Goal: Information Seeking & Learning: Learn about a topic

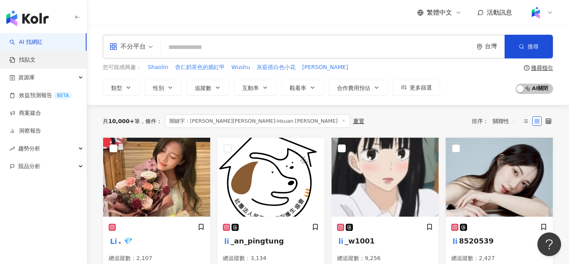
click at [31, 59] on link "找貼文" at bounding box center [22, 60] width 26 height 8
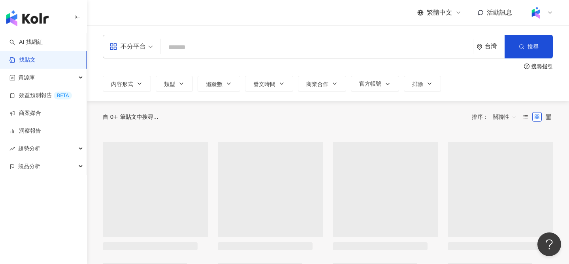
click at [191, 46] on input "search" at bounding box center [317, 47] width 306 height 17
type input "*"
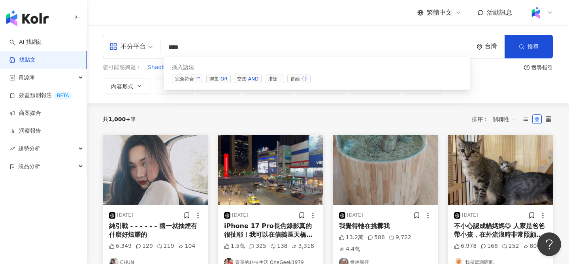
click at [246, 78] on span "交集 AND" at bounding box center [248, 79] width 28 height 9
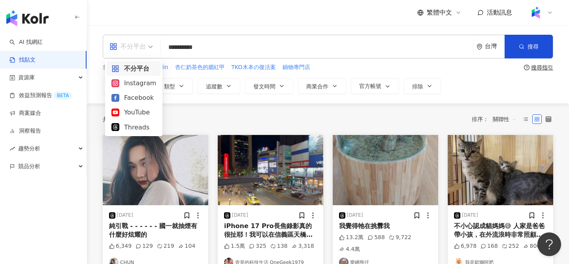
click at [146, 45] on span "不分平台" at bounding box center [130, 46] width 43 height 13
type input "**********"
click at [138, 85] on div "Instagram" at bounding box center [133, 83] width 45 height 10
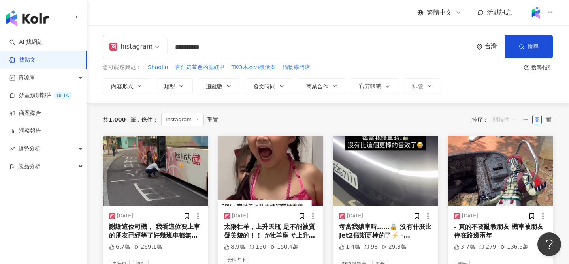
click at [494, 118] on span "關聯性" at bounding box center [505, 119] width 24 height 13
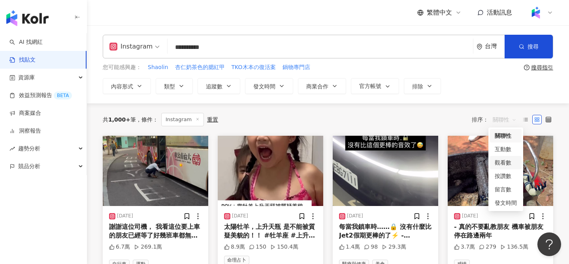
click at [507, 160] on div "觀看數" at bounding box center [506, 162] width 22 height 9
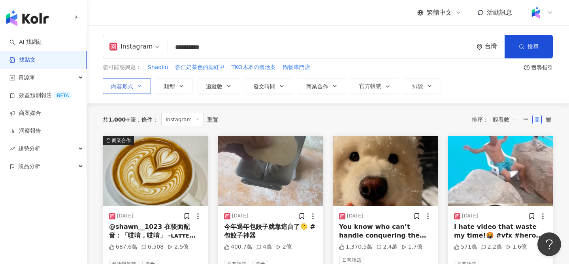
click at [142, 86] on icon "button" at bounding box center [139, 86] width 6 height 6
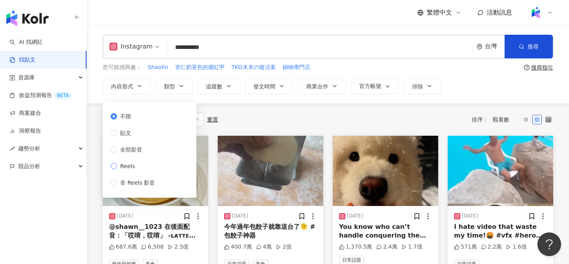
click at [132, 166] on span "Reels" at bounding box center [127, 166] width 21 height 9
click at [322, 111] on div "共 1,000+ 筆 條件 ： Instagram 重置 排序： 觀看數" at bounding box center [328, 119] width 450 height 32
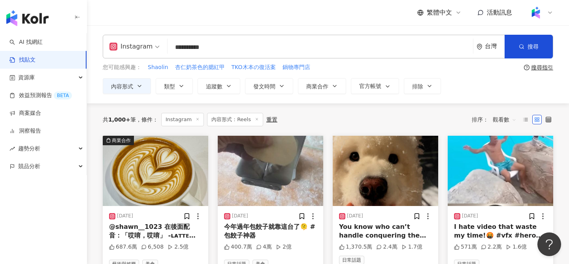
click at [239, 47] on input "**********" at bounding box center [320, 47] width 299 height 17
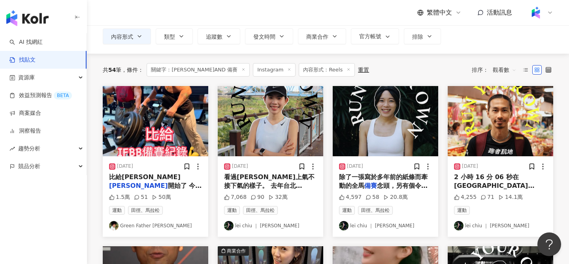
scroll to position [53, 0]
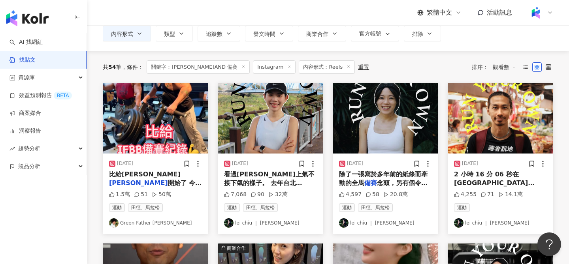
click at [264, 118] on img "button" at bounding box center [270, 118] width 105 height 70
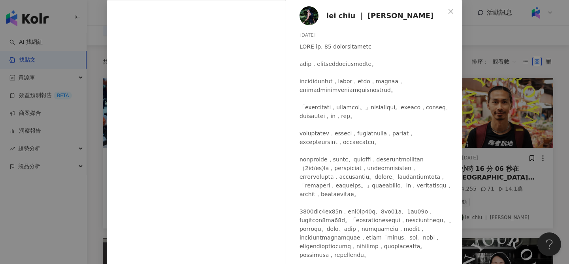
scroll to position [4, 0]
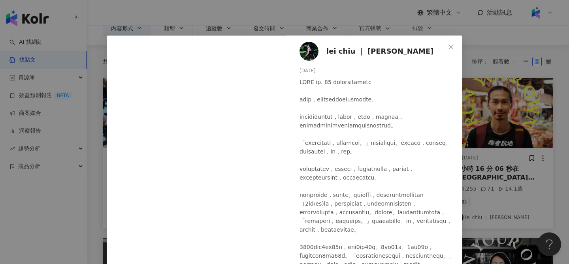
click at [348, 49] on span "lei chiu ｜ 蕾" at bounding box center [379, 51] width 107 height 11
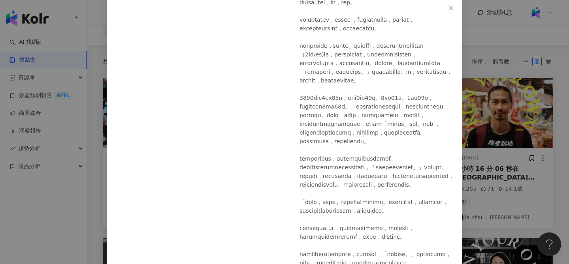
scroll to position [90, 0]
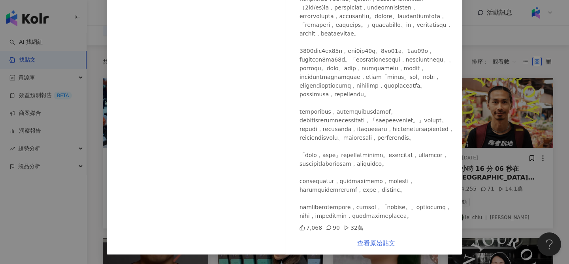
click at [376, 244] on link "查看原始貼文" at bounding box center [376, 244] width 38 height 8
click at [486, 77] on div "lei chiu ｜ 蕾 2025/2/12 7,068 90 32萬 查看原始貼文" at bounding box center [284, 132] width 569 height 264
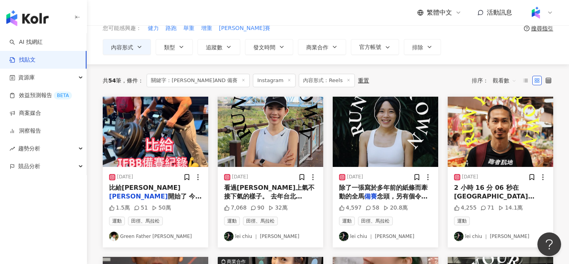
scroll to position [37, 0]
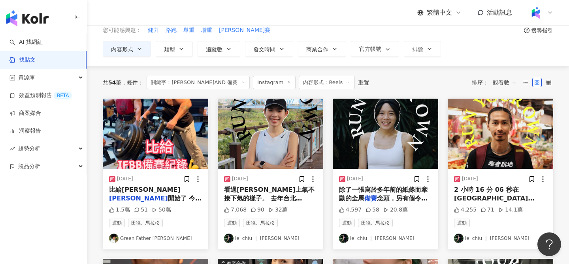
click at [302, 127] on img "button" at bounding box center [270, 134] width 105 height 70
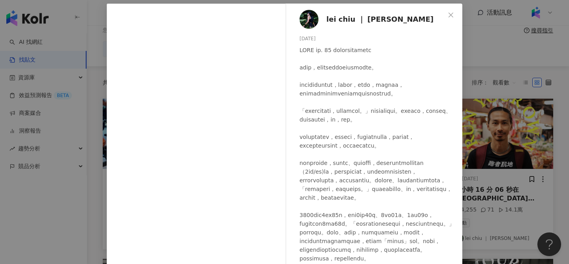
scroll to position [35, 0]
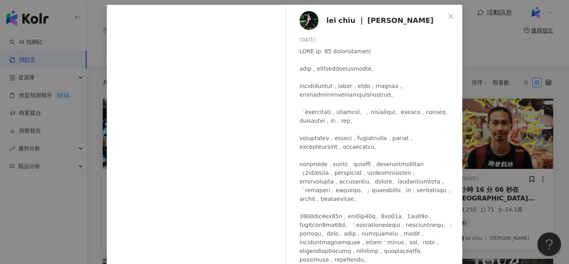
click at [504, 57] on div "lei chiu ｜ 蕾 2025/2/12 7,068 90 32萬 查看原始貼文" at bounding box center [284, 132] width 569 height 264
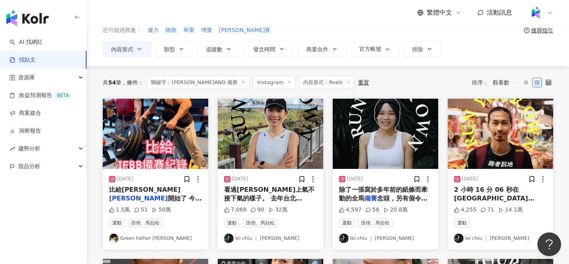
click at [370, 139] on img "button" at bounding box center [385, 134] width 105 height 70
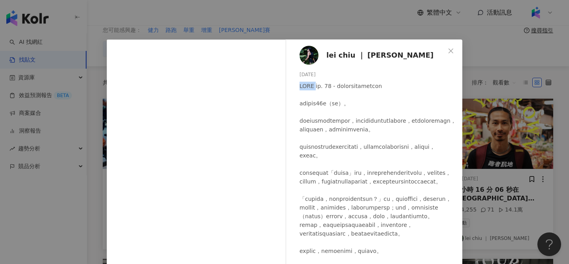
drag, startPoint x: 299, startPoint y: 87, endPoint x: 315, endPoint y: 88, distance: 16.2
click at [315, 88] on div "lei chiu ｜ 蕾 2024/9/25 4,597 58 20.8萬" at bounding box center [376, 181] width 172 height 283
copy div "RYOR"
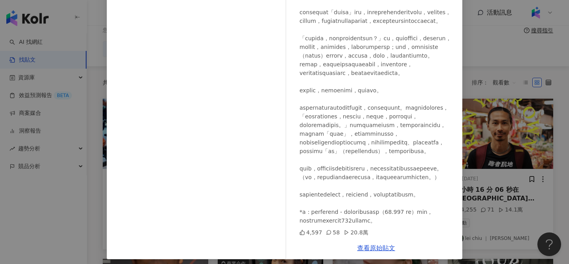
scroll to position [90, 0]
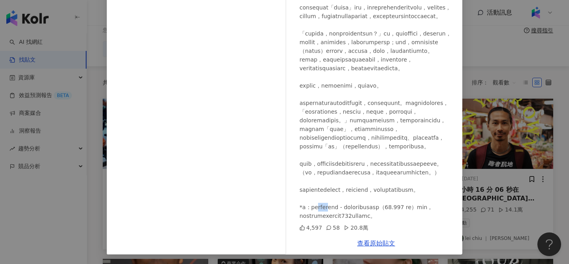
drag, startPoint x: 326, startPoint y: 197, endPoint x: 358, endPoint y: 202, distance: 31.7
click at [358, 202] on div at bounding box center [377, 68] width 156 height 304
click at [474, 75] on div "lei chiu ｜ 蕾 2024/9/25 4,597 58 20.8萬 查看原始貼文" at bounding box center [284, 132] width 569 height 264
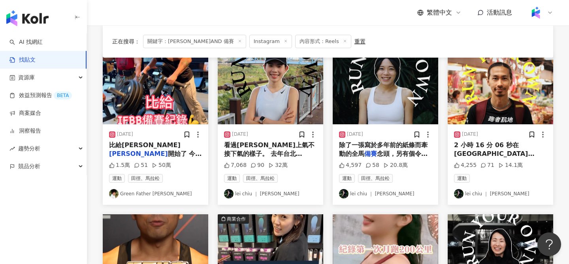
scroll to position [82, 0]
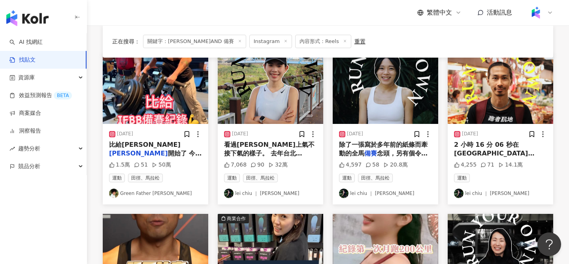
click at [282, 120] on img "button" at bounding box center [270, 89] width 105 height 70
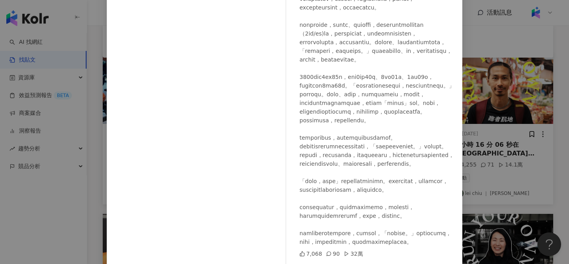
scroll to position [83, 0]
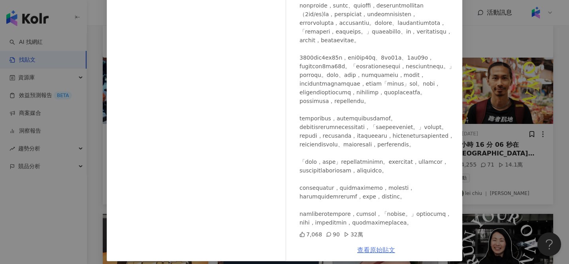
click at [368, 250] on link "查看原始貼文" at bounding box center [376, 251] width 38 height 8
click at [501, 100] on div "lei chiu ｜ 蕾 2025/2/12 7,068 90 32萬 查看原始貼文" at bounding box center [284, 132] width 569 height 264
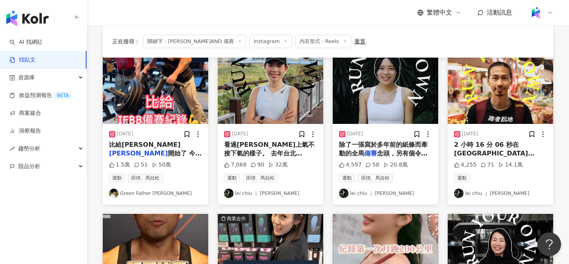
click at [412, 98] on img "button" at bounding box center [385, 89] width 105 height 70
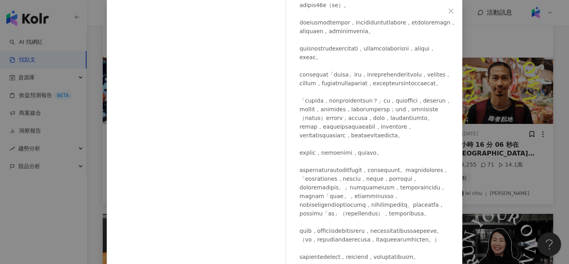
scroll to position [39, 0]
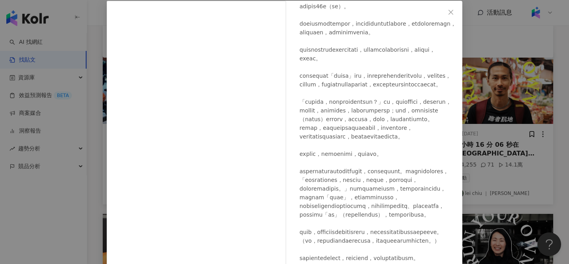
click at [477, 62] on div "lei chiu ｜ 蕾 2024/9/25 4,597 58 20.8萬 查看原始貼文" at bounding box center [284, 132] width 569 height 264
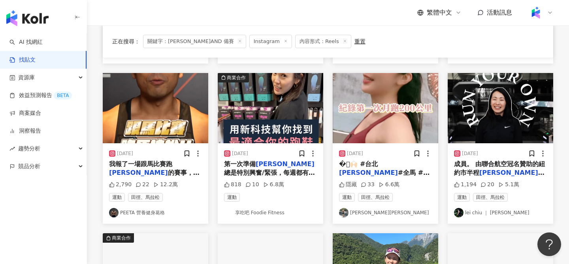
scroll to position [225, 0]
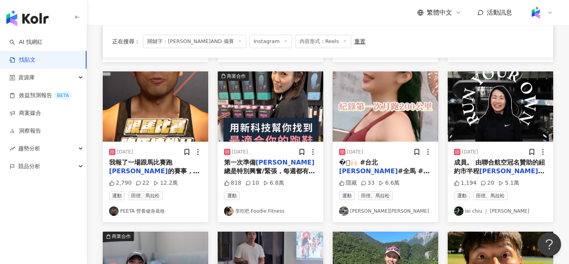
click at [192, 126] on img "button" at bounding box center [155, 107] width 105 height 70
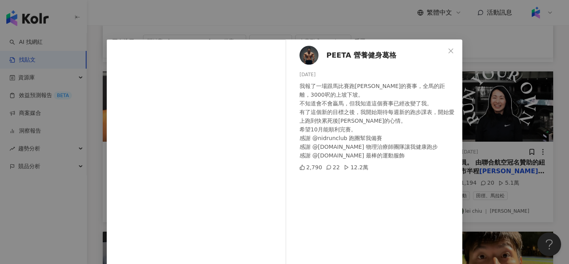
click at [444, 136] on div "我報了一場跟馬比賽跑馬拉松的賽事，全馬的距離，3000呎的上坡下坡。 不知道會不會贏馬，但我知道這個賽事已經改變了我。 有了這個新的目標之後，我開始期待每週新…" at bounding box center [377, 121] width 156 height 78
click at [466, 141] on div "PEETA 營養健身葛格 2025/6/19 我報了一場跟馬比賽跑馬拉松的賽事，全馬的距離，3000呎的上坡下坡。 不知道會不會贏馬，但我知道這個賽事已經改變…" at bounding box center [284, 132] width 569 height 264
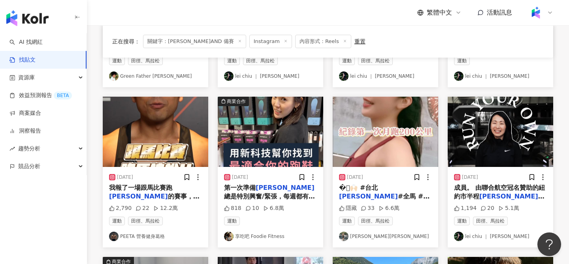
scroll to position [192, 0]
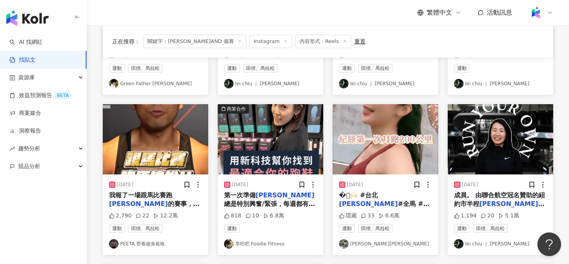
click at [311, 132] on img "button" at bounding box center [270, 139] width 105 height 70
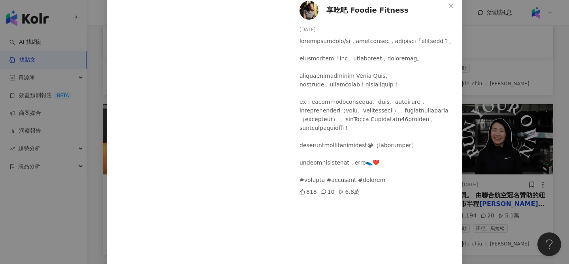
scroll to position [46, 0]
click at [480, 142] on div "享吃吧 Foodie Fitness 2024/7/19 818 10 6.8萬 查看原始貼文" at bounding box center [284, 132] width 569 height 264
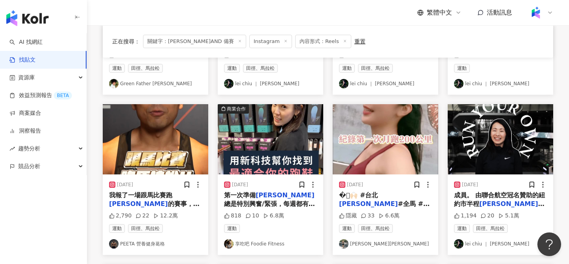
click at [387, 146] on img "button" at bounding box center [385, 139] width 105 height 70
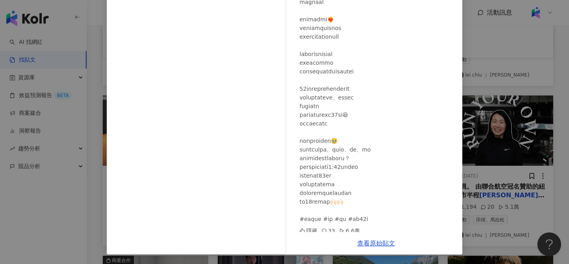
scroll to position [203, 0]
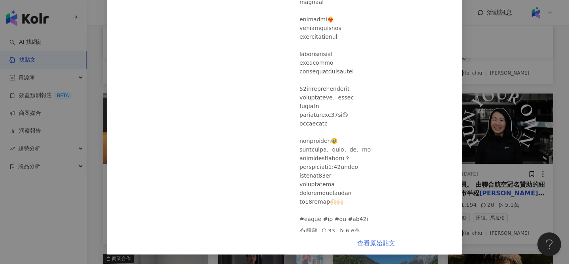
click at [368, 244] on link "查看原始貼文" at bounding box center [376, 244] width 38 height 8
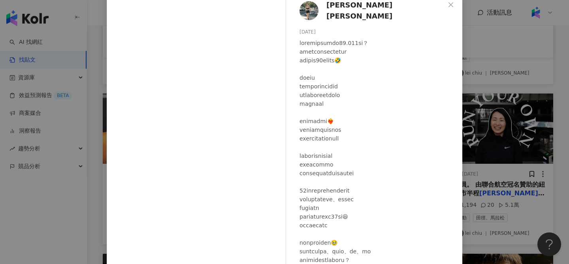
scroll to position [0, 0]
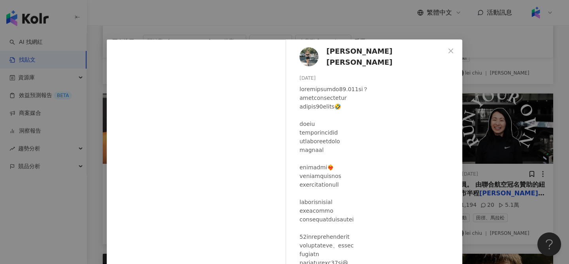
click at [358, 56] on span "[PERSON_NAME][PERSON_NAME]" at bounding box center [385, 57] width 119 height 23
click at [341, 55] on span "[PERSON_NAME][PERSON_NAME]" at bounding box center [385, 57] width 119 height 23
click at [348, 26] on div "蔡沁妍Jennifer 2024/11/30 隱藏 33 6.6萬 查看原始貼文" at bounding box center [284, 132] width 569 height 264
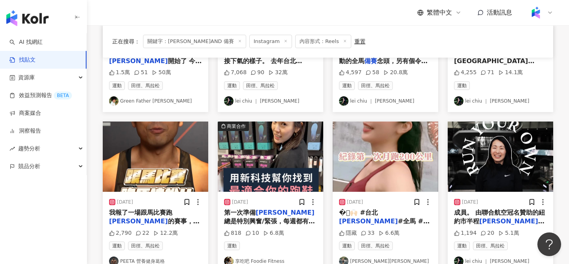
scroll to position [125, 0]
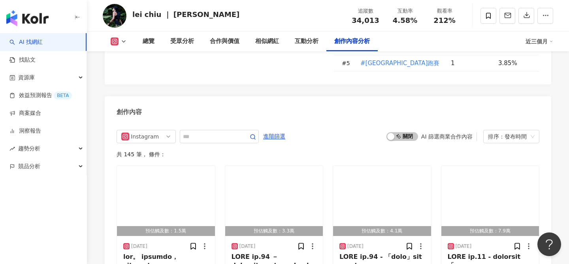
scroll to position [2333, 0]
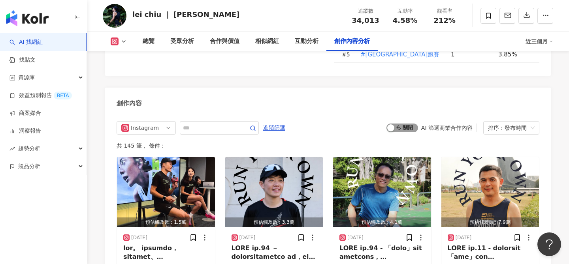
click at [408, 124] on span "啟動 關閉" at bounding box center [402, 128] width 32 height 9
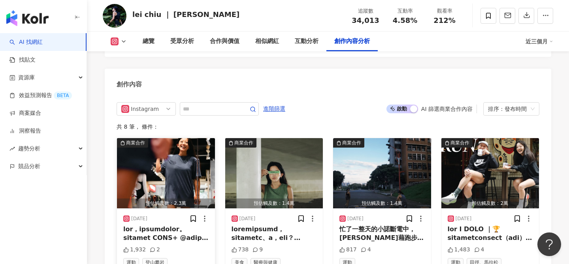
click at [183, 161] on img "button" at bounding box center [166, 173] width 98 height 70
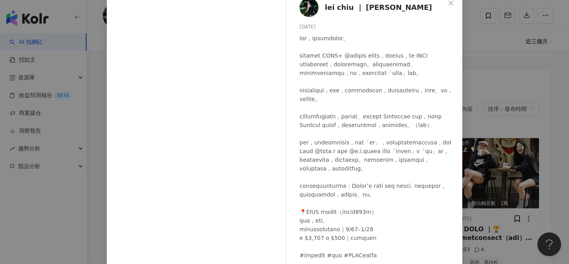
scroll to position [105, 0]
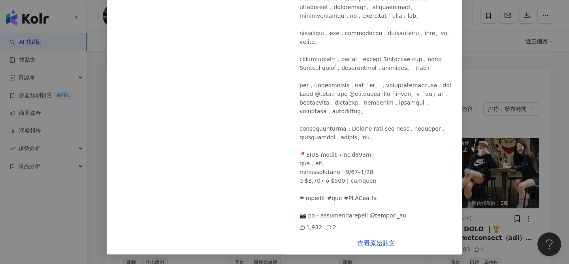
click at [479, 99] on div "lei chiu ｜ 蕾 2025/7/14 1,932 2 查看原始貼文" at bounding box center [284, 132] width 569 height 264
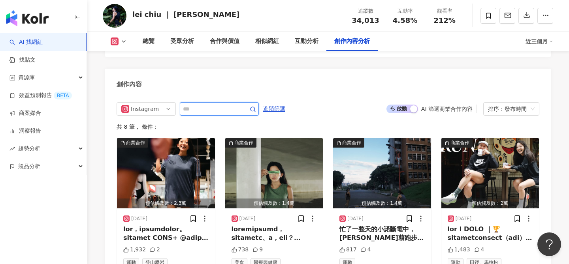
click at [226, 104] on input "text" at bounding box center [210, 108] width 55 height 9
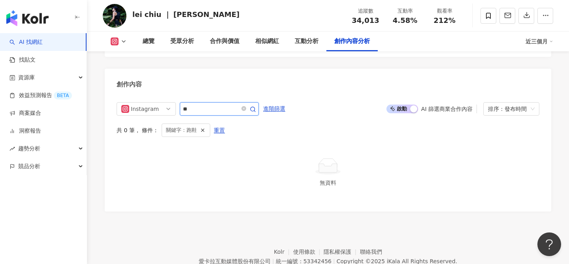
click at [202, 104] on input "**" at bounding box center [210, 108] width 55 height 9
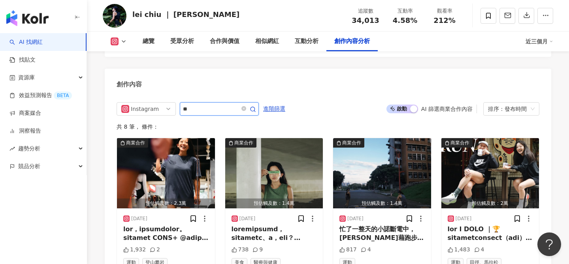
type input "*"
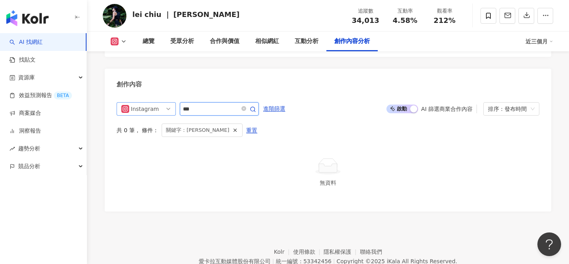
drag, startPoint x: 215, startPoint y: 93, endPoint x: 140, endPoint y: 87, distance: 75.3
click at [140, 102] on div "Instagram ***" at bounding box center [188, 108] width 142 height 13
type input "***"
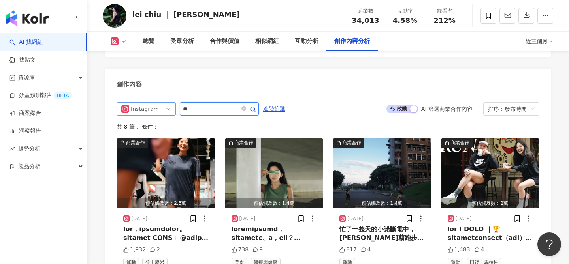
type input "*"
type input "**"
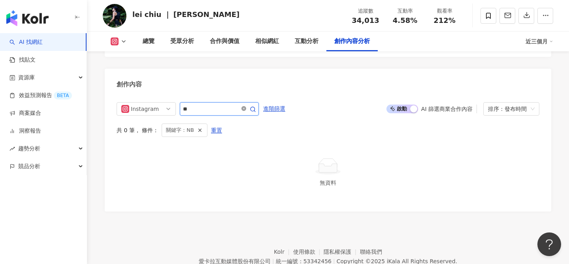
click at [245, 106] on icon "close-circle" at bounding box center [243, 108] width 5 height 5
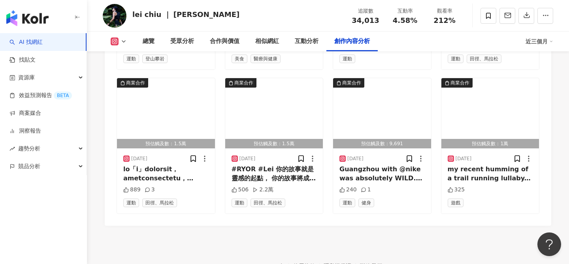
scroll to position [2561, 0]
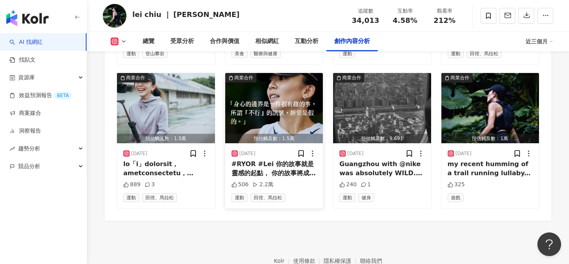
click at [284, 93] on img "button" at bounding box center [274, 108] width 98 height 70
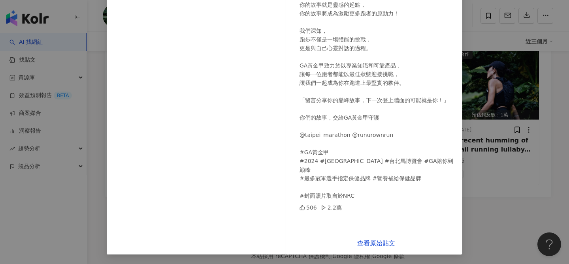
scroll to position [2587, 0]
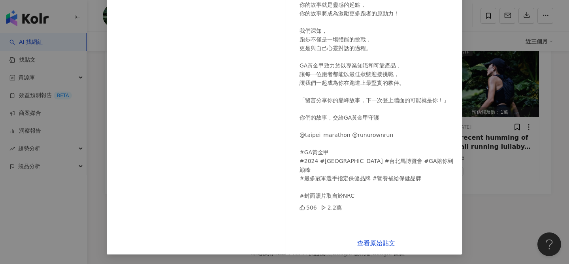
click at [492, 170] on div "GA黃金甲 - 黃金級保健品 2024/12/14 #RYOR #Lei 你的故事就是靈感的起點， 你的故事將成為激勵更多跑者的原動力！ 我們深知， 跑步不僅…" at bounding box center [284, 132] width 569 height 264
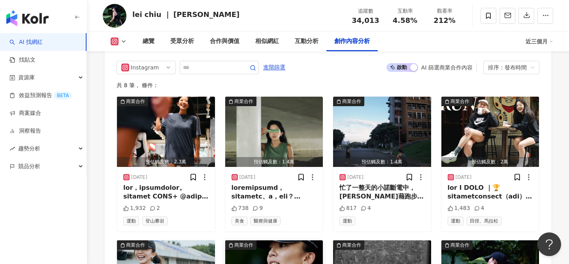
scroll to position [2389, 0]
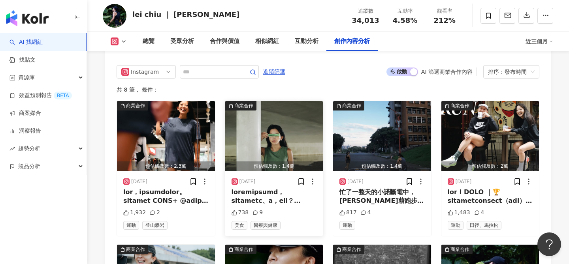
click at [277, 116] on img "button" at bounding box center [274, 136] width 98 height 70
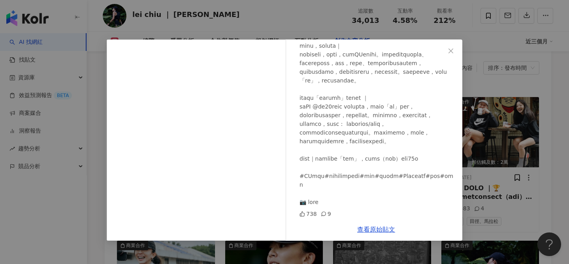
scroll to position [2394, 0]
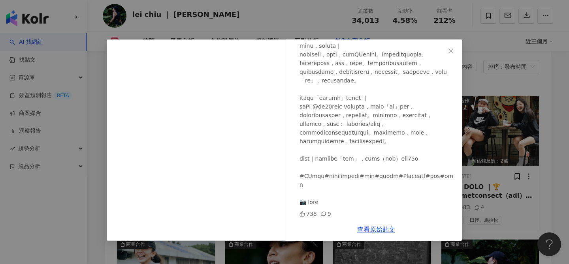
click at [542, 124] on div "lei chiu ｜ 蕾 2025/7/9 738 9 查看原始貼文" at bounding box center [284, 132] width 569 height 264
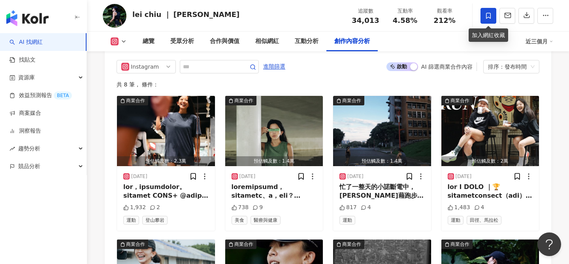
click at [489, 19] on span at bounding box center [488, 16] width 16 height 16
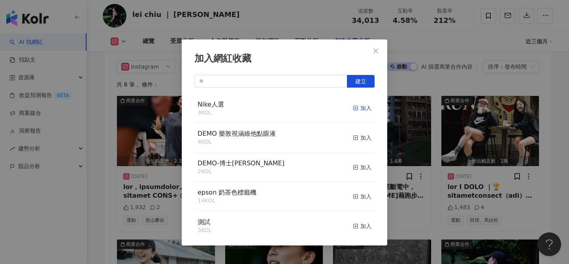
click at [358, 109] on icon "button" at bounding box center [356, 108] width 6 height 6
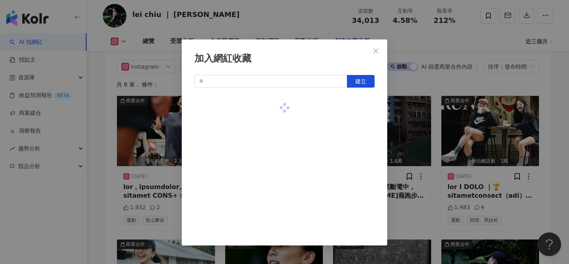
click at [103, 181] on div "加入網紅收藏 建立" at bounding box center [284, 132] width 569 height 264
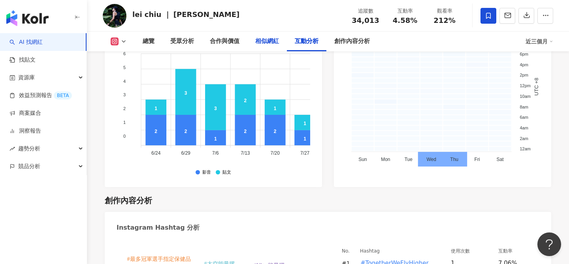
scroll to position [2039, 0]
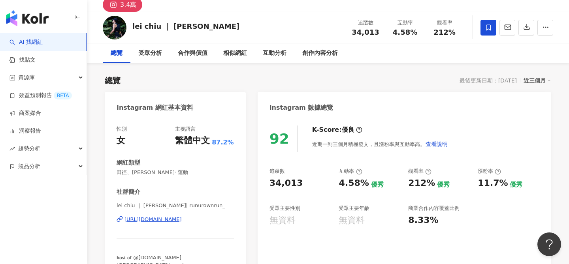
scroll to position [35, 0]
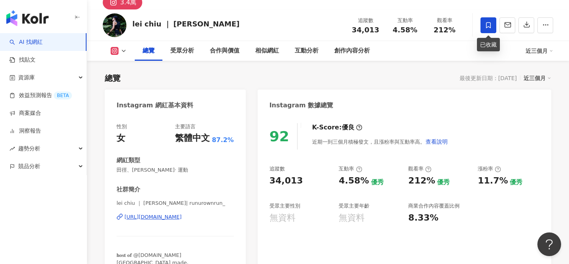
click at [488, 24] on icon at bounding box center [488, 25] width 7 height 7
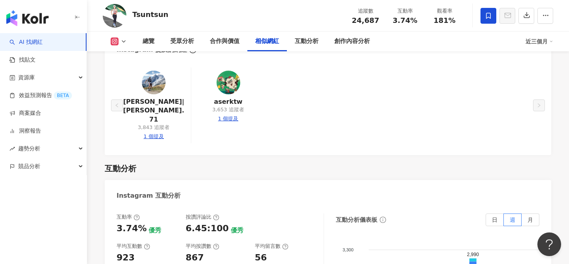
scroll to position [1374, 0]
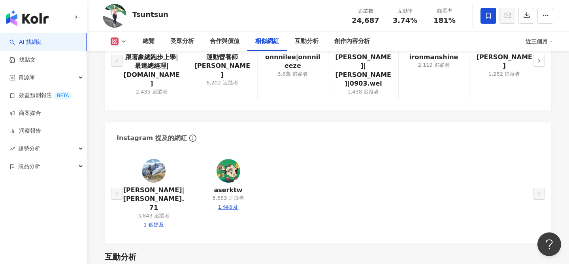
click at [159, 159] on img at bounding box center [154, 171] width 24 height 24
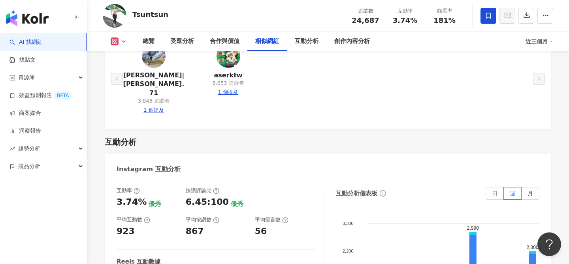
scroll to position [1472, 0]
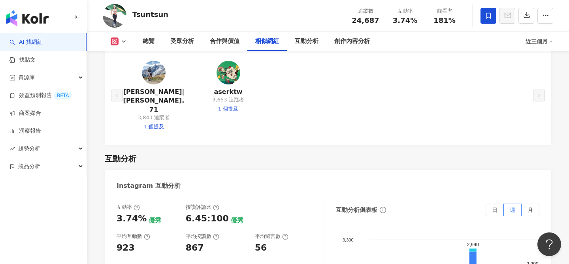
click at [231, 70] on img at bounding box center [228, 73] width 24 height 24
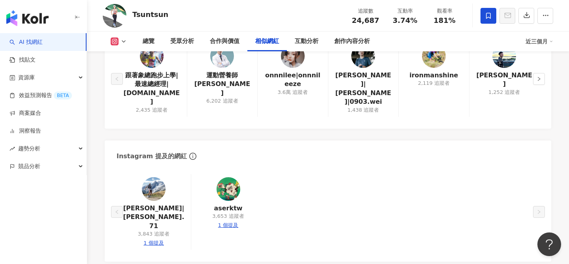
scroll to position [1264, 0]
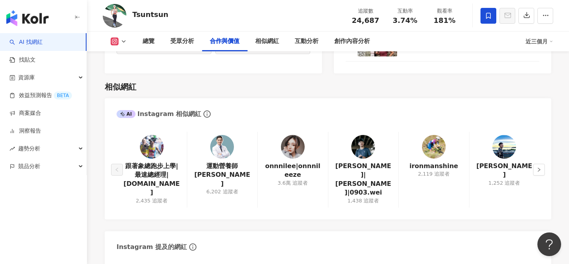
click at [154, 147] on img at bounding box center [152, 147] width 24 height 24
click at [537, 167] on icon "right" at bounding box center [538, 169] width 5 height 5
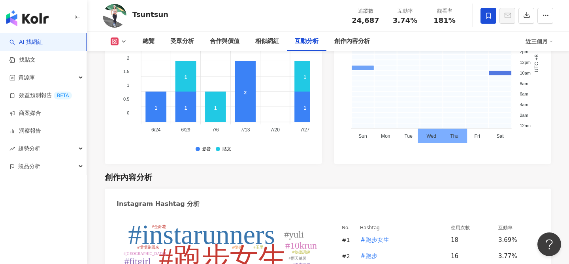
scroll to position [2295, 0]
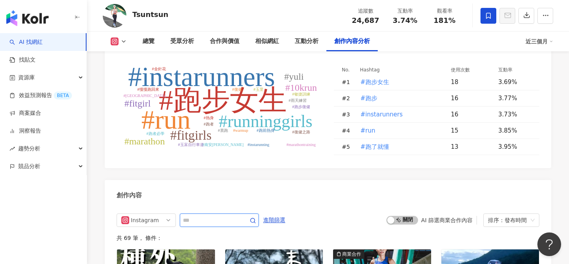
click at [211, 216] on input "text" at bounding box center [210, 220] width 55 height 9
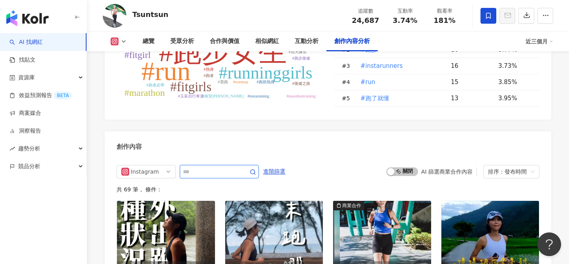
scroll to position [2366, 0]
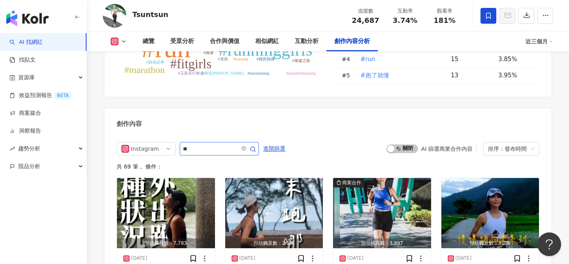
type input "**"
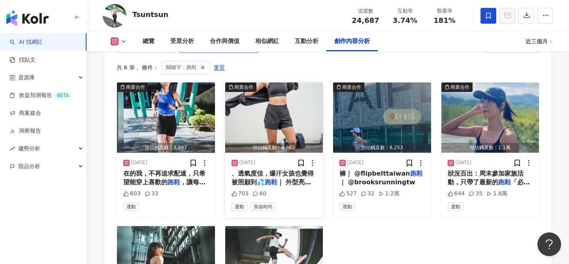
scroll to position [2470, 0]
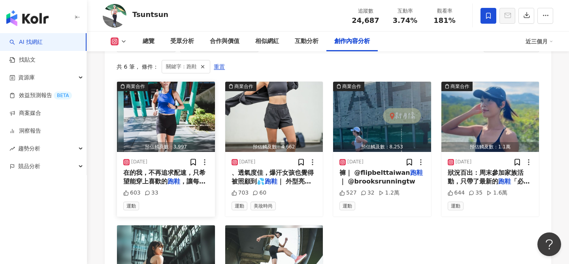
click at [195, 112] on img "button" at bounding box center [166, 117] width 98 height 70
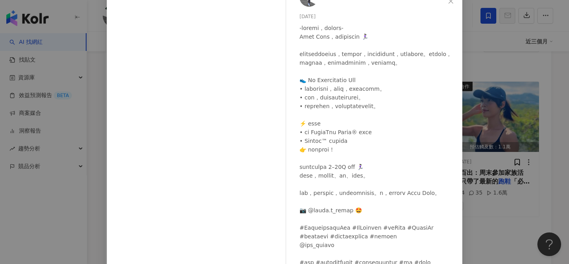
scroll to position [0, 0]
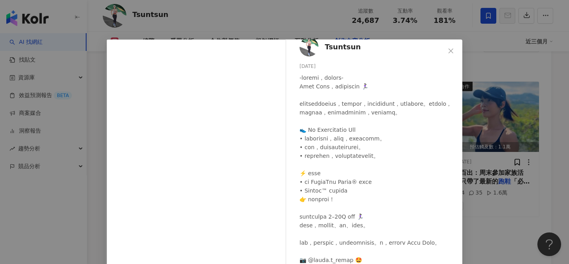
click at [478, 183] on div "Tsuntsun 2025/8/31 603 33 查看原始貼文" at bounding box center [284, 132] width 569 height 264
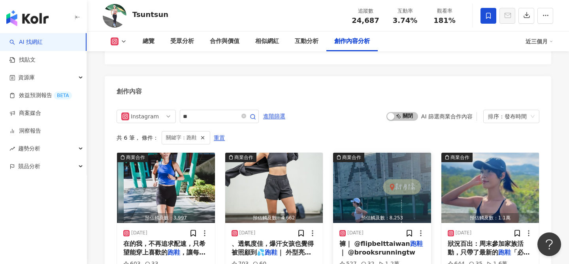
scroll to position [2378, 0]
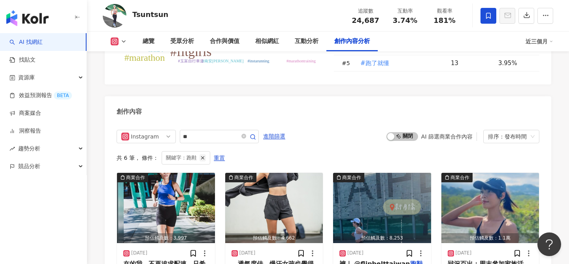
click at [201, 155] on icon "button" at bounding box center [203, 158] width 6 height 6
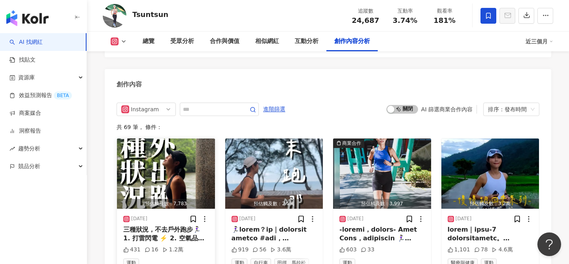
scroll to position [2432, 0]
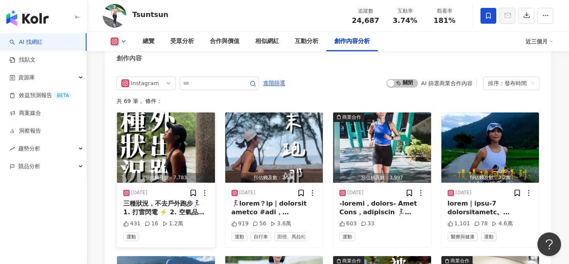
click at [196, 124] on img "button" at bounding box center [166, 148] width 98 height 70
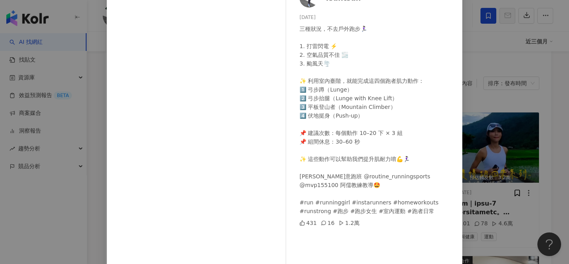
scroll to position [60, 0]
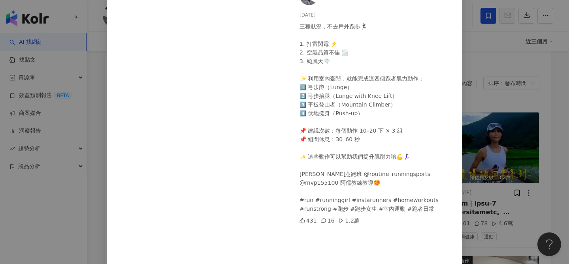
click at [372, 123] on div "三種狀況，不去戶外跑步🏃🏻‍♀️ 1. 打雷閃電 ⚡️ 2. 空氣品質不佳 🌫️ 3. 颱風天🌪️ ✨ 利用室內臺階，就能完成這四個跑者肌力動作： 1️⃣ 弓…" at bounding box center [377, 117] width 156 height 191
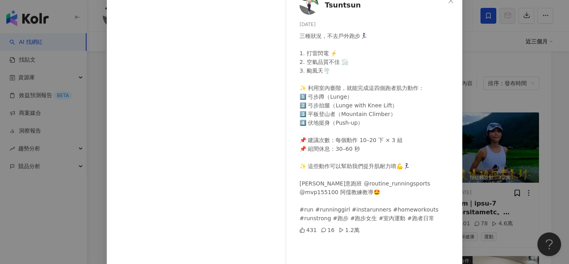
scroll to position [51, 0]
click at [502, 75] on div "Tsuntsun 2025/9/17 三種狀況，不去戶外跑步🏃🏻‍♀️ 1. 打雷閃電 ⚡️ 2. 空氣品質不佳 🌫️ 3. 颱風天🌪️ ✨ 利用室內臺階，就…" at bounding box center [284, 132] width 569 height 264
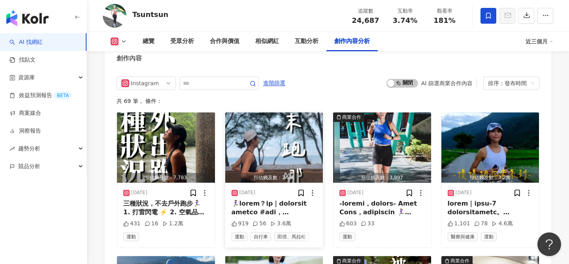
click at [297, 128] on img "button" at bounding box center [274, 148] width 98 height 70
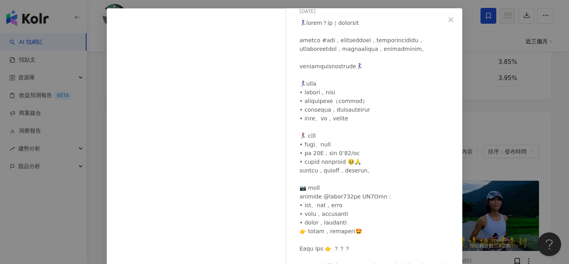
scroll to position [33, 0]
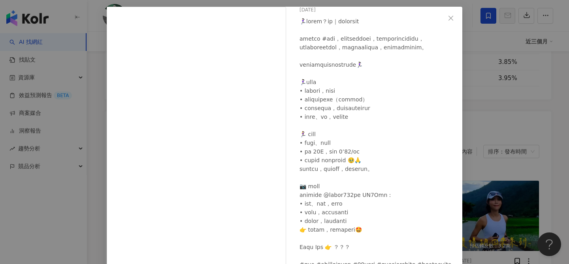
click at [487, 109] on div "Tsuntsun 2025/9/7 919 56 3.6萬 查看原始貼文" at bounding box center [284, 132] width 569 height 264
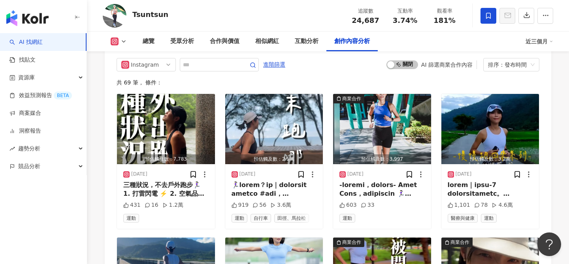
scroll to position [2451, 0]
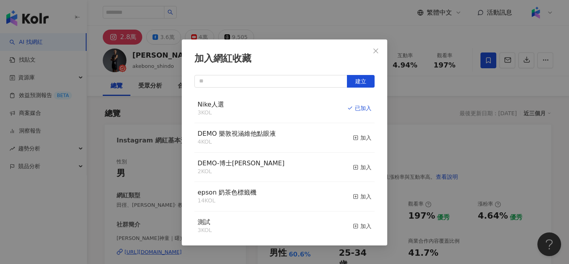
click at [168, 100] on div "加入網紅收藏 建立 Nike人選 3 KOL 已加入 DEMO 樂敦視涵維他點眼液 4 KOL 加入 DEMO-博士倫 2 KOL 加入 epson 奶茶色標…" at bounding box center [284, 132] width 569 height 264
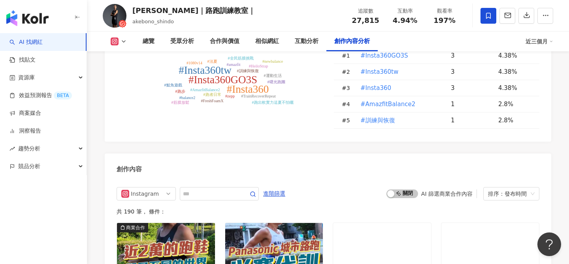
scroll to position [2348, 0]
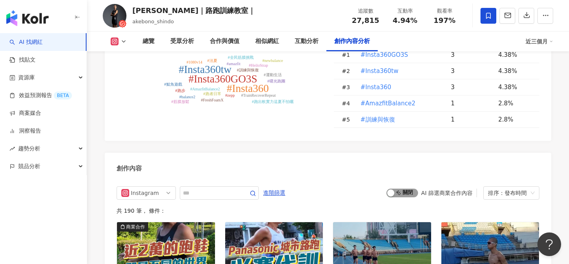
click at [410, 189] on span "啟動 關閉" at bounding box center [402, 193] width 32 height 9
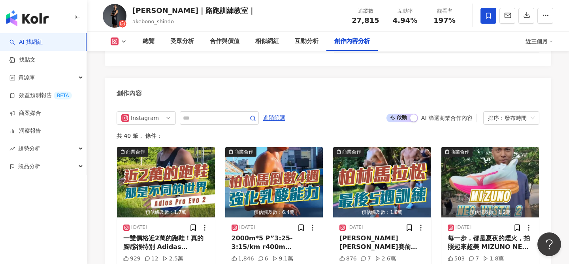
scroll to position [2437, 0]
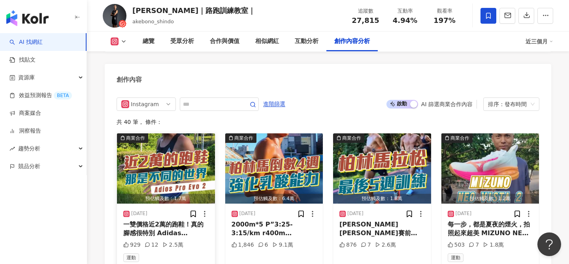
click at [191, 152] on img "button" at bounding box center [166, 169] width 98 height 70
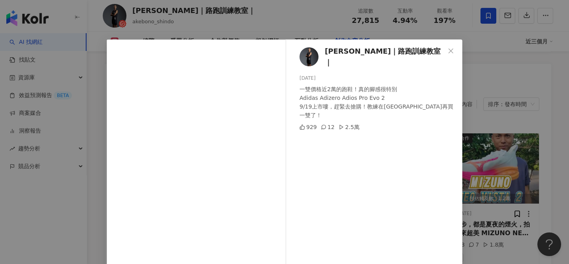
scroll to position [90, 0]
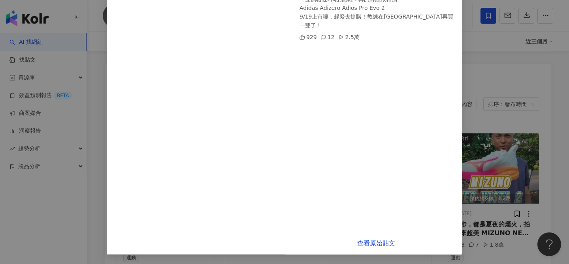
click at [483, 105] on div "[PERSON_NAME]｜路跑訓練教室｜ [DATE] 一雙價格近2萬的跑鞋！真的腳感很特別 Adidas Adizero Adios Pro Evo 2 …" at bounding box center [284, 132] width 569 height 264
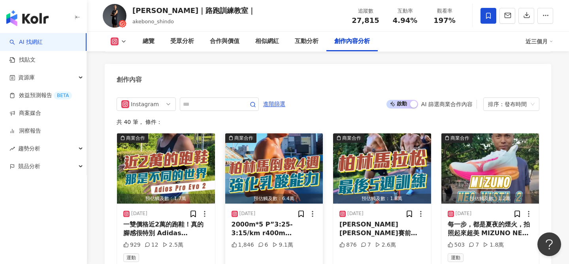
click at [248, 142] on img "button" at bounding box center [274, 169] width 98 height 70
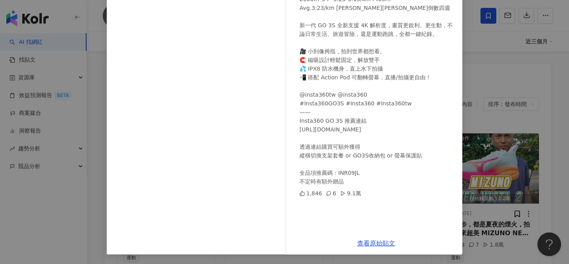
click at [492, 166] on div "[PERSON_NAME]｜路跑訓練教室｜ [DATE] 2000m*5 P”3:25-3:15/km r400m Avg.3:23/km [PERSON_N…" at bounding box center [284, 132] width 569 height 264
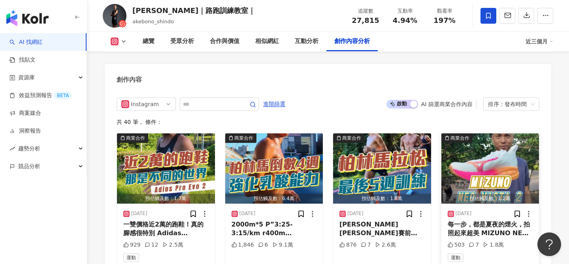
click at [484, 154] on img "button" at bounding box center [490, 169] width 98 height 70
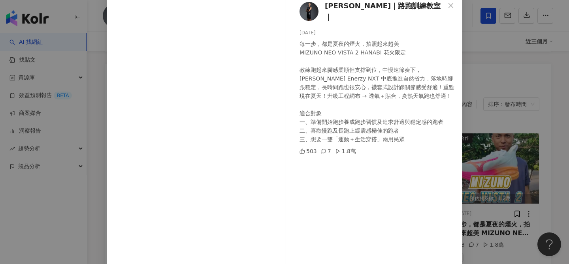
scroll to position [53, 0]
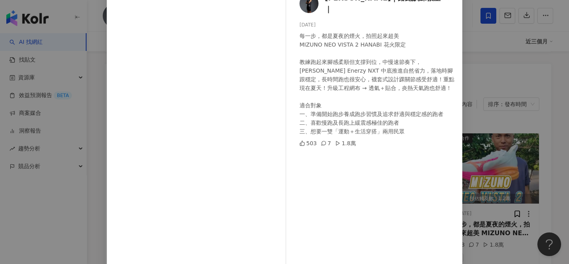
click at [469, 138] on div "[PERSON_NAME]｜路跑訓練教室｜ [DATE] 每一步，都是夏夜的煙火，拍照起來超美 MIZUNO NEO VISTA 2 HANABI 花火限定 …" at bounding box center [284, 132] width 569 height 264
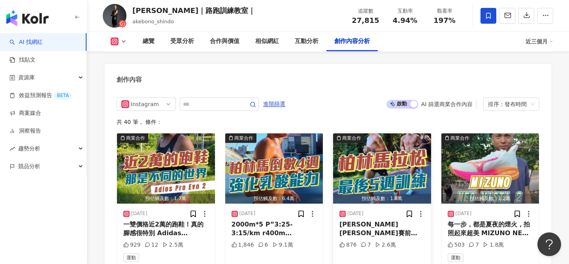
click at [371, 135] on img "button" at bounding box center [382, 169] width 98 height 70
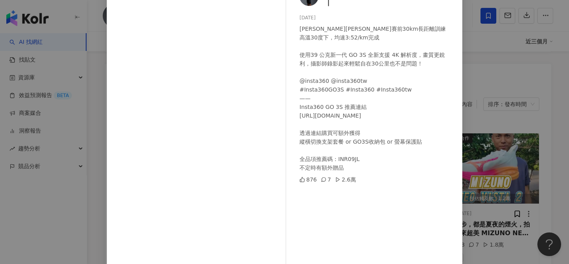
scroll to position [90, 0]
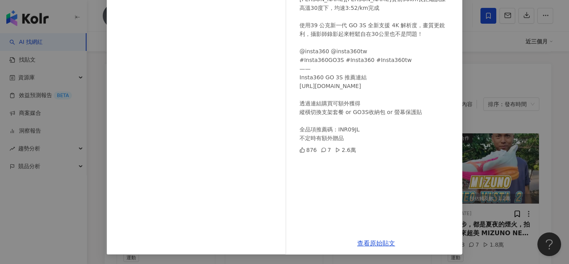
click at [507, 145] on div "[PERSON_NAME]｜路跑訓練教室｜ [DATE] [PERSON_NAME][PERSON_NAME]賽前30km長距離訓練 高溫30度下，均速3:5…" at bounding box center [284, 132] width 569 height 264
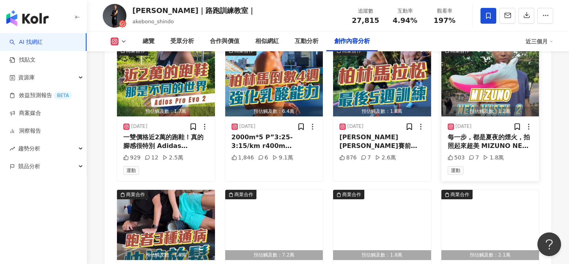
scroll to position [2589, 0]
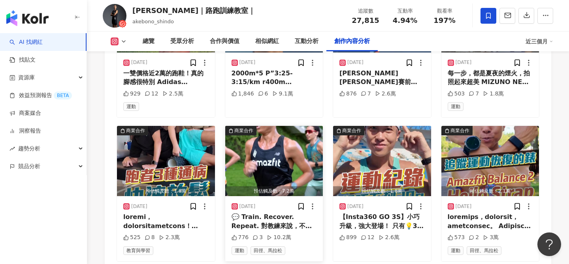
click at [254, 139] on img "button" at bounding box center [274, 161] width 98 height 70
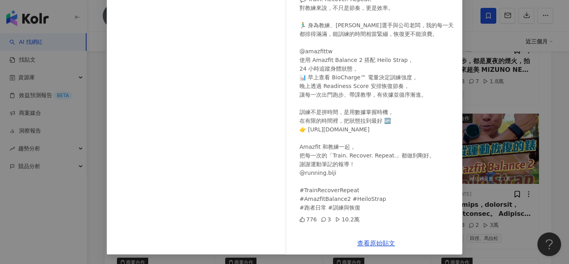
scroll to position [2602, 0]
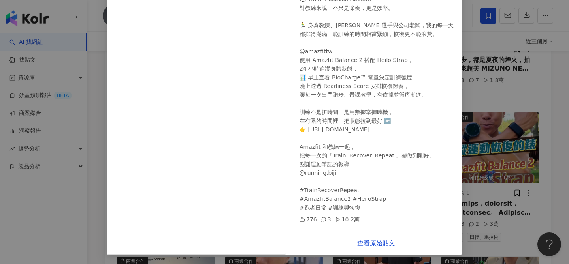
click at [489, 131] on div "[PERSON_NAME]｜路跑訓練教室｜ [DATE] 💬 Train. Recover. Repeat. 對教練來說，不只是節奏，更是效率。 🏃‍♂️ 身…" at bounding box center [284, 132] width 569 height 264
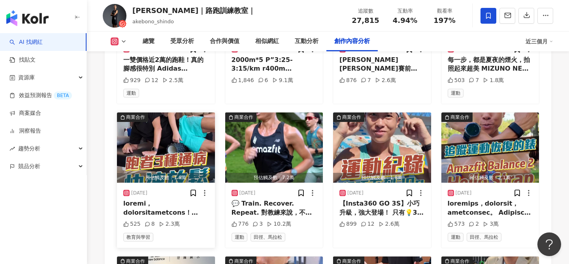
click at [195, 128] on img "button" at bounding box center [166, 148] width 98 height 70
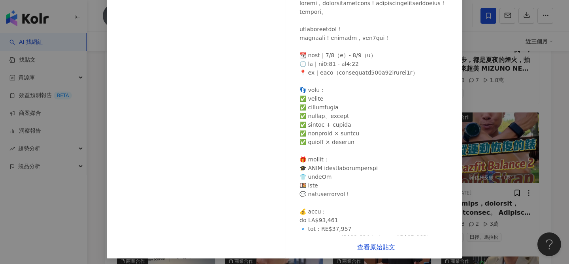
scroll to position [90, 0]
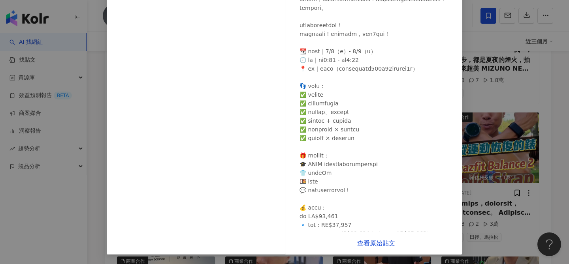
click at [499, 175] on div "[PERSON_NAME]｜路跑訓練教室｜ [DATE] 525 8 2.3萬 查看原始貼文" at bounding box center [284, 132] width 569 height 264
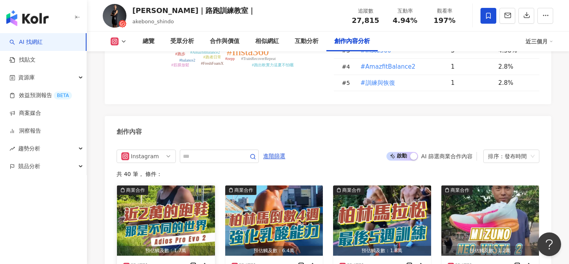
scroll to position [2352, 0]
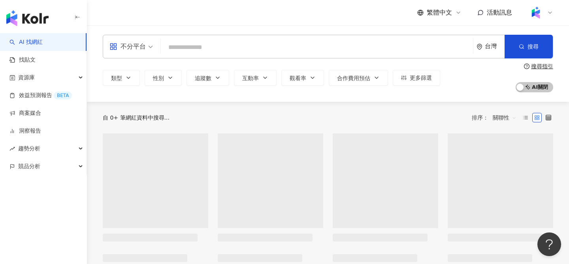
click at [249, 46] on input "search" at bounding box center [317, 47] width 306 height 15
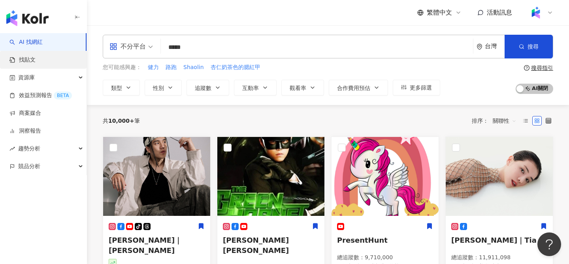
type input "****"
click at [36, 58] on link "找貼文" at bounding box center [22, 60] width 26 height 8
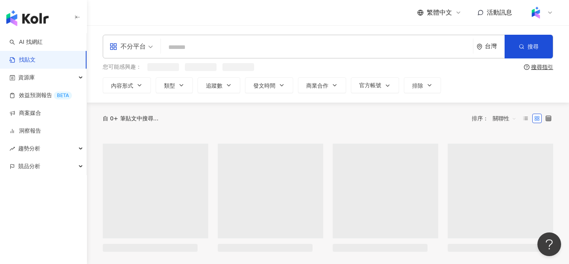
click at [179, 52] on input "search" at bounding box center [317, 47] width 306 height 17
paste input "****"
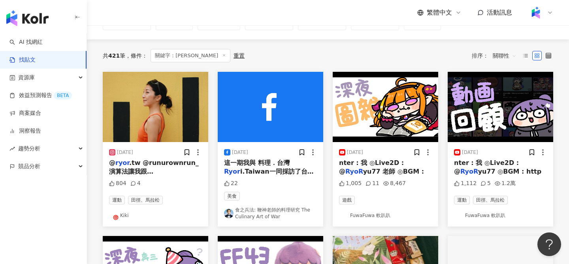
scroll to position [63, 0]
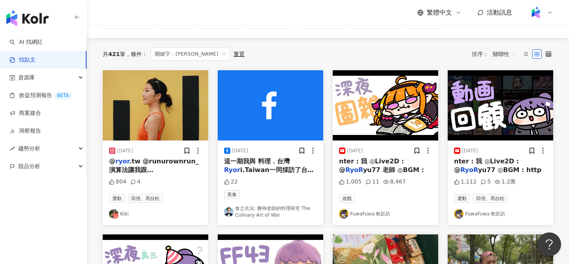
click at [171, 119] on img "button" at bounding box center [155, 105] width 105 height 70
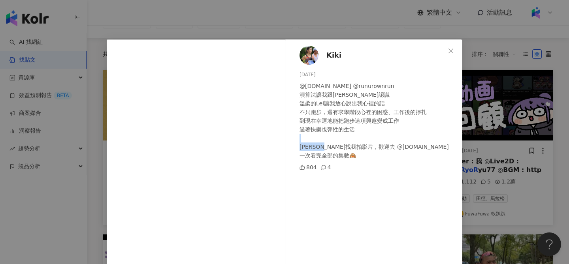
drag, startPoint x: 369, startPoint y: 145, endPoint x: 391, endPoint y: 148, distance: 21.5
click at [391, 148] on div "@ryor.tw @runurownrun_ 演算法讓我跟Lei認識 溫柔的Lei讓我放心說出我心裡的話 不只跑步，還有求學階段心裡的困惑、工作後的掙扎 到現…" at bounding box center [377, 121] width 156 height 78
copy div "@ryor.tw"
click at [369, 28] on div "Kiki 2024/3/28 @ryor.tw @runurownrun_ 演算法讓我跟Lei認識 溫柔的Lei讓我放心說出我心裡的話 不只跑步，還有求學階段…" at bounding box center [284, 132] width 569 height 264
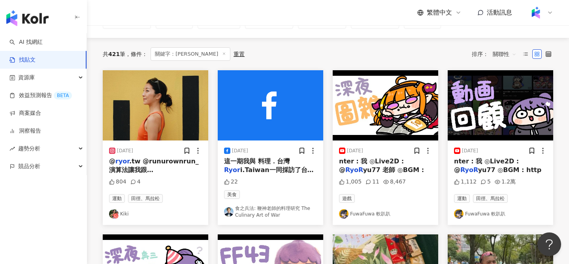
scroll to position [0, 0]
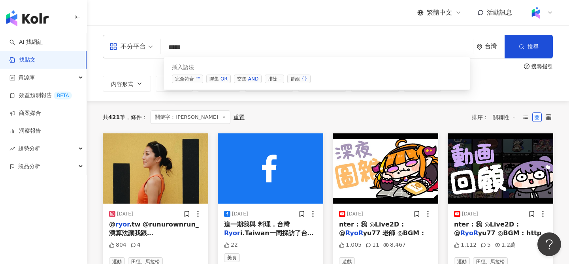
click at [185, 49] on input "****" at bounding box center [317, 47] width 306 height 17
paste input "****"
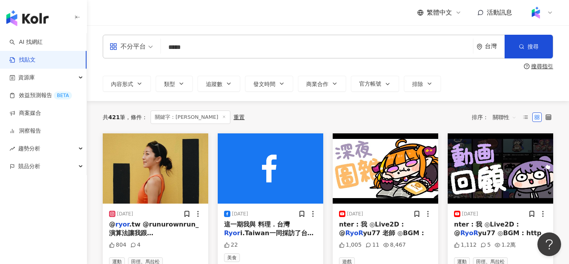
click at [170, 49] on input "*****" at bounding box center [317, 47] width 306 height 17
type input "****"
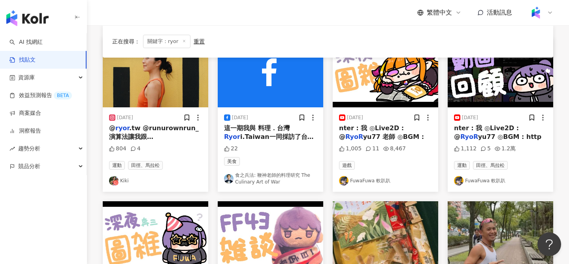
scroll to position [96, 0]
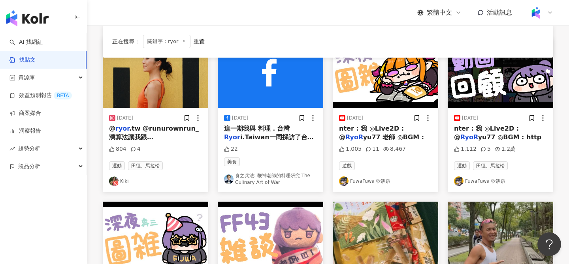
click at [181, 90] on img "button" at bounding box center [155, 73] width 105 height 70
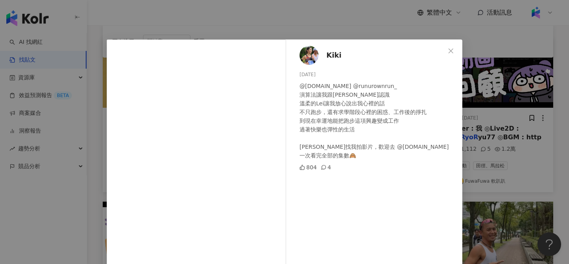
click at [335, 56] on span "Kiki" at bounding box center [333, 55] width 15 height 11
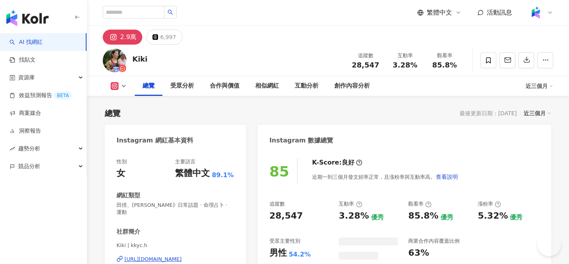
click at [164, 36] on div "6,997" at bounding box center [168, 37] width 16 height 11
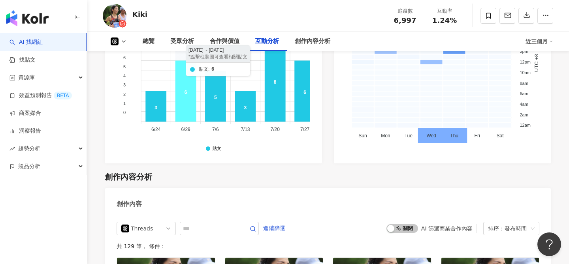
scroll to position [1142, 0]
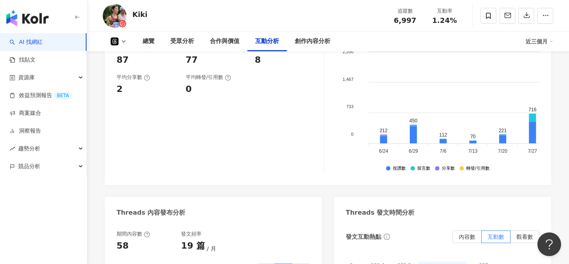
click at [120, 46] on div "總覽 受眾分析 合作與價值 互動分析 創作內容分析 近三個月" at bounding box center [328, 42] width 450 height 20
click at [120, 43] on button at bounding box center [119, 42] width 32 height 8
click at [119, 54] on button "Instagram" at bounding box center [130, 56] width 47 height 11
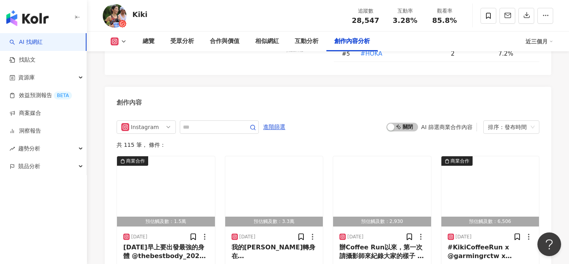
scroll to position [2469, 0]
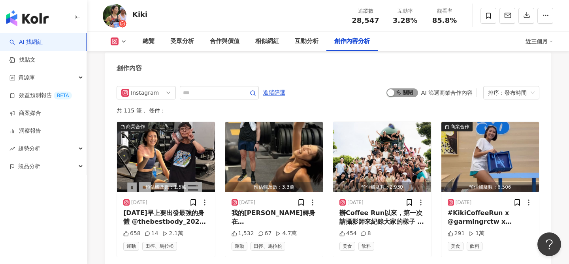
click at [403, 88] on span "啟動 關閉" at bounding box center [402, 92] width 32 height 9
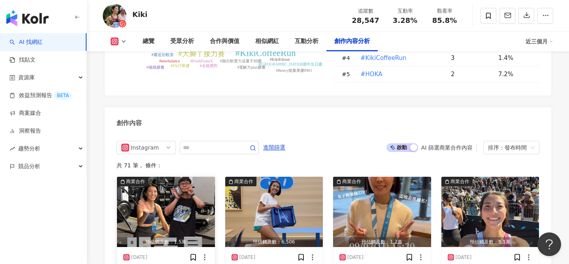
scroll to position [2373, 0]
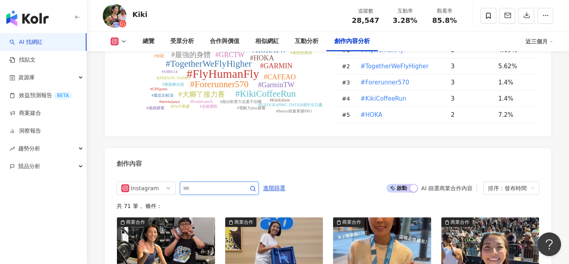
click at [204, 184] on input "text" at bounding box center [210, 188] width 55 height 9
type input "**"
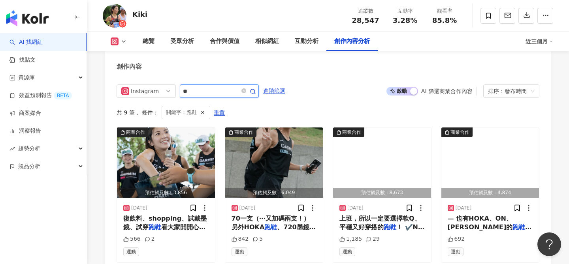
scroll to position [2471, 0]
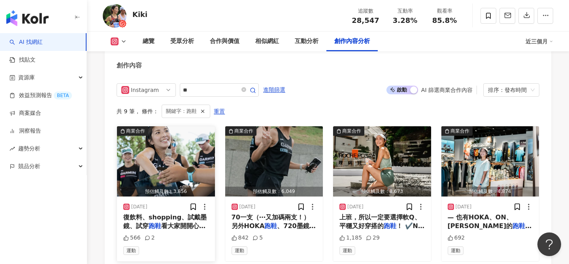
click at [178, 140] on img "button" at bounding box center [166, 161] width 98 height 70
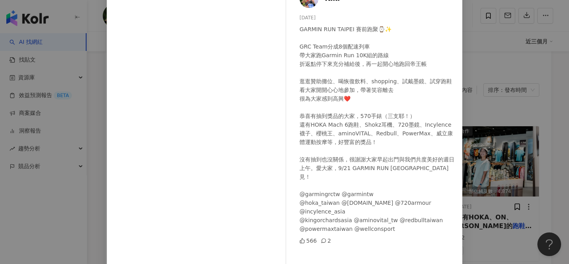
scroll to position [57, 0]
click at [493, 155] on div "Kiki 2025/8/21 GARMIN RUN TAIPEI 賽前跑聚⌚️✨ GRC Team分成8個配速列車 帶大家跑Garmin Run 10K組的路…" at bounding box center [284, 132] width 569 height 264
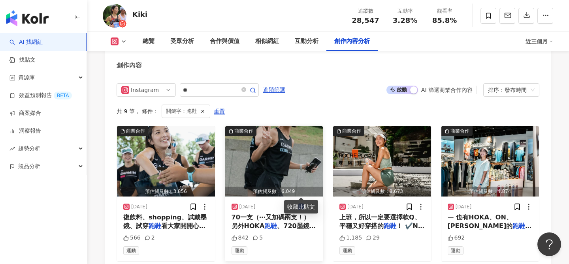
click at [290, 156] on img "button" at bounding box center [274, 161] width 98 height 70
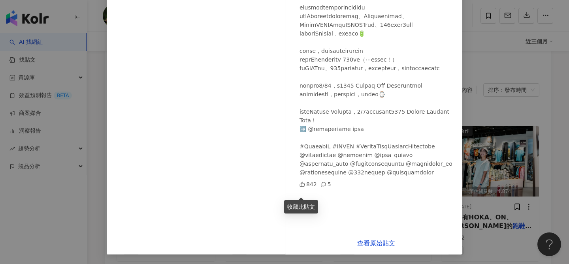
scroll to position [0, 0]
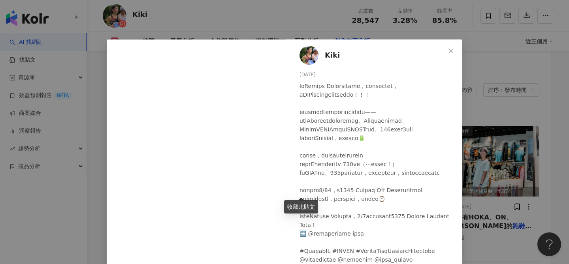
click at [505, 172] on div "Kiki 2025/7/24 842 5 查看原始貼文" at bounding box center [284, 132] width 569 height 264
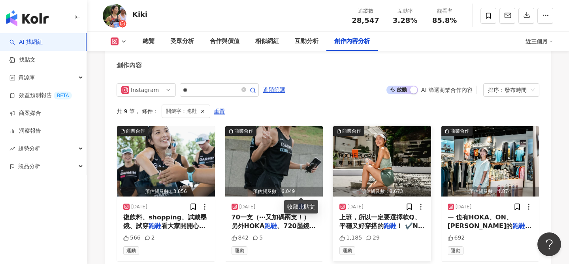
click at [376, 141] on img "button" at bounding box center [382, 161] width 98 height 70
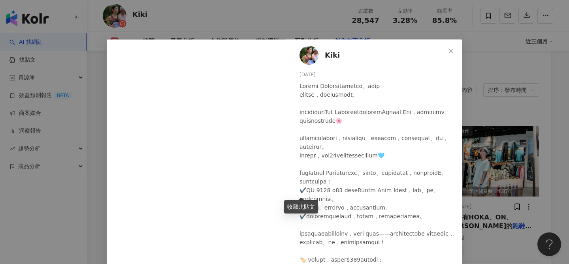
click at [494, 100] on div "Kiki 2025/7/4 1,185 29 查看原始貼文" at bounding box center [284, 132] width 569 height 264
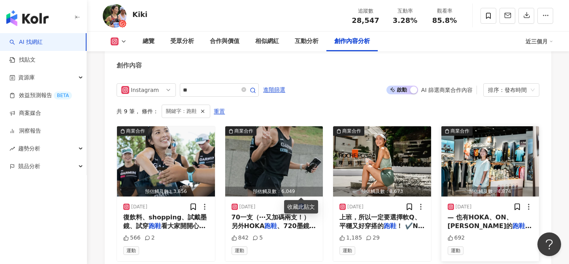
click at [495, 152] on img "button" at bounding box center [490, 161] width 98 height 70
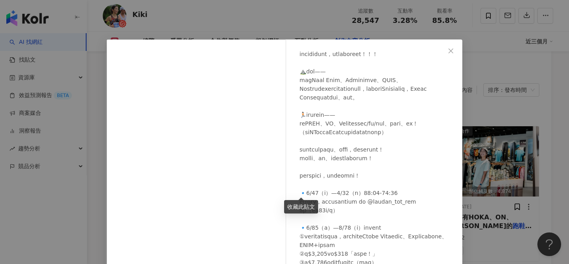
scroll to position [90, 0]
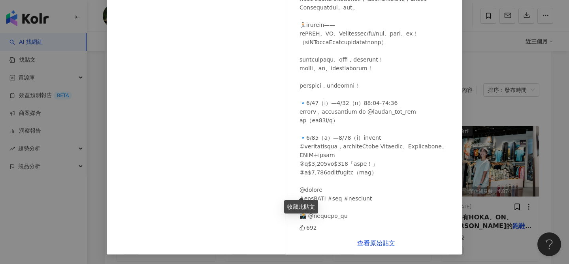
click at [517, 90] on div "Kiki 2025/6/20 692 查看原始貼文" at bounding box center [284, 132] width 569 height 264
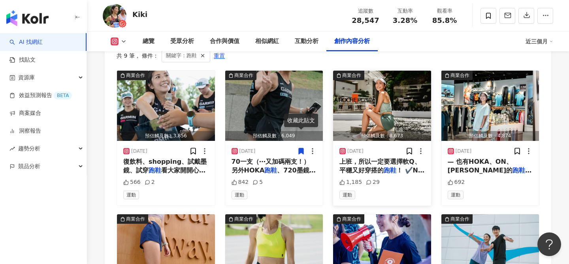
scroll to position [2527, 0]
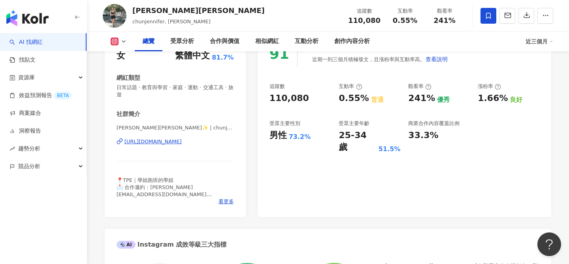
scroll to position [120, 0]
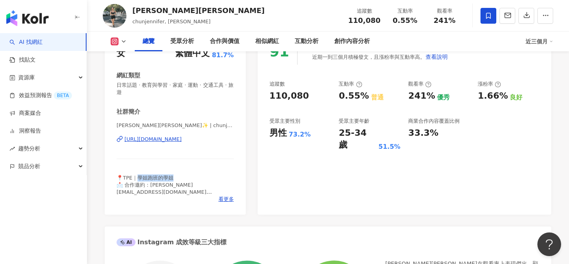
drag, startPoint x: 137, startPoint y: 178, endPoint x: 195, endPoint y: 177, distance: 57.7
click at [196, 177] on div "📍TPE｜學姐跑班的學姐 📩 合作邀約：[PERSON_NAME][EMAIL_ADDRESS][DOMAIN_NAME] （小盒子會吃訊息） 🏃🏻‍♀️最近…" at bounding box center [175, 186] width 117 height 22
copy span "姐跑班的學姐"
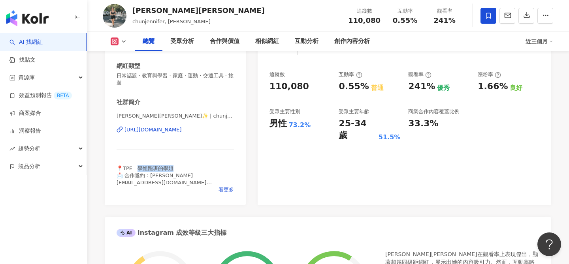
scroll to position [129, 0]
click at [224, 192] on span "看更多" at bounding box center [225, 190] width 15 height 7
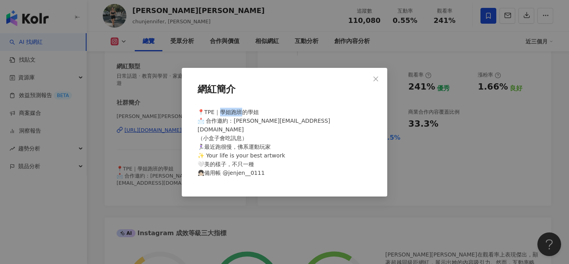
drag, startPoint x: 220, startPoint y: 115, endPoint x: 241, endPoint y: 114, distance: 21.0
click at [241, 114] on span "📍TPE｜學姐跑班的學姐 📩 合作邀約：[PERSON_NAME][EMAIL_ADDRESS][DOMAIN_NAME] （小盒子會吃訊息） 🏃🏻‍♀️最近…" at bounding box center [264, 142] width 133 height 67
copy span "姐跑班的"
click at [406, 168] on div "網紅簡介 📍TPE｜學姐跑班的學姐 📩 合作邀約：jennifertsaieth@gmail.com （小盒子會吃訊息） 🏃🏻‍♀️最近跑很慢，佛系運動玩家 …" at bounding box center [284, 132] width 569 height 264
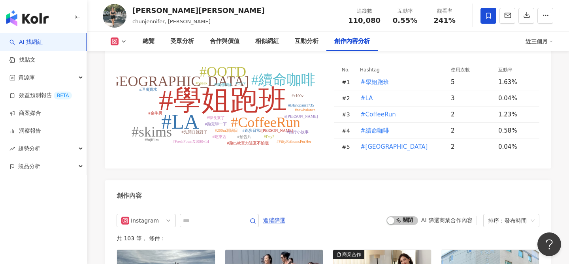
scroll to position [2419, 0]
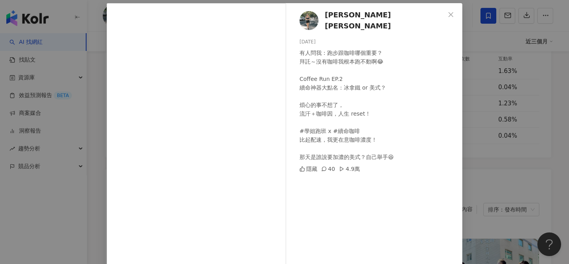
scroll to position [44, 0]
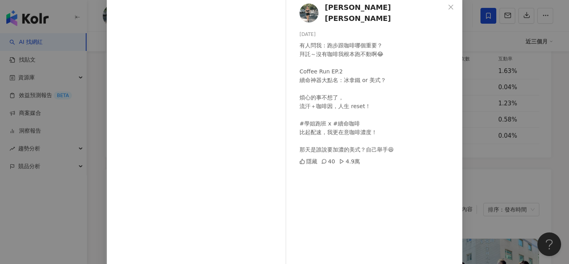
click at [493, 126] on div "蔡沁妍Jennifer 2025/9/19 有人問我：跑步跟咖啡哪個重要？ 拜託～沒有咖啡我根本跑不動啊😂 Coffee Run EP.2 續命神器大點名：冰…" at bounding box center [284, 132] width 569 height 264
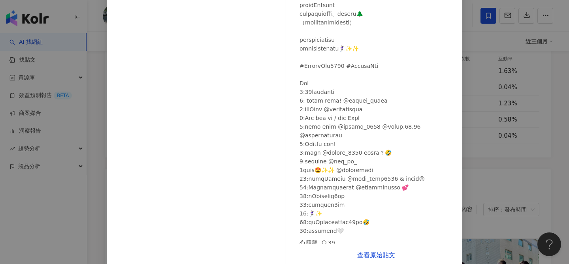
scroll to position [96, 0]
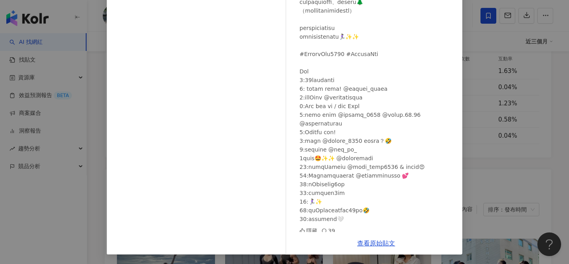
click at [476, 145] on div "蔡沁妍Jennifer 2025/9/22 隱藏 39 查看原始貼文" at bounding box center [284, 132] width 569 height 264
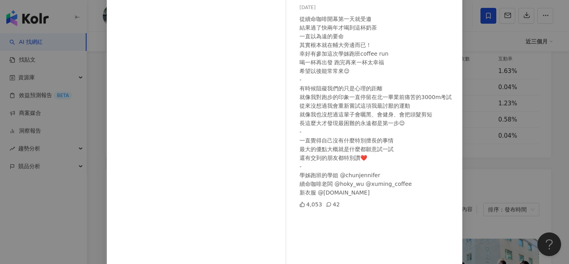
scroll to position [105, 0]
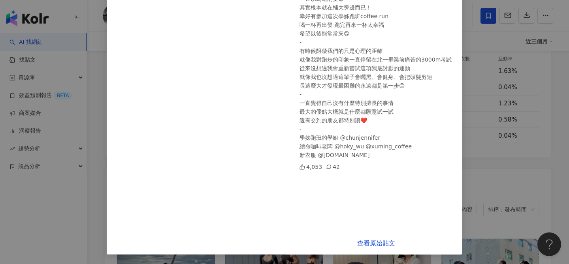
click at [497, 165] on div "Lynn 2025/9/15 從續命咖啡開幕第一天就受邀 結果過了快兩年才喝到這杯奶茶 一直以為遠的要命 其實根本就在輔大旁邊而已！ 幸好有參加這次學姊跑班c…" at bounding box center [284, 132] width 569 height 264
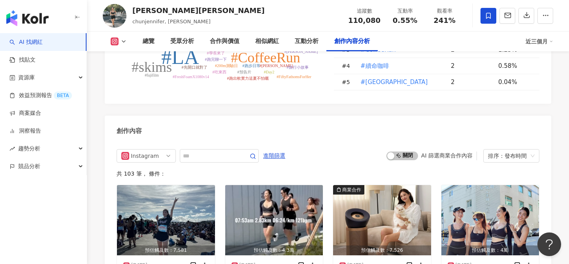
scroll to position [2478, 0]
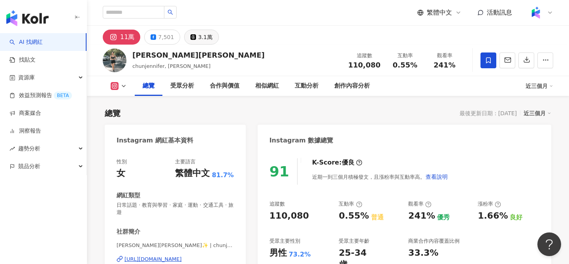
click at [201, 36] on div "3.1萬" at bounding box center [205, 37] width 14 height 11
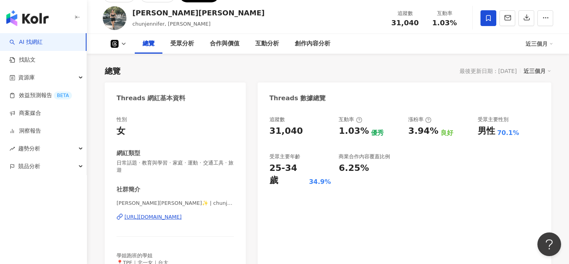
scroll to position [41, 0]
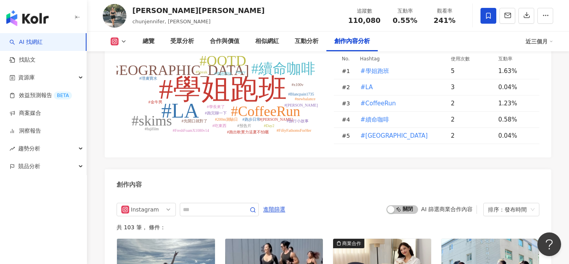
scroll to position [2427, 0]
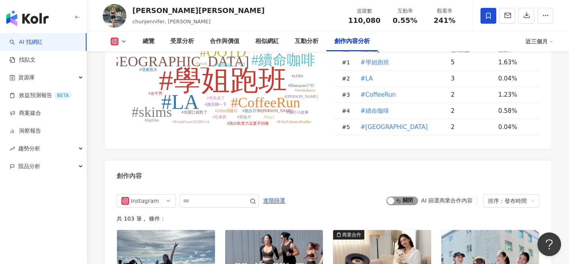
click at [398, 197] on span "啟動 關閉" at bounding box center [402, 201] width 32 height 9
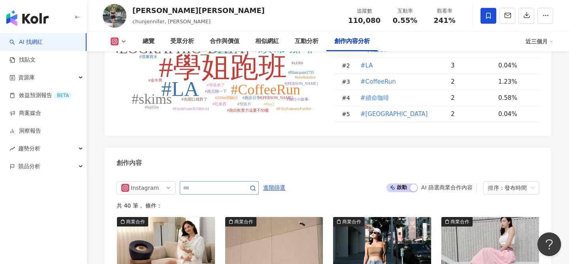
scroll to position [2440, 0]
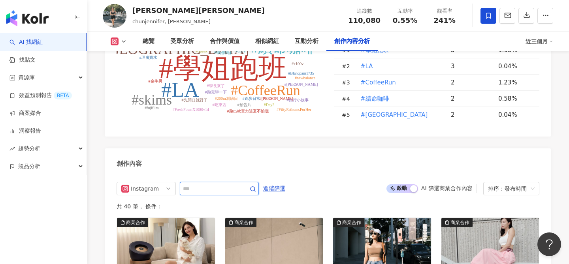
click at [196, 182] on span at bounding box center [219, 188] width 79 height 13
type input "**"
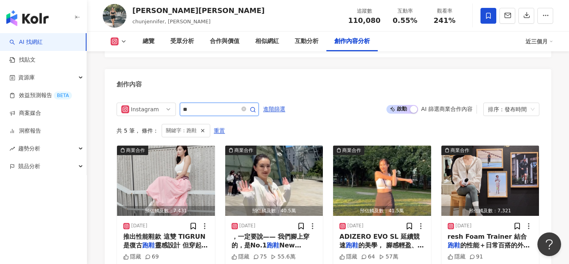
scroll to position [2525, 0]
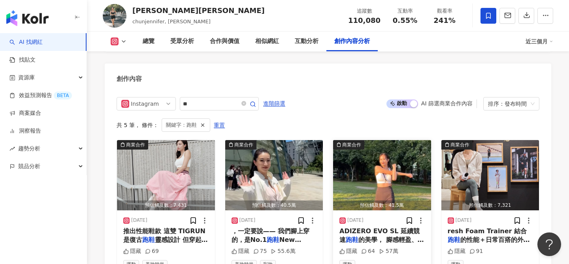
click at [356, 140] on img "button" at bounding box center [382, 175] width 98 height 70
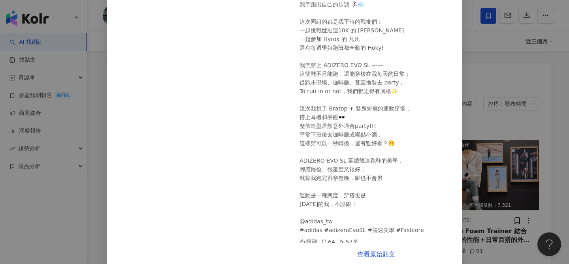
scroll to position [81, 0]
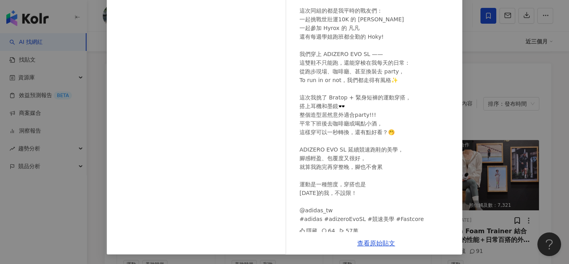
click at [485, 190] on div "[PERSON_NAME][PERSON_NAME] [DATE] 這次和好友們一起參加 adidas NO TRACK DAY 沒有規則，沒有框架， 我們跑…" at bounding box center [284, 132] width 569 height 264
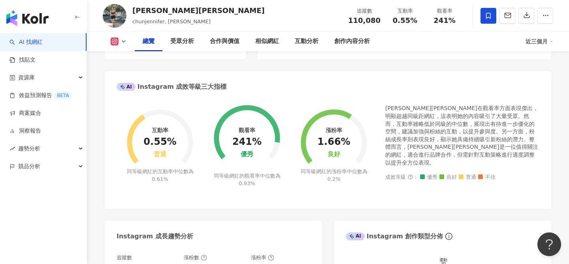
scroll to position [0, 0]
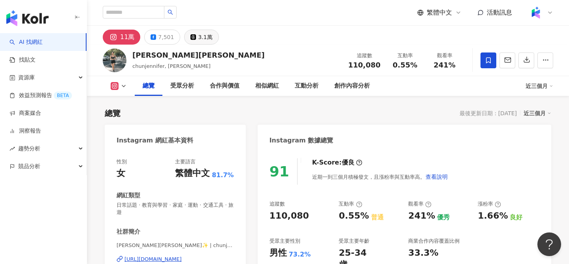
click at [199, 38] on div "3.1萬" at bounding box center [205, 37] width 14 height 11
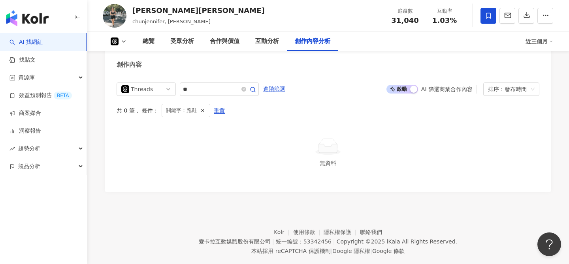
scroll to position [1530, 0]
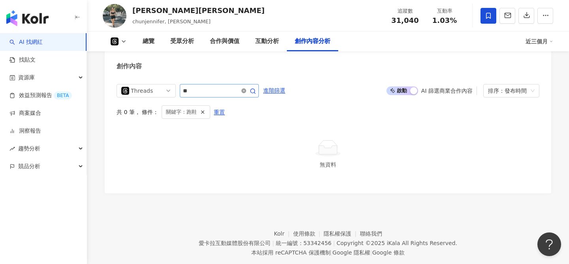
click at [245, 90] on icon "close-circle" at bounding box center [243, 90] width 5 height 5
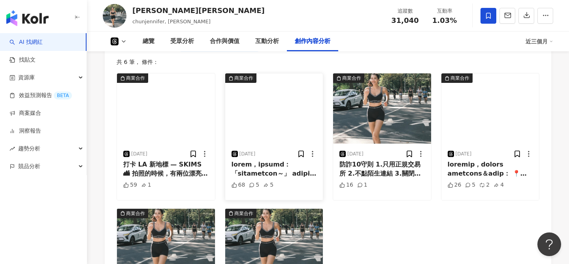
scroll to position [1578, 0]
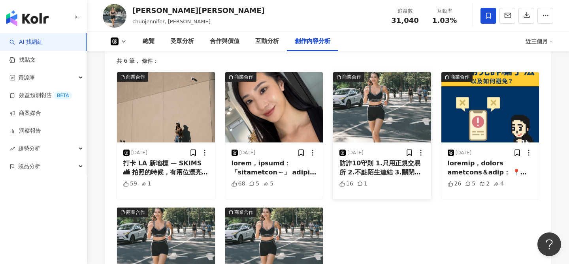
click at [394, 115] on img "button" at bounding box center [382, 107] width 98 height 70
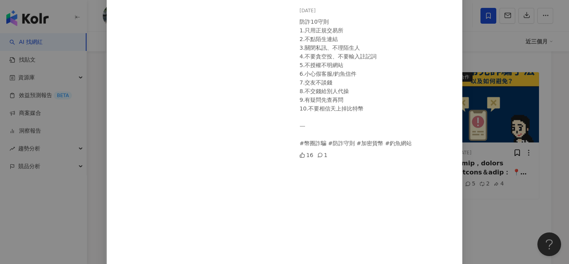
scroll to position [0, 0]
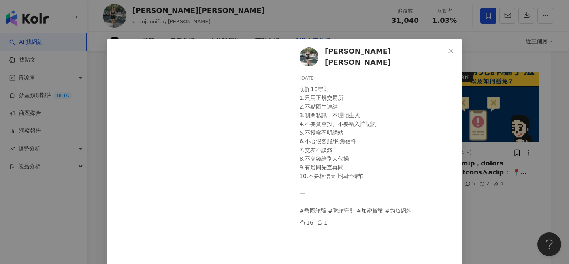
click at [517, 148] on div "[PERSON_NAME][PERSON_NAME] [DATE] 防詐10守則 1.只用正規交易所 2.不點陌生連結 3.關閉私訊、不理陌生人 4.不要貪空…" at bounding box center [284, 132] width 569 height 264
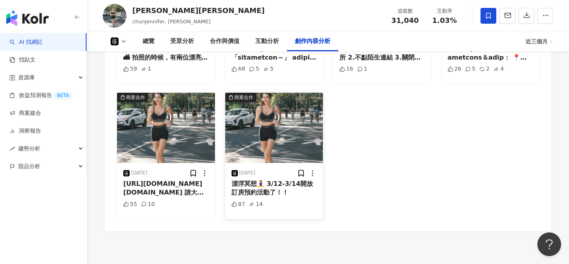
scroll to position [1731, 0]
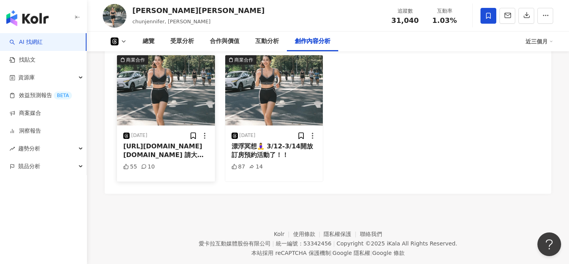
click at [163, 95] on img "button" at bounding box center [166, 90] width 98 height 70
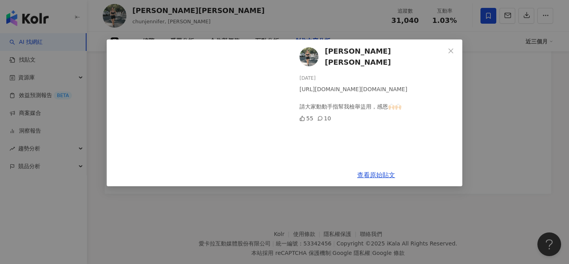
click at [453, 118] on div "[PERSON_NAME][PERSON_NAME] [DATE] [URL][DOMAIN_NAME][DOMAIN_NAME] 請大家動動手指幫我檢舉盜用…" at bounding box center [376, 102] width 172 height 124
click at [454, 88] on div "[URL][DOMAIN_NAME][DOMAIN_NAME] 請大家動動手指幫我檢舉盜用，感恩🙌🏻🙌🏻" at bounding box center [377, 98] width 156 height 26
click at [484, 114] on div "[PERSON_NAME][PERSON_NAME] [DATE] [URL][DOMAIN_NAME][DOMAIN_NAME] 請大家動動手指幫我檢舉盜用…" at bounding box center [284, 132] width 569 height 264
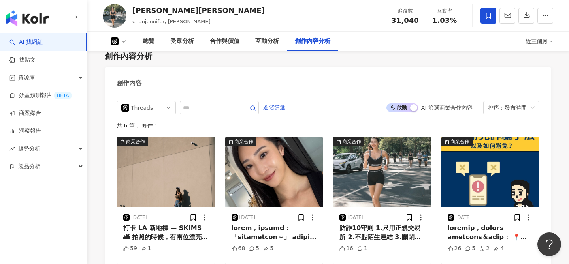
scroll to position [1514, 0]
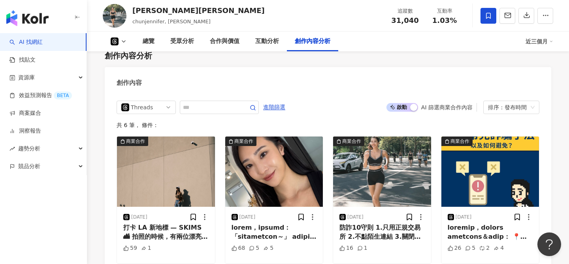
click at [407, 108] on span "啟動 關閉" at bounding box center [402, 107] width 32 height 9
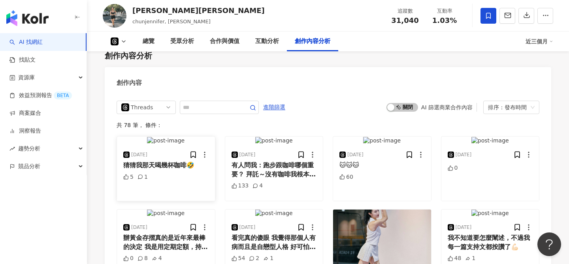
scroll to position [1530, 0]
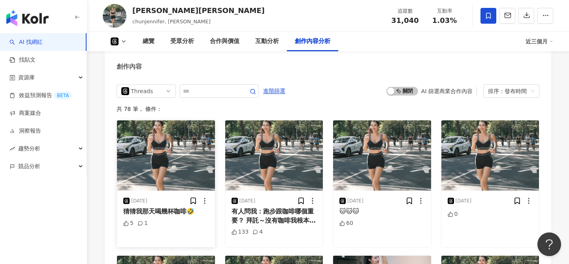
click at [184, 149] on img "button" at bounding box center [166, 155] width 98 height 70
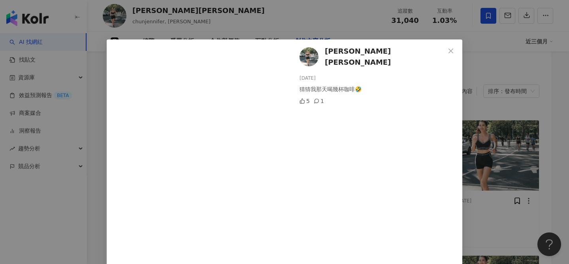
click at [502, 117] on div "[PERSON_NAME][PERSON_NAME] [DATE] 猜猜我那天喝幾杯咖啡🤣 5 1 查看原始貼文" at bounding box center [284, 132] width 569 height 264
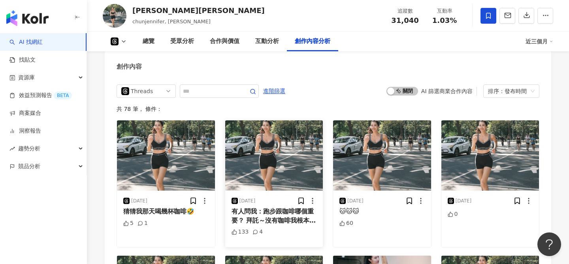
click at [245, 151] on img "button" at bounding box center [274, 155] width 98 height 70
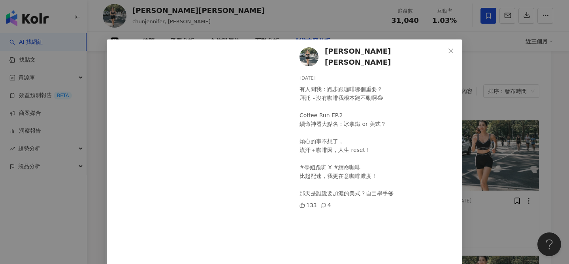
click at [520, 159] on div "[PERSON_NAME][PERSON_NAME] [DATE] 有人問我：跑步跟咖啡哪個重要？ 拜託～沒有咖啡我根本跑不動啊😂 Coffee Run EP…" at bounding box center [284, 132] width 569 height 264
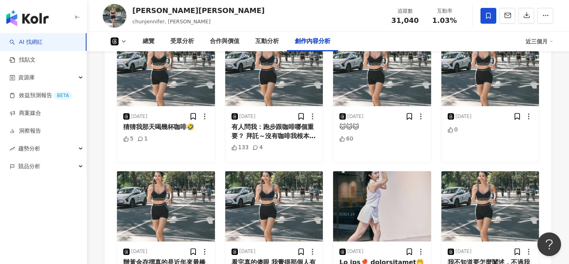
scroll to position [1539, 0]
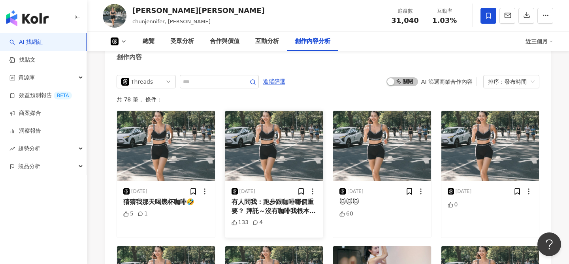
click at [300, 156] on img "button" at bounding box center [274, 146] width 98 height 70
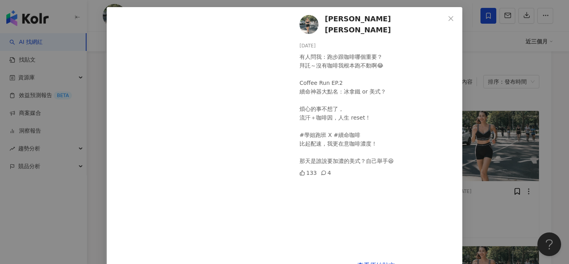
scroll to position [41, 0]
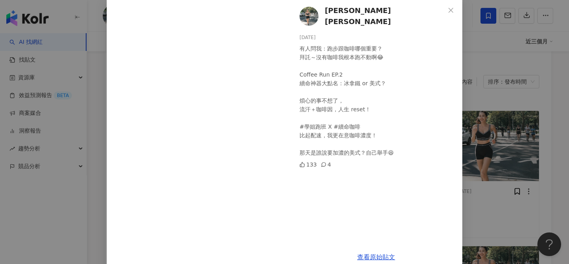
click at [436, 124] on div "有人問我：跑步跟咖啡哪個重要？ 拜託～沒有咖啡我根本跑不動啊😂 Coffee Run EP.2 續命神器大點名：冰拿鐵 or 美式？ 煩心的事不想了， 流汗＋…" at bounding box center [377, 100] width 156 height 113
drag, startPoint x: 302, startPoint y: 122, endPoint x: 324, endPoint y: 123, distance: 22.1
click at [324, 123] on div "有人問我：跑步跟咖啡哪個重要？ 拜託～沒有咖啡我根本跑不動啊😂 Coffee Run EP.2 續命神器大點名：冰拿鐵 or 美式？ 煩心的事不想了， 流汗＋…" at bounding box center [377, 100] width 156 height 113
copy div "姐跑班"
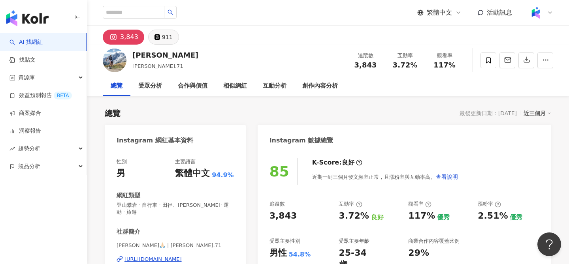
click at [162, 32] on div "911" at bounding box center [167, 37] width 11 height 11
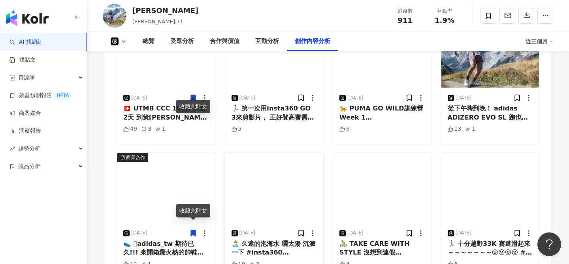
scroll to position [1448, 0]
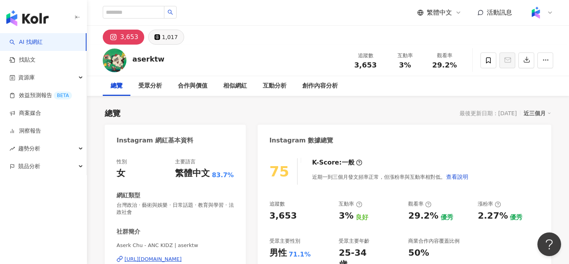
click at [165, 36] on div "1,017" at bounding box center [170, 37] width 16 height 11
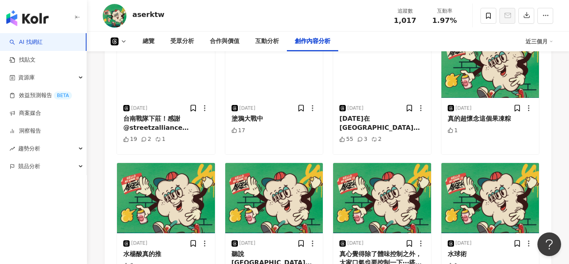
scroll to position [1492, 0]
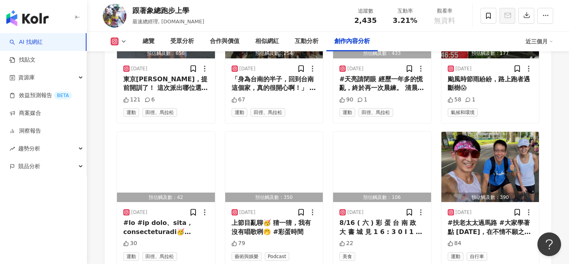
scroll to position [2393, 0]
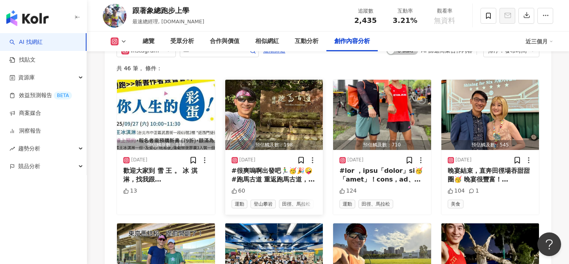
click at [267, 88] on img "button" at bounding box center [274, 115] width 98 height 70
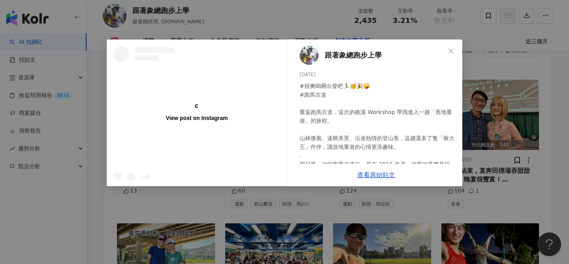
click at [265, 11] on div "View post on Instagram 跟著象總跑步上學 2025/9/16 #很爽嗚啊出發吧🏃‍♂️🥳🎉🤪 #跑馬古道 重返跑馬古道，這次的礁溪 Wo…" at bounding box center [284, 132] width 569 height 264
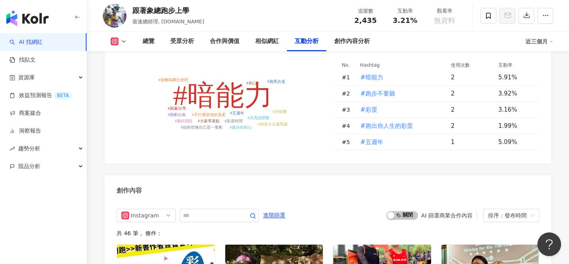
scroll to position [1626, 0]
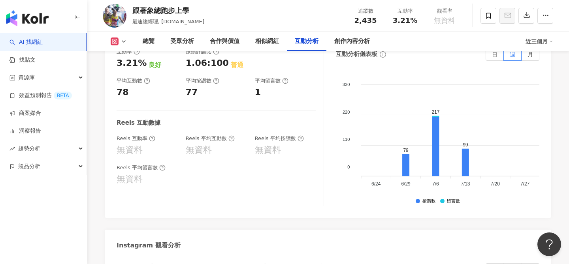
click at [109, 44] on button at bounding box center [119, 42] width 32 height 8
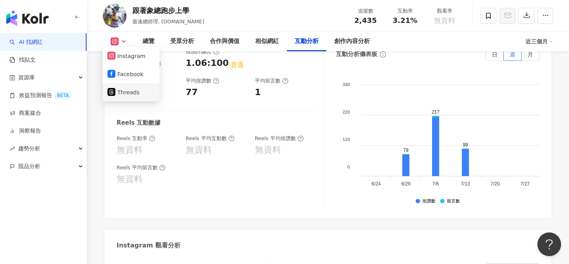
click at [125, 99] on li "Threads" at bounding box center [131, 92] width 57 height 18
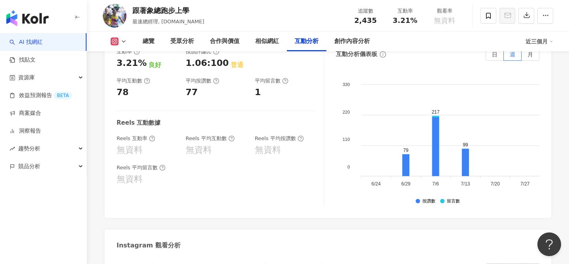
drag, startPoint x: 122, startPoint y: 38, endPoint x: 122, endPoint y: 43, distance: 5.9
click at [122, 38] on button at bounding box center [119, 42] width 32 height 8
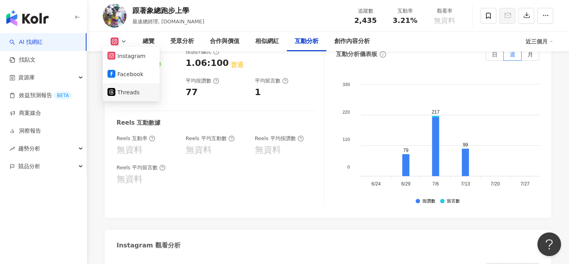
click at [123, 87] on li "Threads" at bounding box center [131, 92] width 57 height 18
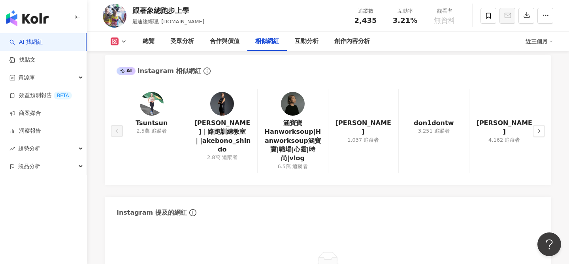
scroll to position [1264, 0]
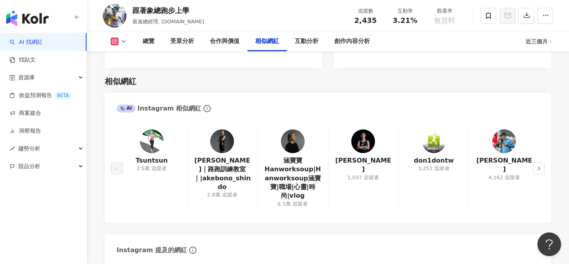
click at [124, 36] on div "總覽 受眾分析 合作與價值 相似網紅 互動分析 創作內容分析 近三個月" at bounding box center [328, 42] width 450 height 20
click at [533, 163] on button "button" at bounding box center [539, 169] width 12 height 12
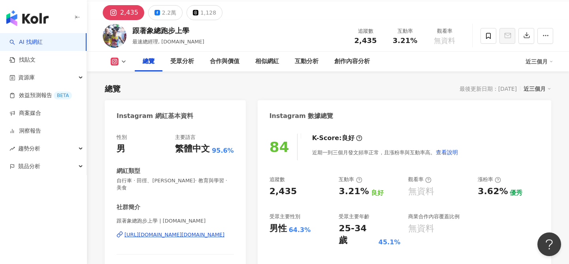
scroll to position [0, 0]
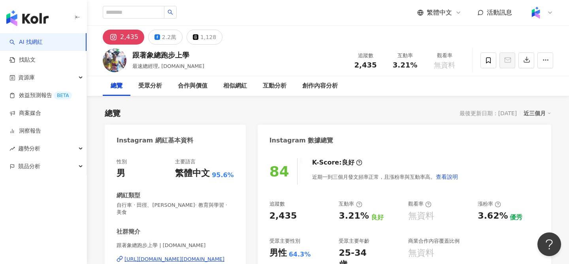
click at [43, 46] on link "AI 找網紅" at bounding box center [25, 42] width 33 height 8
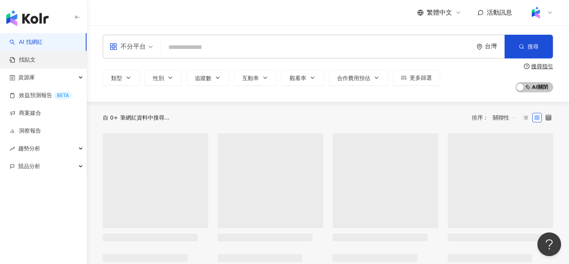
click at [36, 59] on link "找貼文" at bounding box center [22, 60] width 26 height 8
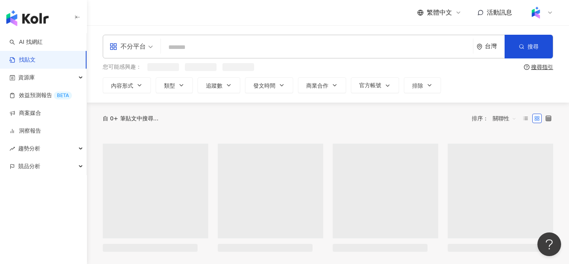
click at [235, 41] on input "search" at bounding box center [317, 47] width 306 height 17
type input "*"
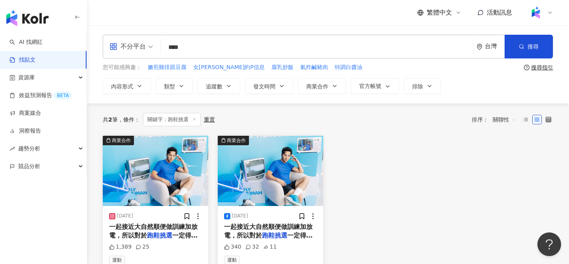
click at [500, 119] on span "關聯性" at bounding box center [505, 119] width 24 height 13
click at [508, 163] on div "觀看數" at bounding box center [506, 162] width 22 height 9
drag, startPoint x: 181, startPoint y: 48, endPoint x: 216, endPoint y: 49, distance: 35.2
click at [216, 49] on input "****" at bounding box center [317, 47] width 306 height 17
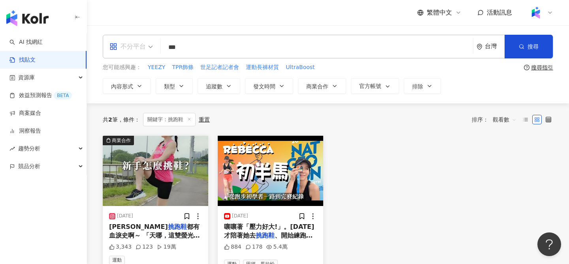
click at [139, 52] on div "不分平台" at bounding box center [127, 46] width 36 height 13
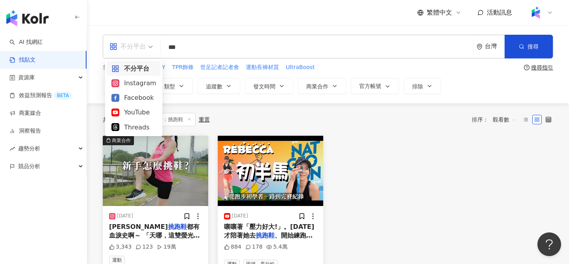
click at [139, 52] on div "不分平台" at bounding box center [127, 46] width 36 height 13
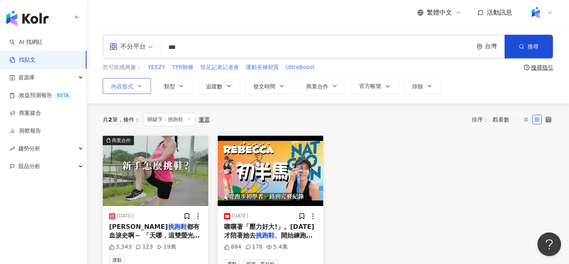
click at [136, 84] on icon "button" at bounding box center [139, 86] width 6 height 6
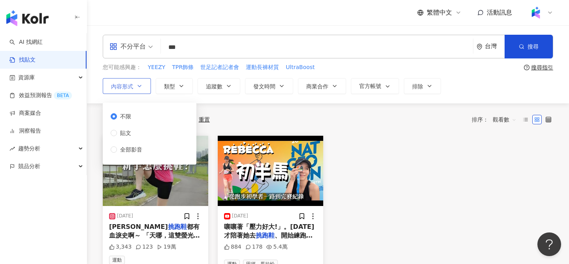
click at [135, 83] on button "內容形式" at bounding box center [127, 86] width 48 height 16
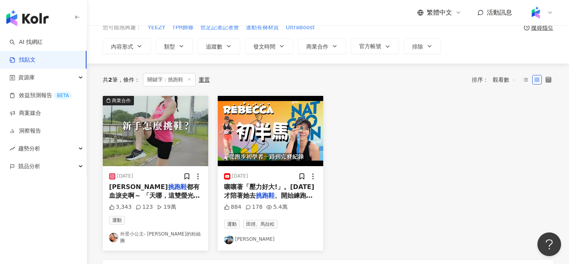
scroll to position [40, 0]
click at [180, 117] on img "button" at bounding box center [155, 131] width 105 height 70
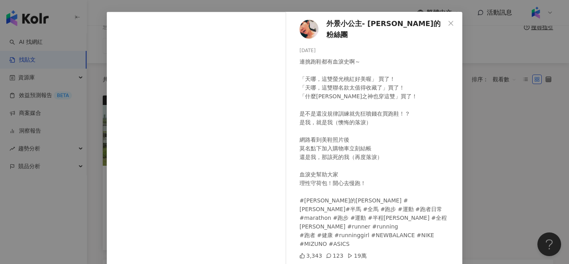
scroll to position [0, 0]
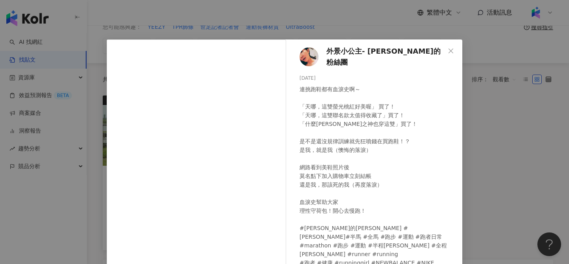
click at [491, 141] on div "外景小公主- 謝忻的粉絲團 2025/5/28 連挑跑鞋都有血淚史啊～ 「天哪，這雙螢光桃紅好美喔」 買了！ 「天哪，這雙聯名款太值得收藏了」買了！ 「什麼馬…" at bounding box center [284, 132] width 569 height 264
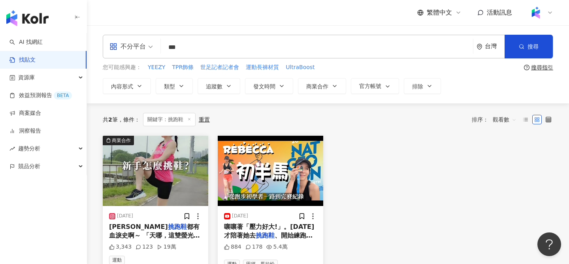
click at [176, 49] on input "***" at bounding box center [317, 47] width 306 height 17
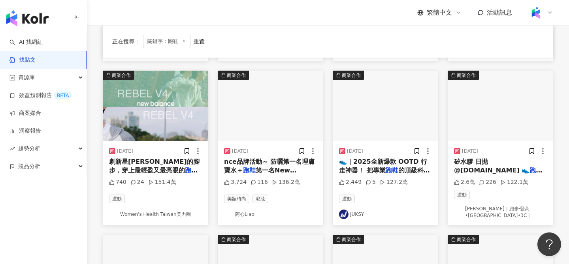
scroll to position [227, 0]
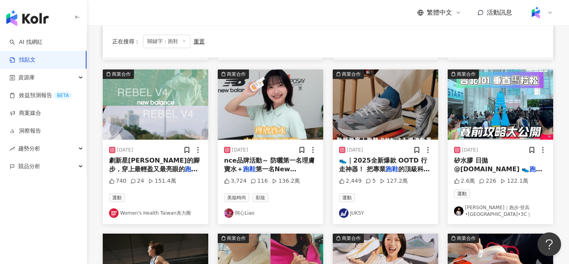
click at [255, 121] on img "button" at bounding box center [270, 105] width 105 height 70
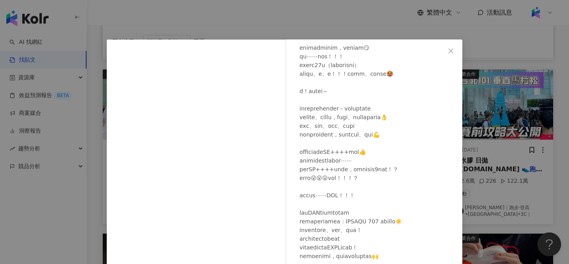
scroll to position [117, 0]
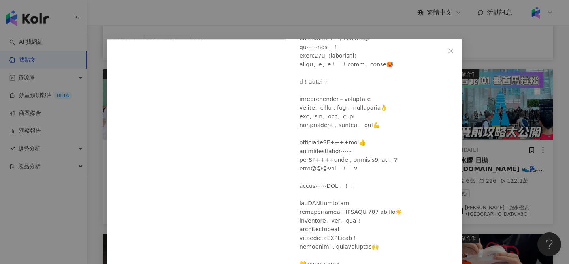
click at [487, 152] on div "阿心Liao 2025/7/5 3,724 116 136.2萬 查看原始貼文" at bounding box center [284, 132] width 569 height 264
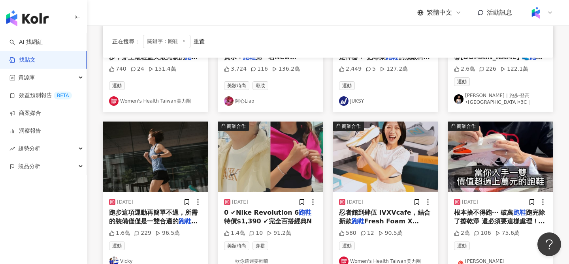
scroll to position [382, 0]
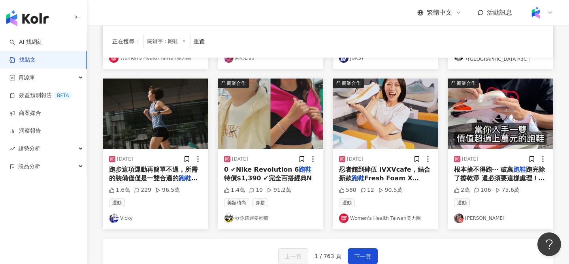
click at [366, 132] on img "button" at bounding box center [385, 114] width 105 height 70
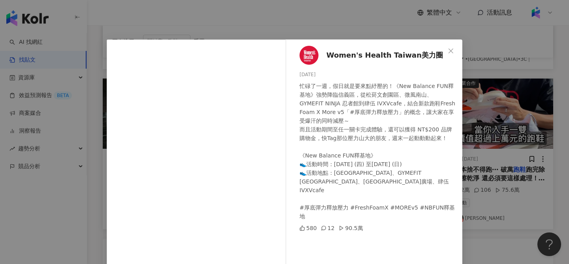
click at [470, 125] on div "Women's Health Taiwan美力圈 2024/8/9 忙碌了一週，假日就是要來點紓壓的！《New Balance FUN釋基地》強勢降臨信義區，…" at bounding box center [284, 132] width 569 height 264
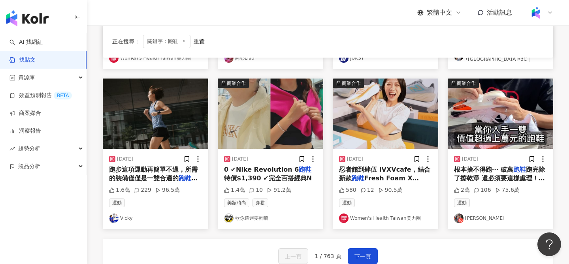
click at [470, 125] on img "button" at bounding box center [500, 114] width 105 height 70
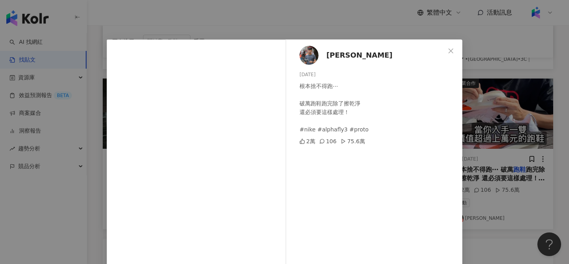
click at [488, 119] on div "梁哲睿Jhe-Ruei Liang 2024/1/20 根本捨不得跑⋯ 破萬跑鞋跑完除了擦乾淨 還必須要這樣處理！ #nike #alphafly3 #pro…" at bounding box center [284, 132] width 569 height 264
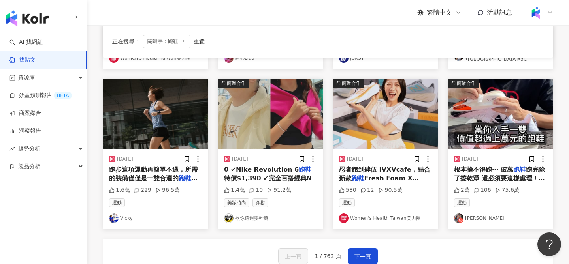
click at [486, 119] on img "button" at bounding box center [500, 114] width 105 height 70
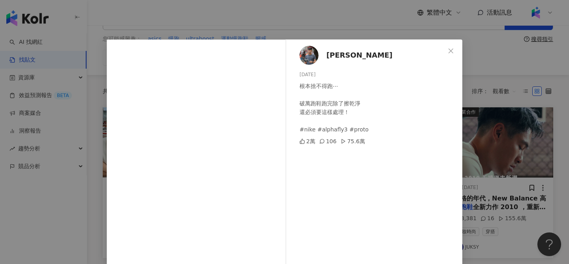
scroll to position [26, 0]
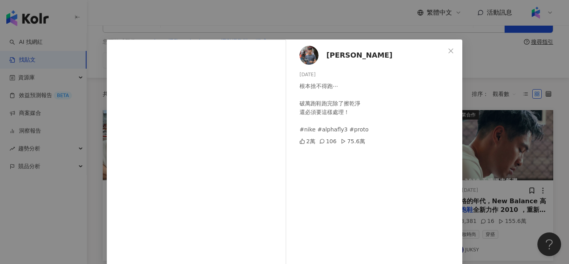
click at [514, 125] on div "梁哲睿Jhe-Ruei Liang 2024/1/20 根本捨不得跑⋯ 破萬跑鞋跑完除了擦乾淨 還必須要這樣處理！ #nike #alphafly3 #pro…" at bounding box center [284, 132] width 569 height 264
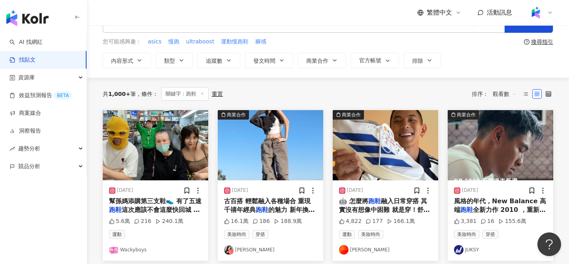
click at [509, 126] on img "button" at bounding box center [500, 145] width 105 height 70
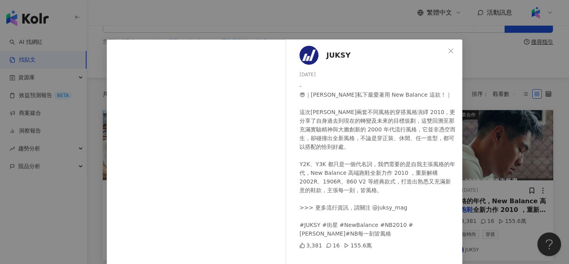
click at [502, 119] on div "JUKSY 2025/8/13 - 😎｜楊祐寧私下最愛著用 New Balance 這款！｜ 這次楊祐寧利用兩套不同風格的穿搭風格演繹 2010，更分享了自身…" at bounding box center [284, 132] width 569 height 264
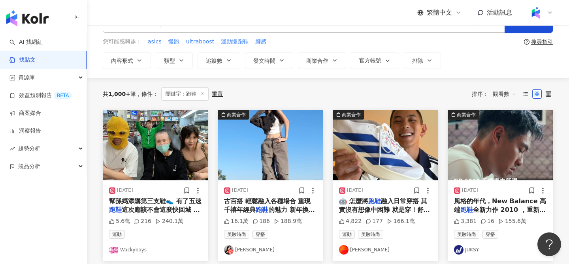
click at [295, 148] on img "button" at bounding box center [270, 145] width 105 height 70
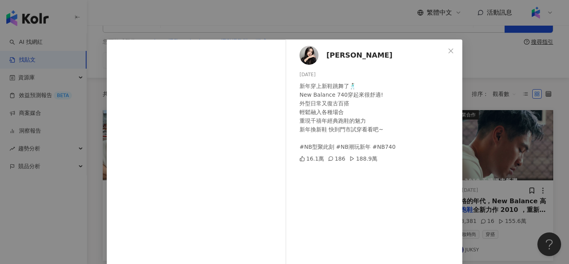
click at [487, 88] on div "林郁欣 2025/1/11 新年穿上新鞋跳舞了🕺🏻 New Balance 740穿起來很舒適! 外型日常又復古百搭 輕鬆融入各種場合 重現千禧年經典跑鞋的魅…" at bounding box center [284, 132] width 569 height 264
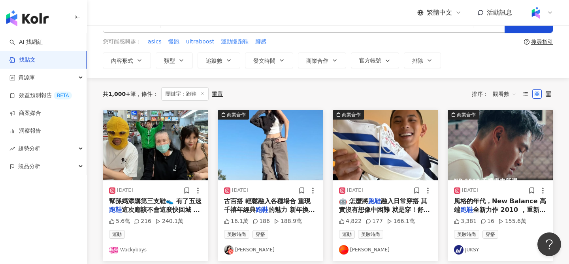
scroll to position [0, 0]
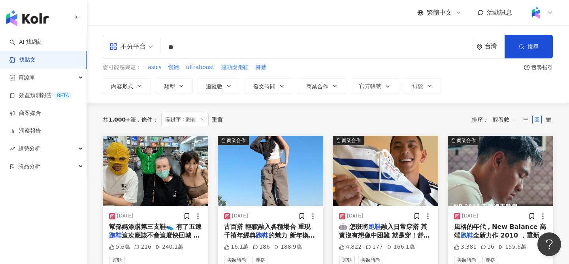
click at [199, 49] on input "**" at bounding box center [317, 47] width 306 height 17
type input "*"
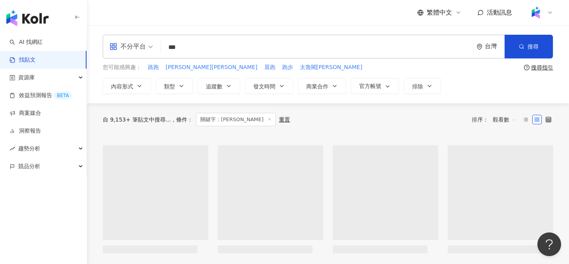
click at [215, 45] on input "***" at bounding box center [317, 47] width 306 height 17
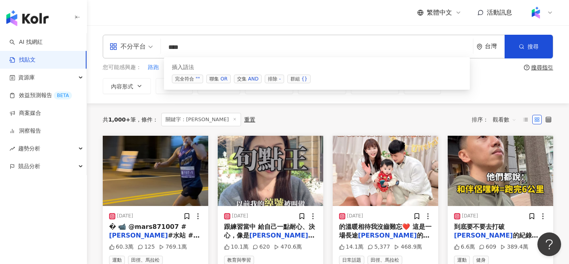
click at [247, 82] on span "交集 AND" at bounding box center [248, 79] width 28 height 9
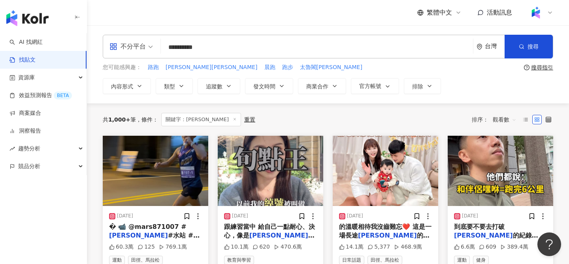
type input "**********"
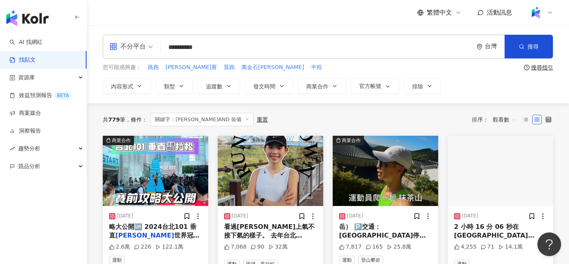
scroll to position [19, 0]
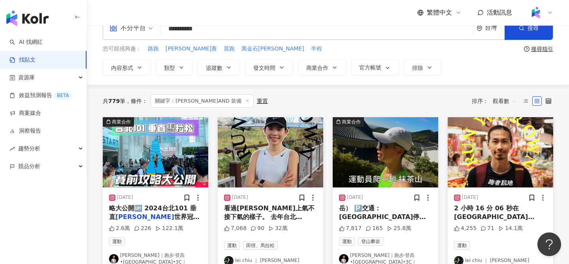
click at [182, 157] on img "button" at bounding box center [155, 152] width 105 height 70
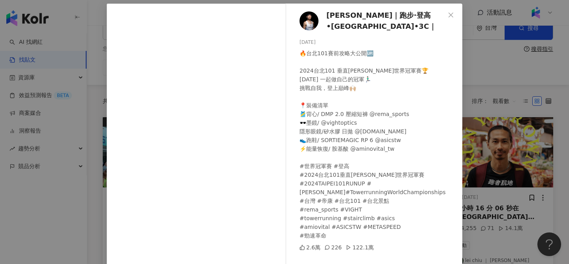
scroll to position [32, 0]
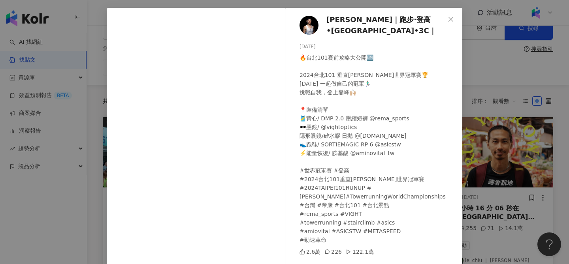
click at [478, 87] on div "羅清駿 Ching Chun Lo｜跑步·登高•越野•3C｜ 2024/3/24 🔥台北101賽前攻略大公開🆙 2024台北101 垂直馬拉松世界冠軍賽🏆 5…" at bounding box center [284, 132] width 569 height 264
click at [515, 88] on div "羅清駿 Ching Chun Lo｜跑步·登高•越野•3C｜ 2024/3/24 🔥台北101賽前攻略大公開🆙 2024台北101 垂直馬拉松世界冠軍賽🏆 5…" at bounding box center [284, 132] width 569 height 264
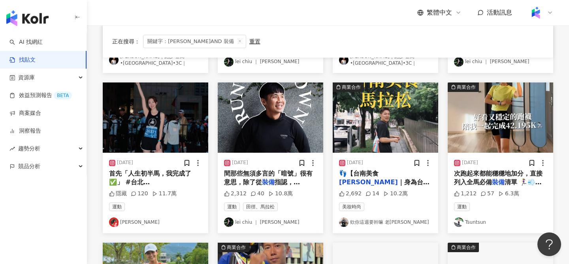
scroll to position [218, 0]
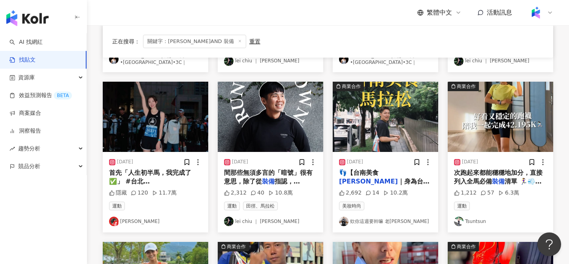
click at [188, 106] on img "button" at bounding box center [155, 117] width 105 height 70
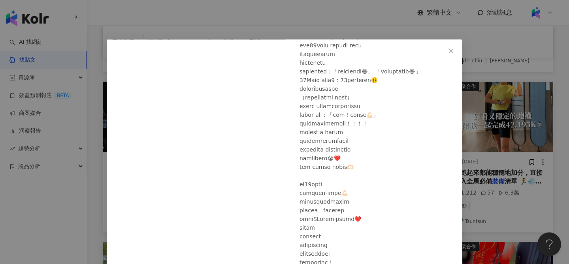
scroll to position [90, 0]
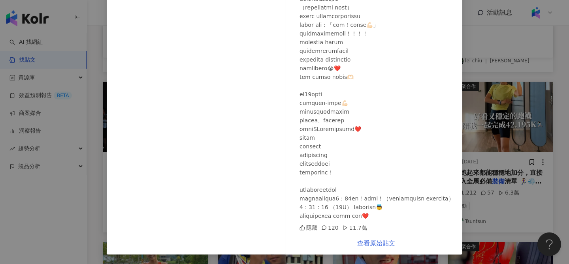
click at [371, 243] on link "查看原始貼文" at bounding box center [376, 244] width 38 height 8
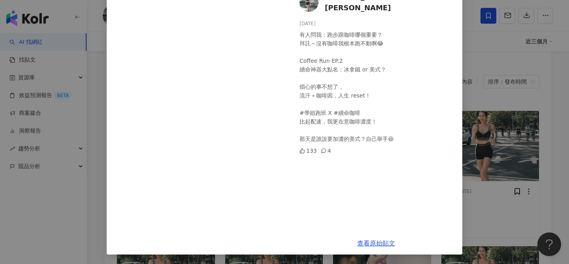
click at [491, 98] on div "[PERSON_NAME][PERSON_NAME] [DATE] 有人問我：跑步跟咖啡哪個重要？ 拜託～沒有咖啡我根本跑不動啊😂 Coffee Run EP…" at bounding box center [284, 132] width 569 height 264
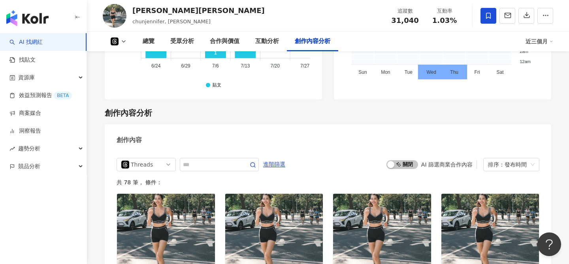
scroll to position [1282, 0]
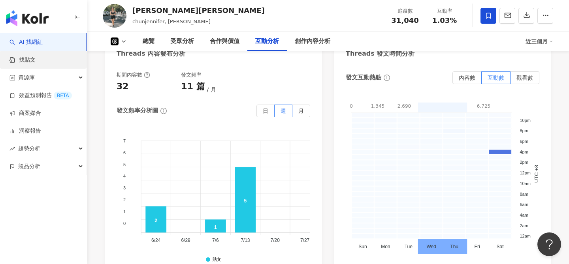
click at [36, 56] on link "找貼文" at bounding box center [22, 60] width 26 height 8
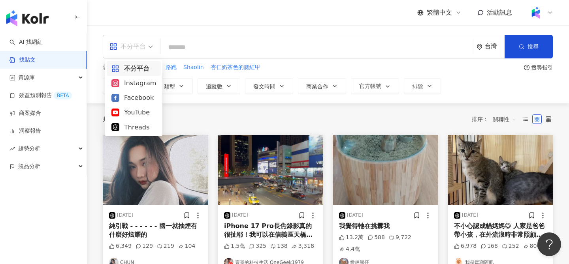
click at [143, 50] on div "不分平台" at bounding box center [127, 46] width 36 height 13
click at [132, 128] on div "Threads" at bounding box center [133, 127] width 45 height 10
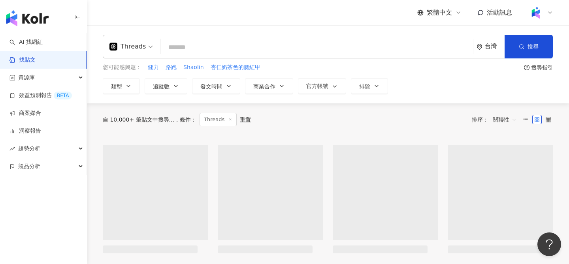
click at [238, 49] on input "search" at bounding box center [317, 47] width 306 height 17
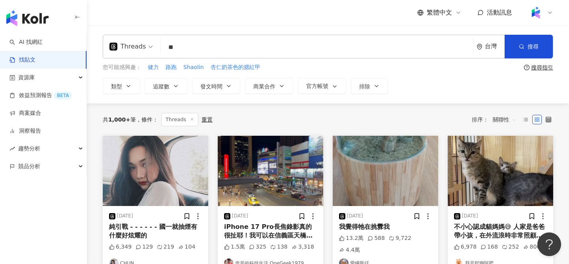
type input "*"
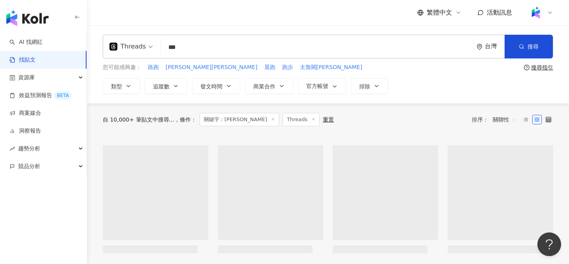
click at [506, 119] on span "關聯性" at bounding box center [505, 119] width 24 height 13
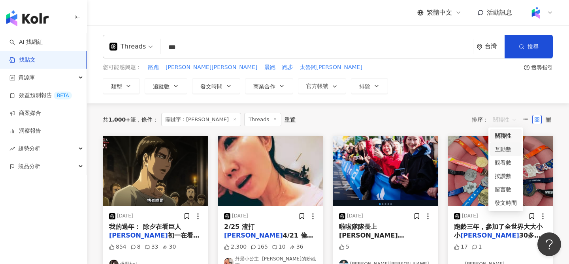
click at [505, 148] on div "互動數" at bounding box center [506, 149] width 22 height 9
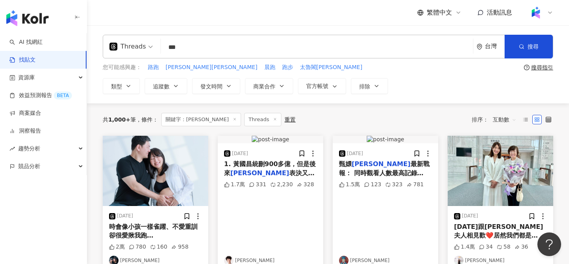
click at [315, 46] on input "***" at bounding box center [317, 47] width 306 height 17
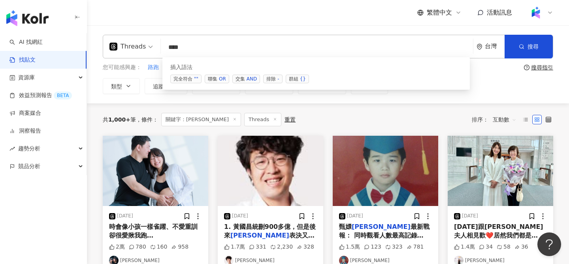
click at [245, 79] on span "交集 AND" at bounding box center [246, 79] width 28 height 9
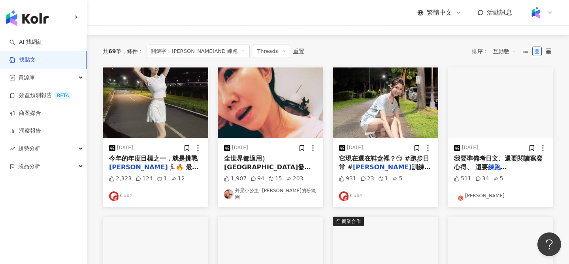
scroll to position [76, 0]
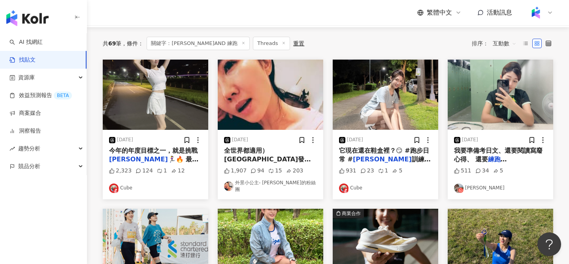
click at [170, 98] on img "button" at bounding box center [155, 95] width 105 height 70
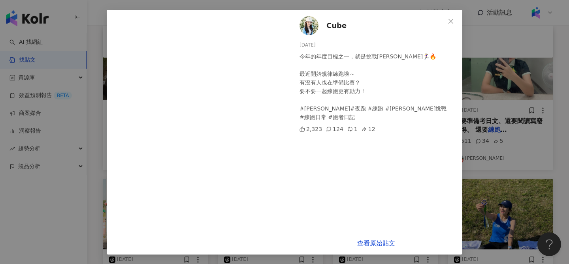
scroll to position [107, 0]
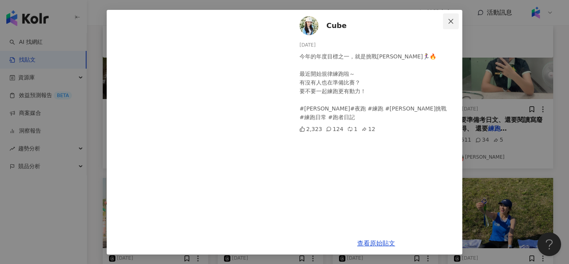
click at [452, 26] on button "Close" at bounding box center [451, 21] width 16 height 16
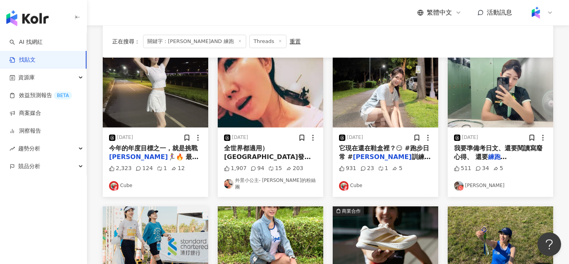
scroll to position [75, 0]
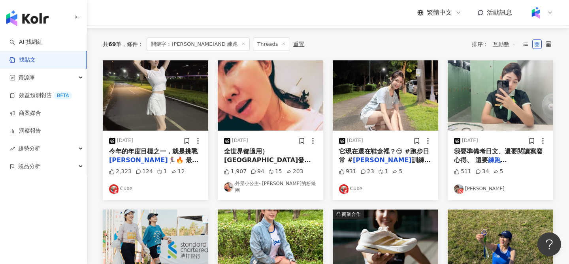
click at [383, 119] on img "button" at bounding box center [385, 95] width 105 height 70
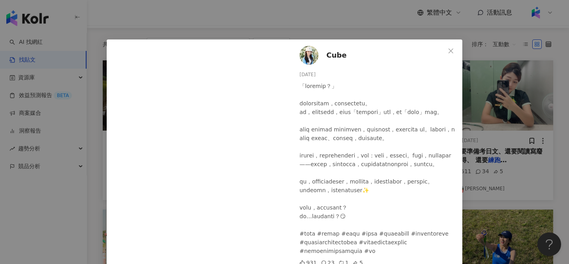
click at [471, 108] on div "Cube [DATE] 931 23 1 5 查看原始貼文" at bounding box center [284, 132] width 569 height 264
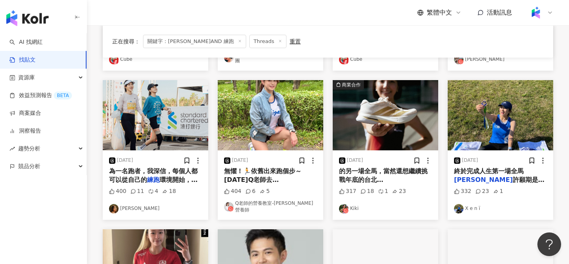
scroll to position [207, 0]
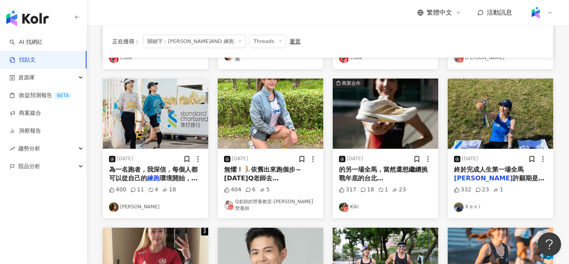
click at [165, 124] on img "button" at bounding box center [155, 114] width 105 height 70
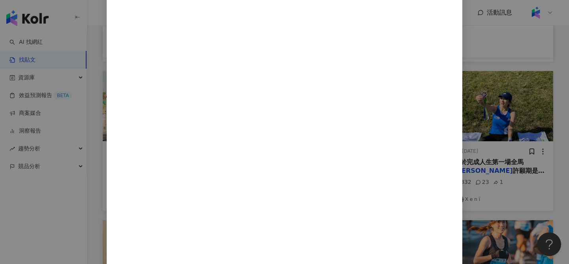
scroll to position [0, 0]
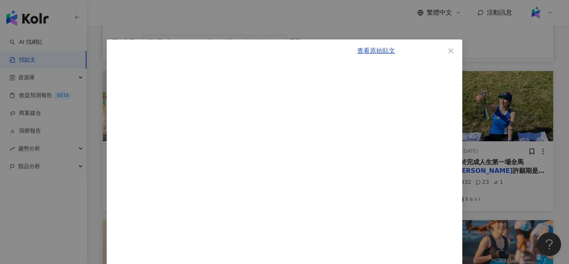
click at [302, 28] on div "查看原始貼文" at bounding box center [284, 132] width 569 height 264
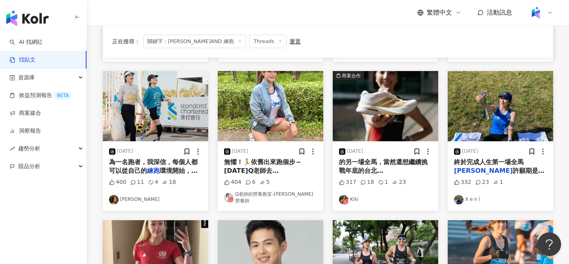
click at [288, 111] on img "button" at bounding box center [270, 106] width 105 height 70
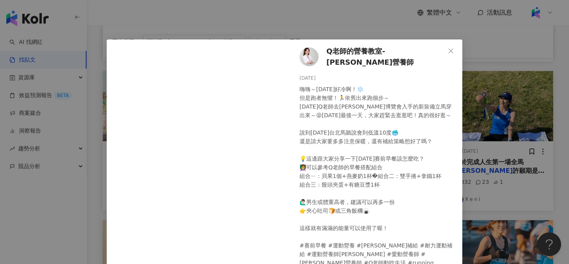
click at [363, 24] on div "Q老師的營養教室-[PERSON_NAME]營養師 [DATE] 嗨嗨～[DATE]好冷啊！❄️ 但是跑者無懼！🏃依舊出來跑個步～ [DATE]Q老師去[PE…" at bounding box center [284, 132] width 569 height 264
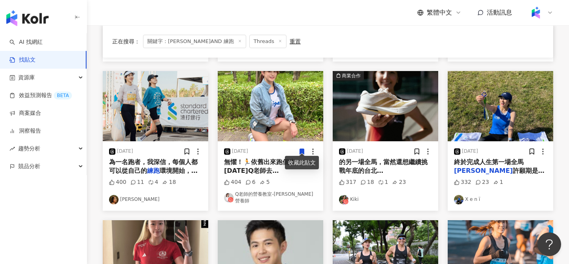
click at [299, 148] on icon at bounding box center [301, 151] width 7 height 7
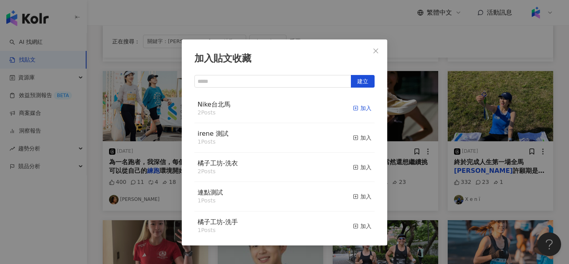
click at [365, 107] on div "加入" at bounding box center [362, 108] width 19 height 9
click at [428, 190] on div "加入貼文收藏 建立 Nike台北馬 3 Posts 已加入 [PERSON_NAME] 測試 1 Posts 加入 橘子工坊-洗衣 2 Posts 加入 連點…" at bounding box center [284, 132] width 569 height 264
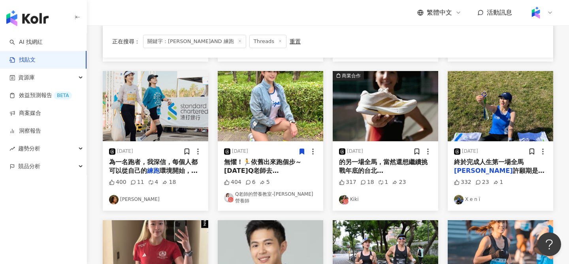
click at [395, 102] on img "button" at bounding box center [385, 106] width 105 height 70
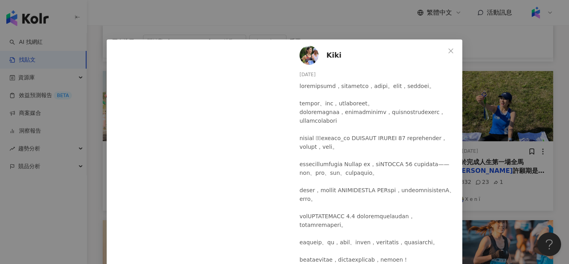
click at [484, 114] on div "Kiki [DATE] 317 18 1 23 查看原始貼文" at bounding box center [284, 132] width 569 height 264
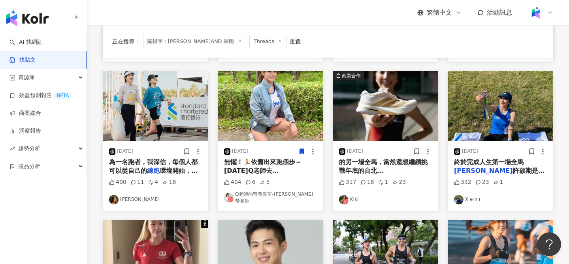
click at [487, 104] on img "button" at bounding box center [500, 106] width 105 height 70
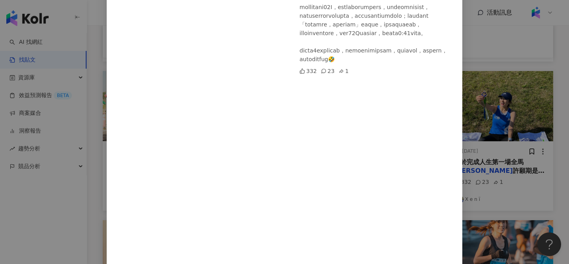
scroll to position [17, 0]
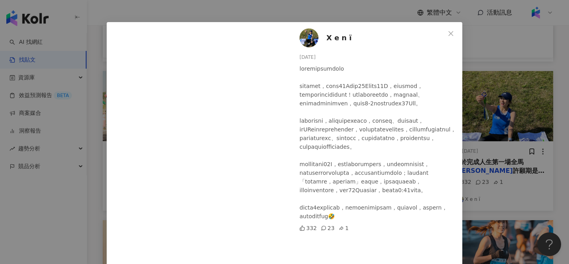
click at [502, 181] on div "X e n ï [DATE] 332 23 1 查看原始貼文" at bounding box center [284, 132] width 569 height 264
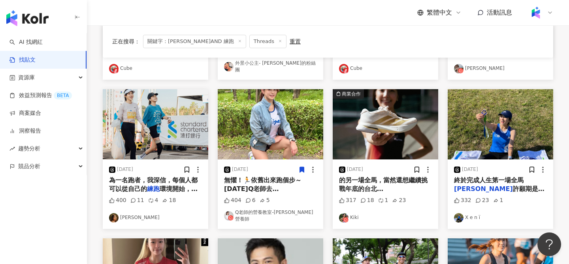
scroll to position [190, 0]
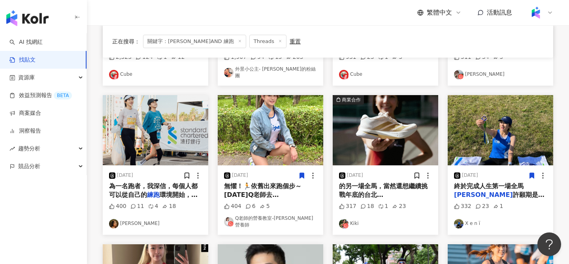
click at [534, 172] on icon at bounding box center [531, 175] width 7 height 7
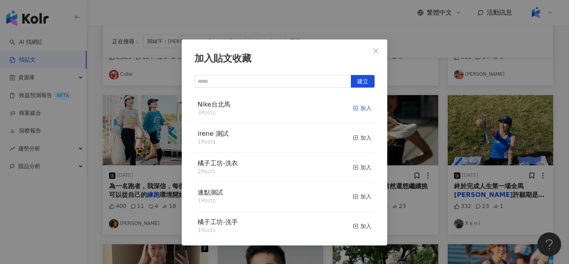
click at [363, 107] on div "加入" at bounding box center [362, 108] width 19 height 9
click at [506, 214] on div "加入貼文收藏 建立 Nike台北馬 4 Posts 已加入 irene 測試 1 Posts 加入 橘子工坊-洗衣 2 Posts 加入 連點測試 1 Pos…" at bounding box center [284, 132] width 569 height 264
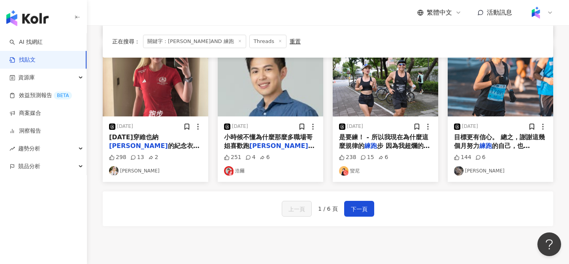
scroll to position [389, 0]
click at [517, 93] on img "button" at bounding box center [500, 81] width 105 height 70
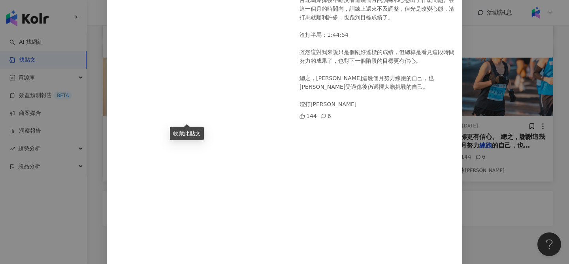
scroll to position [180, 0]
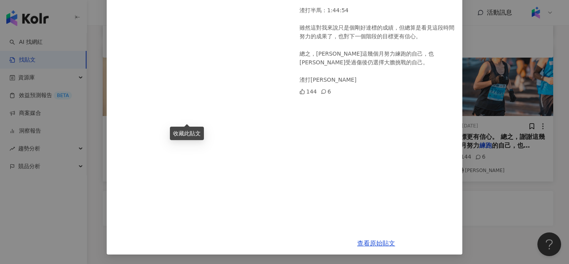
click at [522, 170] on div "顏妍 2025/1/29 2025.1.12 受過傷後難免會害怕再次受傷，但因為真心喜歡，所以願意再次鼓起勇氣，邁出每一步。 ________________…" at bounding box center [284, 132] width 569 height 264
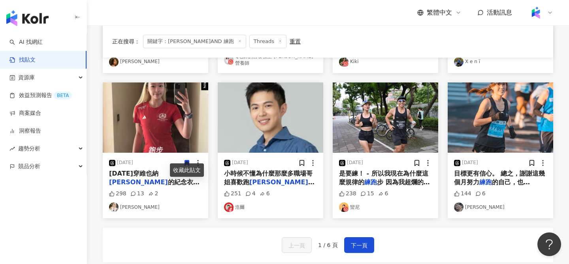
scroll to position [333, 0]
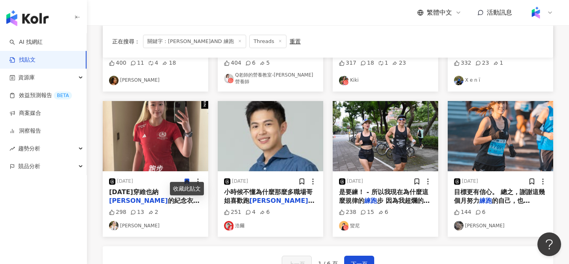
click at [164, 139] on img "button" at bounding box center [155, 136] width 105 height 70
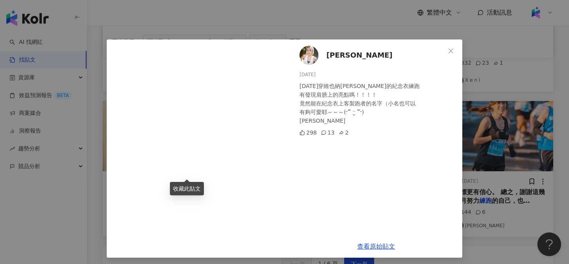
click at [475, 113] on div "蘇郁雯 2025/5/4 今天穿維也納馬拉松的紀念衣練跑 有發現肩膀上的亮點嗎！！！！ 竟然能在紀念衣上客製跑者的名字（小名也可以 有夠可愛耶～～～(˶‾᷄ …" at bounding box center [284, 132] width 569 height 264
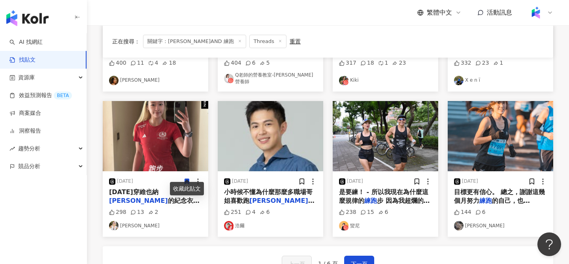
click at [284, 155] on img "button" at bounding box center [270, 136] width 105 height 70
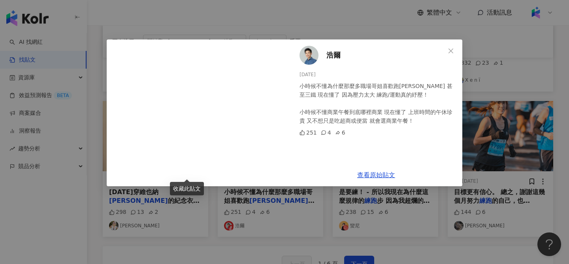
click at [476, 152] on div "浩爾 2025/2/13 小時候不懂為什麼那麼多職場哥姐喜歡跑馬拉松 甚至三鐵 現在懂了 因為壓力太大 練跑/運動真的紓壓！ 小時候不懂商業午餐到底哪裡商業 …" at bounding box center [284, 132] width 569 height 264
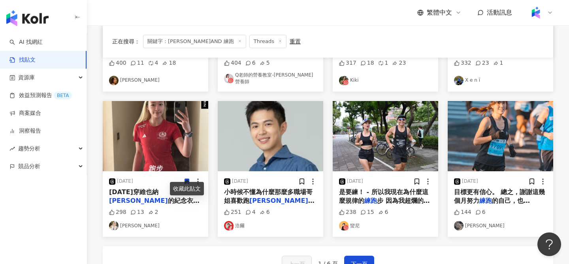
click at [395, 152] on img "button" at bounding box center [385, 136] width 105 height 70
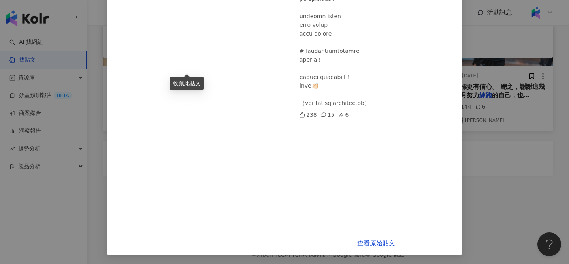
scroll to position [450, 0]
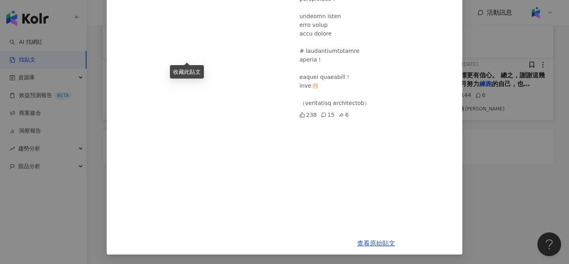
click at [514, 140] on div "蠻尼 2025/8/26 238 15 6 查看原始貼文" at bounding box center [284, 132] width 569 height 264
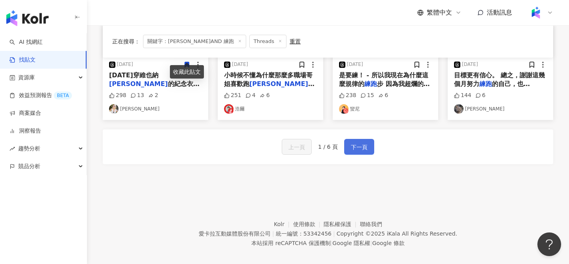
click at [358, 143] on span "下一頁" at bounding box center [359, 147] width 17 height 9
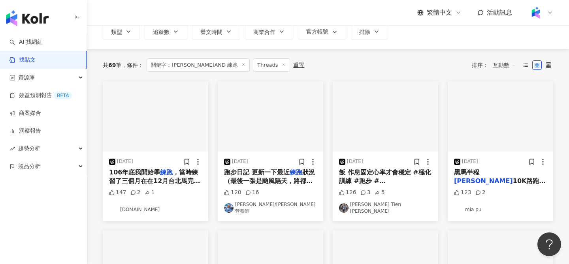
scroll to position [55, 0]
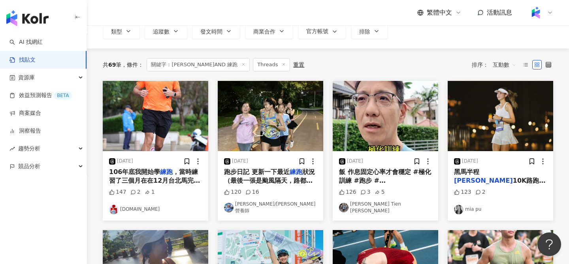
click at [182, 117] on img "button" at bounding box center [155, 116] width 105 height 70
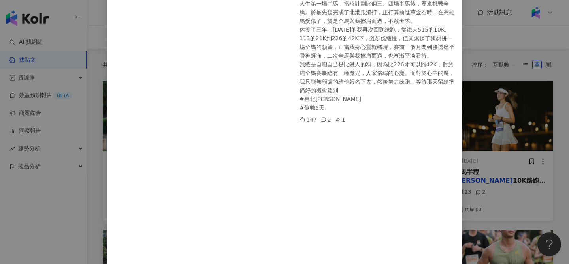
scroll to position [0, 0]
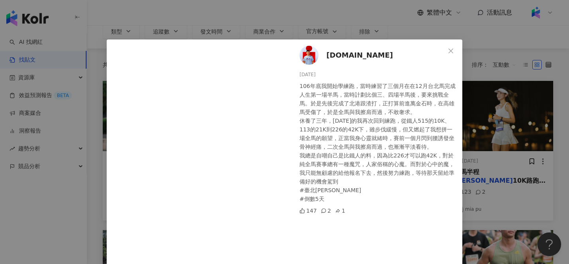
click at [538, 121] on div "Kaitolin.tw 2024/12/10 106年底我開始學練跑，當時練習了三個月在在12月台北馬完成人生第一場半馬，當時計劃比個三、四場半馬後，要來挑戰…" at bounding box center [284, 132] width 569 height 264
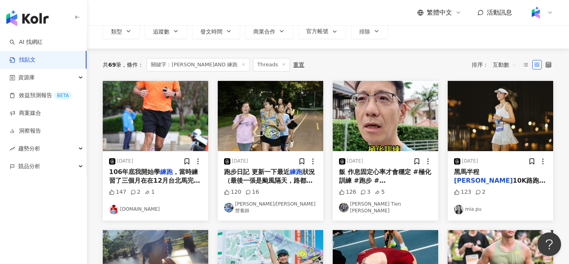
click at [493, 107] on img "button" at bounding box center [500, 116] width 105 height 70
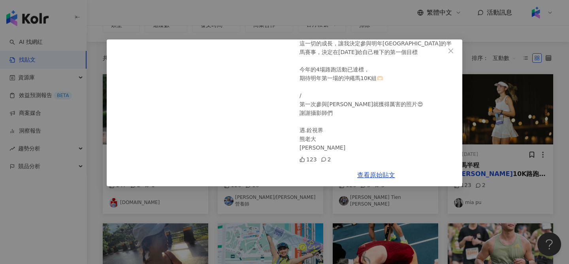
scroll to position [62, 0]
click at [489, 139] on div "mia pu 2024/11/22 黑馬半程馬拉松 10K路跑初體驗 今年才踏入路跑的坑， 從無法控制面部表情到有餘力控制面部表情； 從無法跑0.5K 到不間…" at bounding box center [284, 132] width 569 height 264
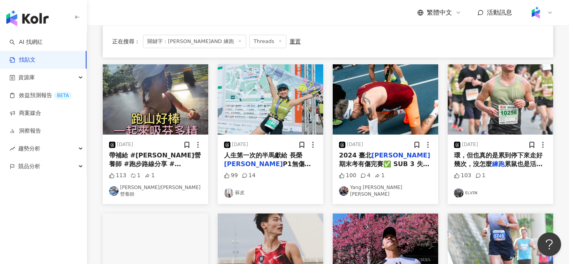
scroll to position [214, 0]
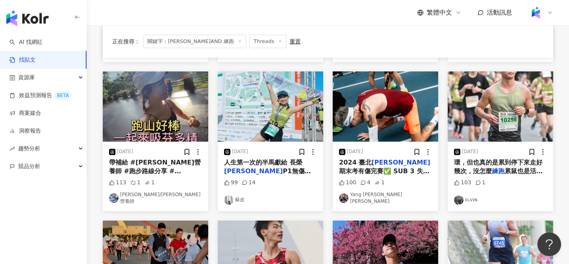
click at [507, 127] on img "button" at bounding box center [500, 107] width 105 height 70
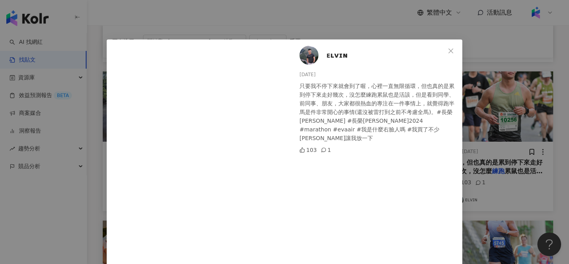
click at [495, 109] on div "ᴇʟᴠɪɴ 2024/11/4 只要我不停下來就會到了喔，心裡一直無限循環，但也真的是累到停下來走好幾次，沒怎麼練跑累鼠也是活該，但是看到同學、前同事、朋友，…" at bounding box center [284, 132] width 569 height 264
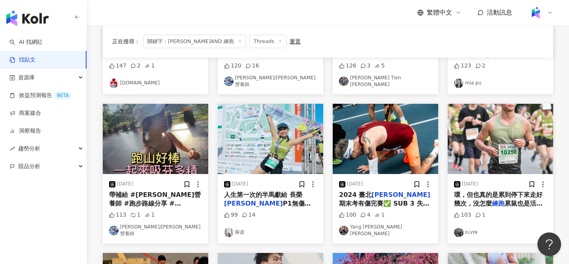
scroll to position [135, 0]
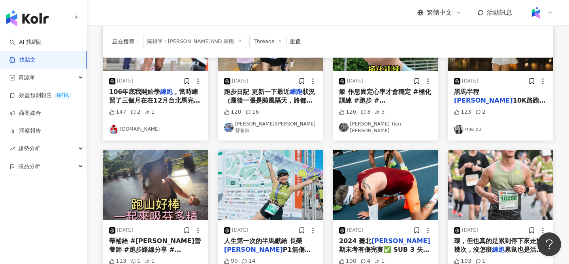
click at [160, 185] on img "button" at bounding box center [155, 185] width 105 height 70
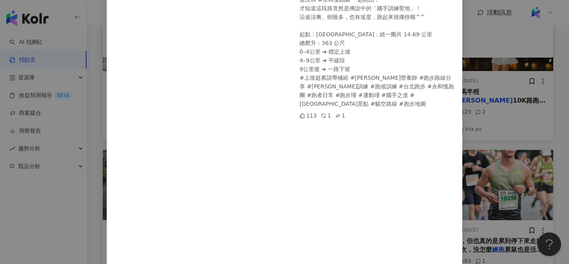
scroll to position [173, 0]
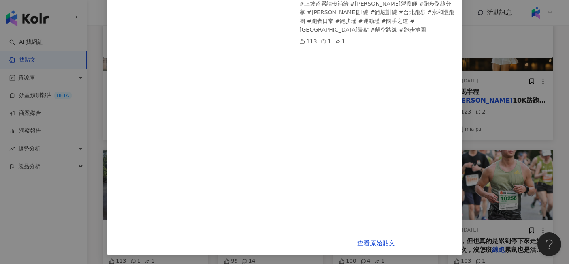
click at [465, 146] on div "瑾瑾/Jenny 營養師 2025/7/31 跑步路線分享～ 這次和 #永和慢跑團 一起跑山， 才知道這段路竟然是傳說中的「國手訓練聖地」！ 沿途涼爽、樹蔭多…" at bounding box center [284, 132] width 569 height 264
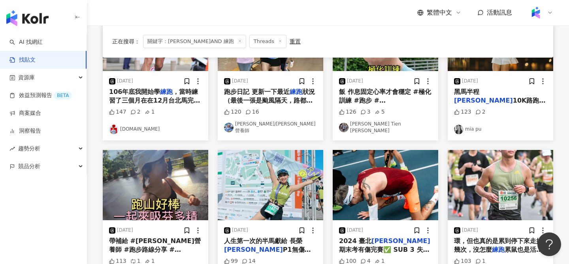
click at [185, 221] on div "2025/7/31 帶補給 #瑾瑾營養師 #跑步路線分享 # 馬拉松 訓練 #跑坡訓練 #台北跑步 #永 113 1 1 瑾瑾/Jenny 營養師" at bounding box center [155, 255] width 105 height 70
click at [185, 227] on icon at bounding box center [186, 230] width 7 height 7
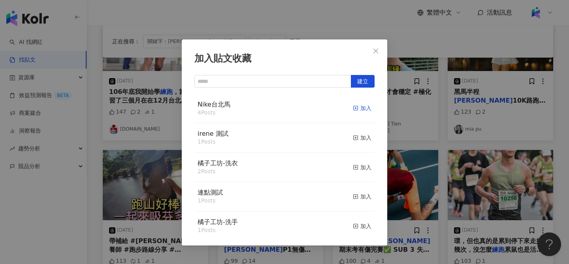
click at [358, 109] on div "加入" at bounding box center [362, 108] width 19 height 9
click at [431, 133] on div "加入貼文收藏 建立 Nike台北馬 5 Posts 已加入 irene 測試 1 Posts 加入 橘子工坊-洗衣 2 Posts 加入 連點測試 1 Pos…" at bounding box center [284, 132] width 569 height 264
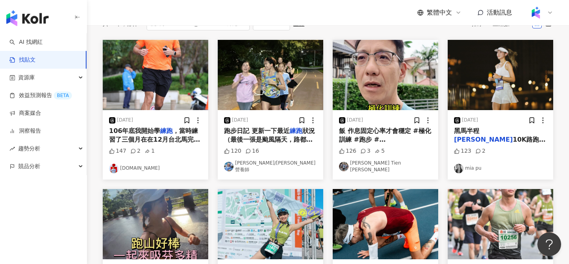
scroll to position [30, 0]
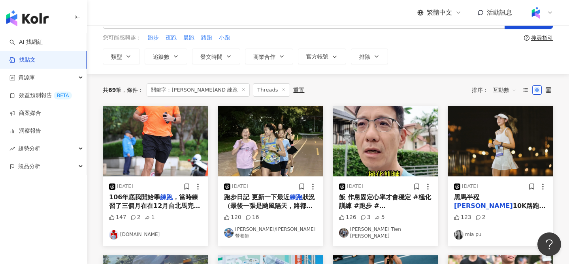
click at [513, 170] on img "button" at bounding box center [500, 141] width 105 height 70
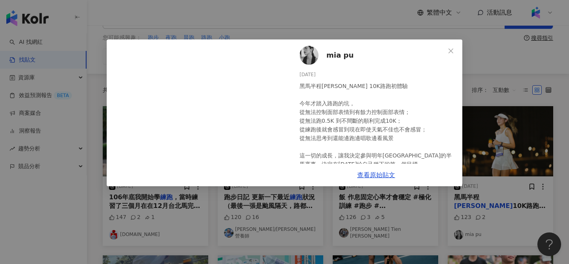
scroll to position [112, 0]
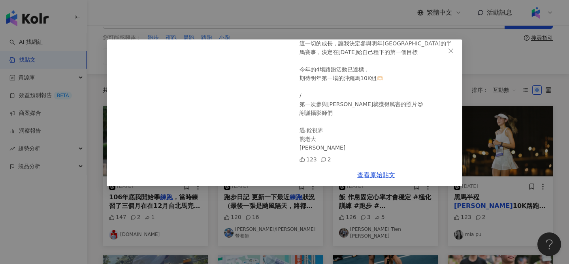
click at [484, 157] on div "mia pu 2024/11/22 黑馬半程馬拉松 10K路跑初體驗 今年才踏入路跑的坑， 從無法控制面部表情到有餘力控制面部表情； 從無法跑0.5K 到不間…" at bounding box center [284, 132] width 569 height 264
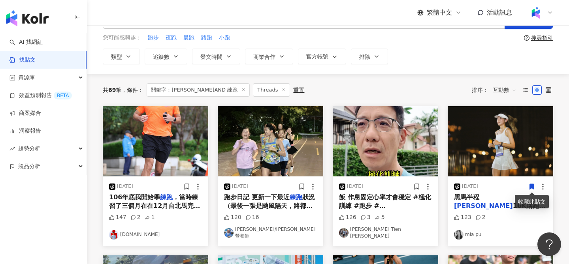
click at [533, 189] on icon at bounding box center [531, 186] width 7 height 7
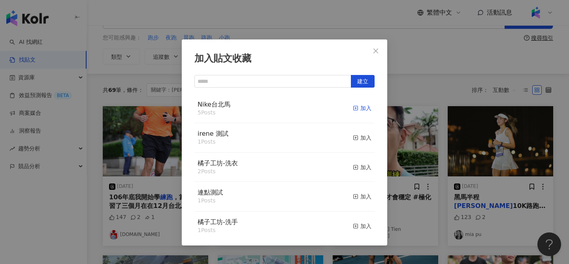
click at [361, 105] on div "加入" at bounding box center [362, 108] width 19 height 9
click at [420, 218] on div "加入貼文收藏 建立 Nike台北馬 6 Posts 已加入 irene 測試 1 Posts 加入 橘子工坊-洗衣 2 Posts 加入 連點測試 1 Pos…" at bounding box center [284, 132] width 569 height 264
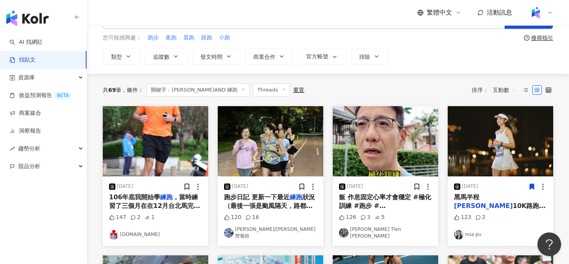
click at [398, 141] on img "button" at bounding box center [385, 141] width 105 height 70
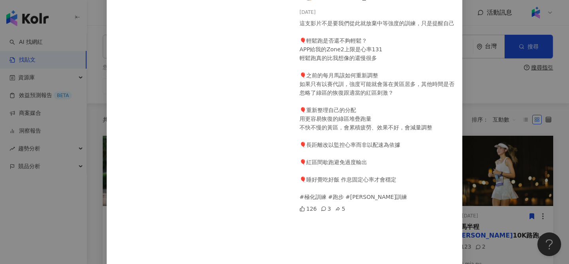
scroll to position [40, 0]
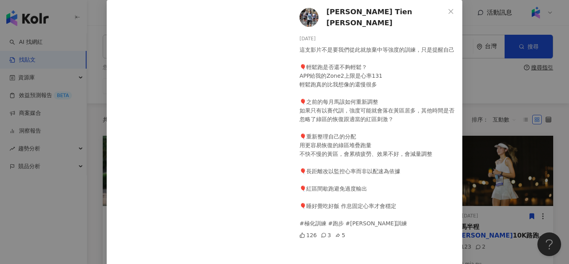
click at [468, 141] on div "Marc Tien 田鴻魁 2025/1/24 這支影片不是要我們從此就放棄中等強度的訓練，只是提醒自己 🎈輕鬆跑是否還不夠輕鬆？ APP給我的Zone2上限…" at bounding box center [284, 132] width 569 height 264
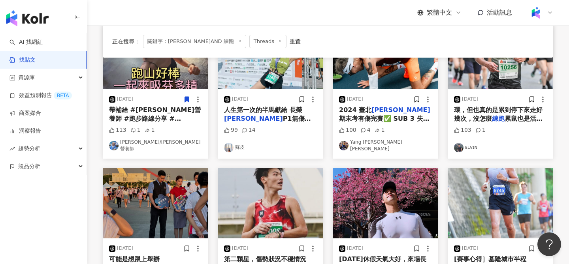
scroll to position [267, 0]
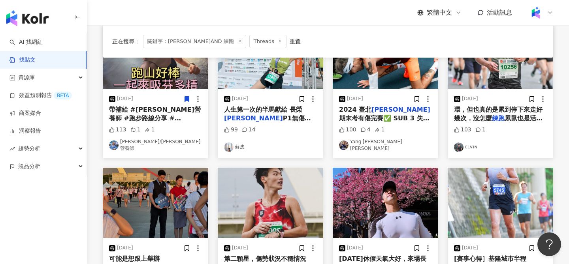
click at [378, 78] on img "button" at bounding box center [385, 54] width 105 height 70
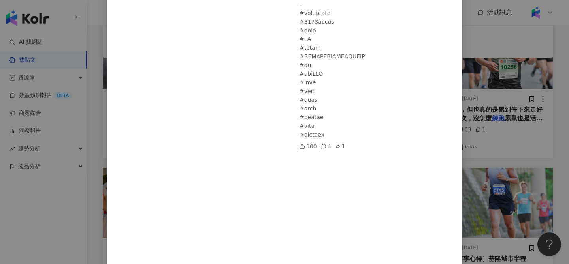
scroll to position [392, 0]
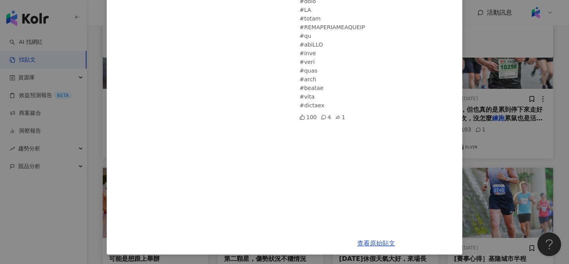
click at [485, 135] on div "Yang Dean Chen 2024/12/15 100 4 1 查看原始貼文" at bounding box center [284, 132] width 569 height 264
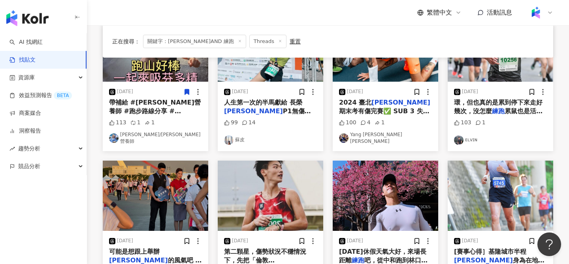
scroll to position [0, 0]
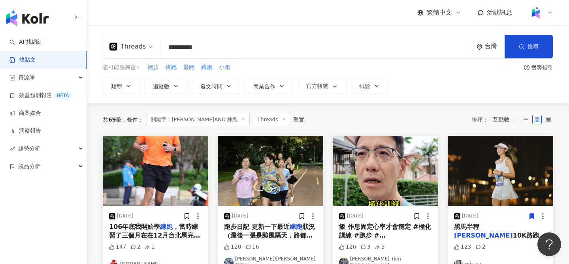
drag, startPoint x: 218, startPoint y: 48, endPoint x: 203, endPoint y: 48, distance: 14.6
click at [203, 48] on input "**********" at bounding box center [317, 47] width 306 height 17
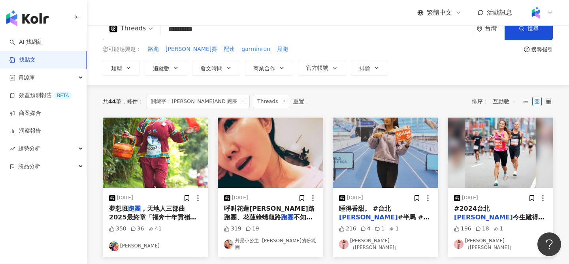
scroll to position [22, 0]
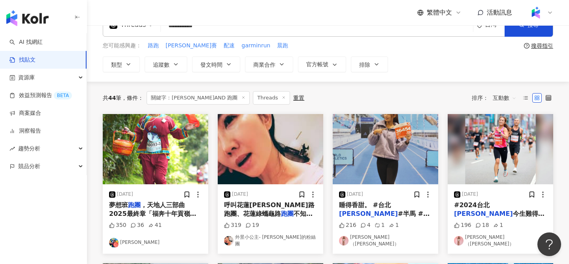
click at [405, 144] on img "button" at bounding box center [385, 149] width 105 height 70
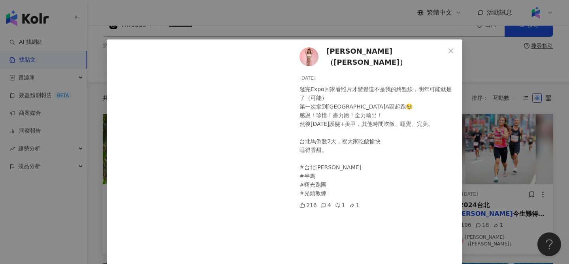
click at [472, 101] on div "Cony Chen（Cony） 2024/12/13 逛完Expo回家看照片才驚覺這不是我的終點線，明年可能就是了（可能） 第一次拿到台北馬A區起跑🥹 感恩！…" at bounding box center [284, 132] width 569 height 264
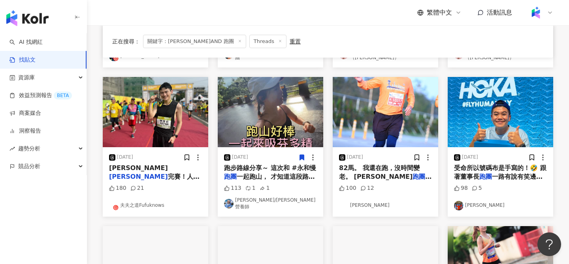
scroll to position [209, 0]
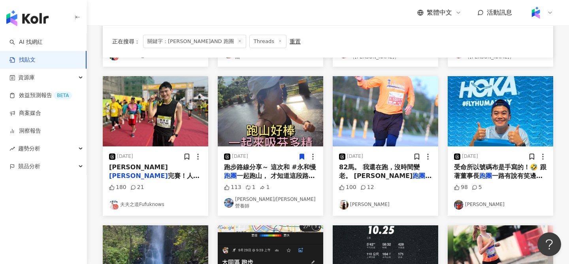
click at [175, 111] on img "button" at bounding box center [155, 111] width 105 height 70
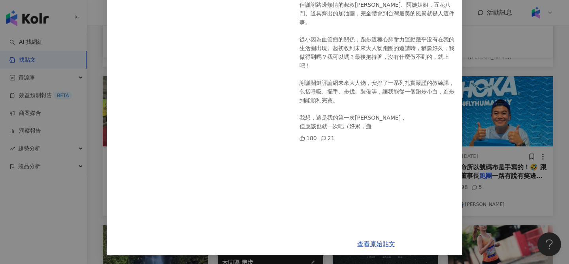
scroll to position [117, 0]
click at [477, 161] on div "夫夫之道Fufuknows 2024/11/10 田中馬拉松完賽！ ​ 人生第一次的馬拉松，以7,117人中的1,125名，大概前16%完賽！說實話，在跑的過…" at bounding box center [284, 132] width 569 height 264
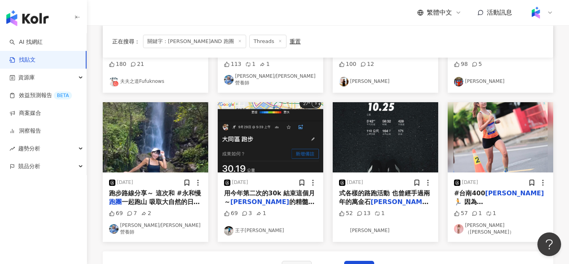
scroll to position [312, 0]
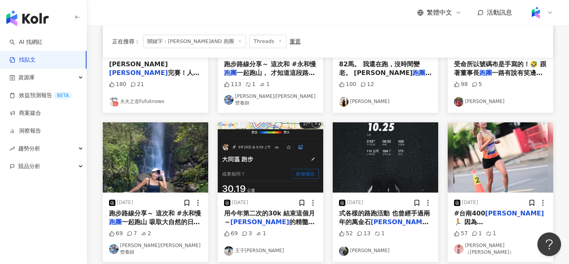
click at [173, 145] on img "button" at bounding box center [155, 157] width 105 height 70
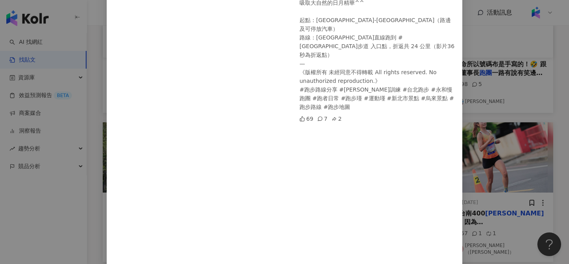
scroll to position [145, 0]
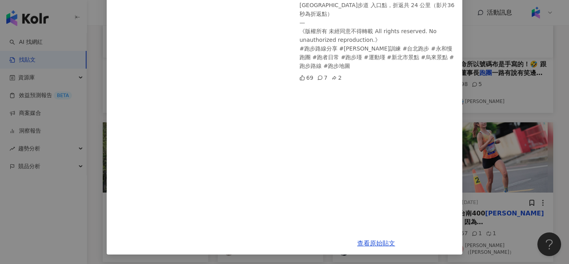
click at [470, 142] on div "瑾瑾/Jenny 營養師 2025/8/20 跑步路線分享～ 這次和 #永和慢跑團 一起跑山 吸取大自然的日月精華^^ 起點：桶後林道-阿玉溪（路邊及可停放汽…" at bounding box center [284, 132] width 569 height 264
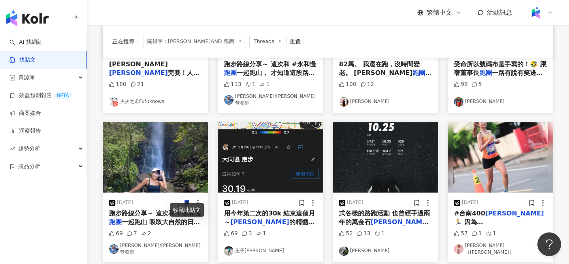
click at [504, 144] on img "button" at bounding box center [500, 157] width 105 height 70
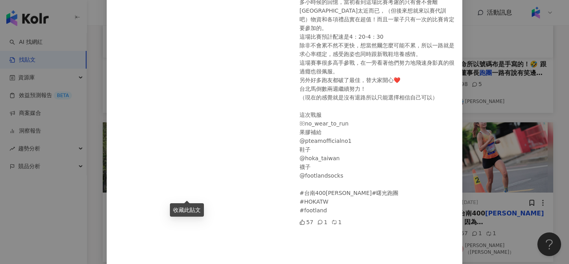
scroll to position [76, 0]
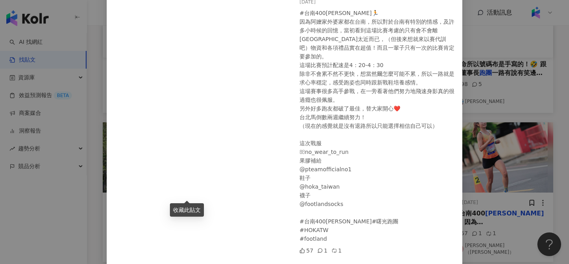
click at [517, 167] on div "Cony Chen（Cony） 2024/11/26 #台南400馬拉松 🏃 因為阿嬤家外婆家都在台南，所以對於台南有特別的情感，及許多小時候的回憶，當初看到…" at bounding box center [284, 132] width 569 height 264
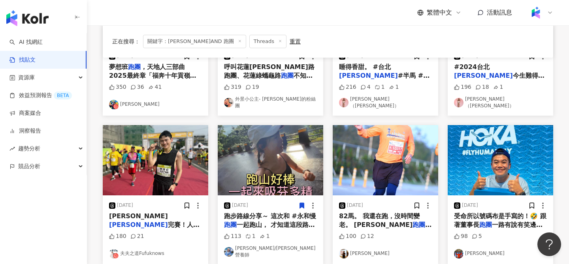
scroll to position [0, 0]
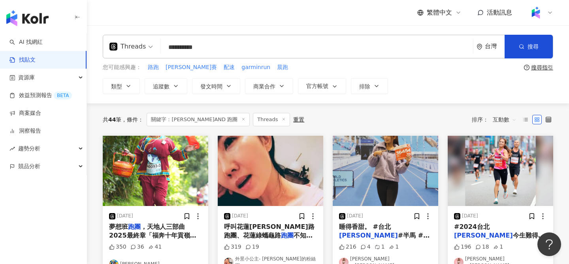
click at [229, 47] on input "**********" at bounding box center [317, 47] width 306 height 17
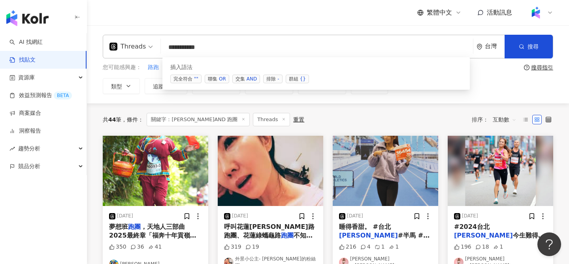
click at [247, 76] on div "AND" at bounding box center [252, 79] width 10 height 8
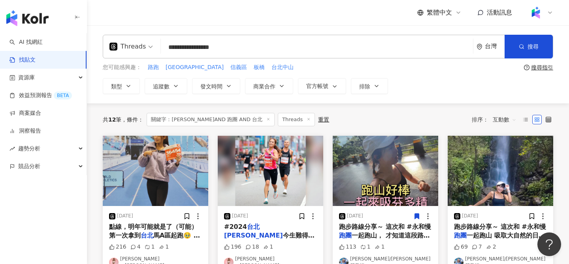
drag, startPoint x: 200, startPoint y: 49, endPoint x: 103, endPoint y: 45, distance: 97.2
click at [106, 46] on div "**********" at bounding box center [328, 47] width 450 height 24
type input "*********"
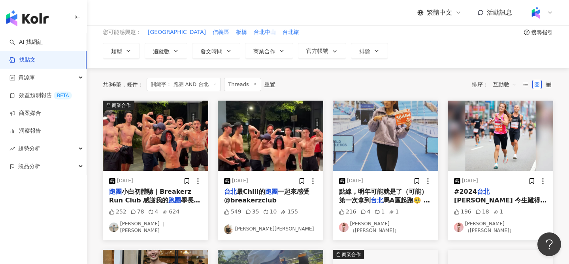
scroll to position [4, 0]
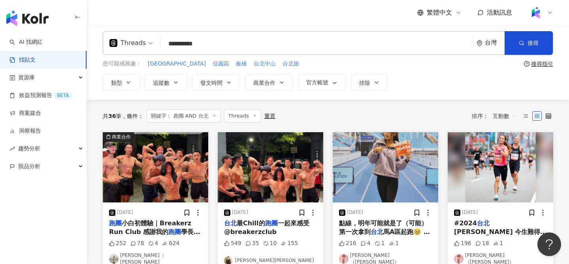
click at [491, 191] on img "button" at bounding box center [500, 167] width 105 height 70
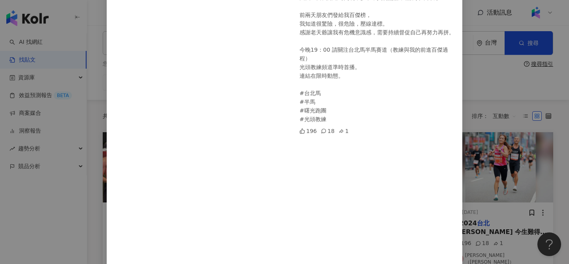
scroll to position [26, 0]
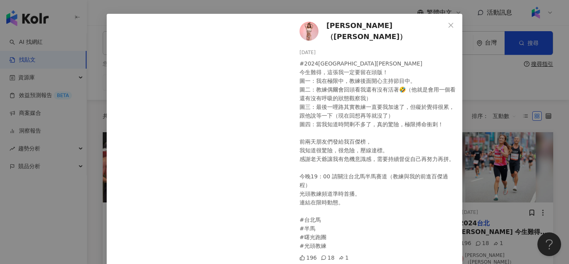
click at [349, 30] on span "Cony Chen（Cony）" at bounding box center [385, 31] width 119 height 23
click at [484, 117] on div "Cony Chen（Cony） 2024/12/19 #2024台北馬拉松 今生難得，這張我一定要留在頭版！ 圖一：我在極限中，教練後面開心主持節目中。 圖二…" at bounding box center [284, 132] width 569 height 264
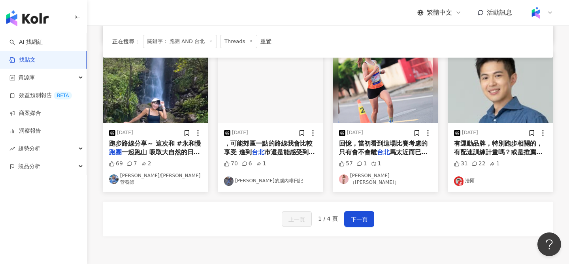
scroll to position [388, 0]
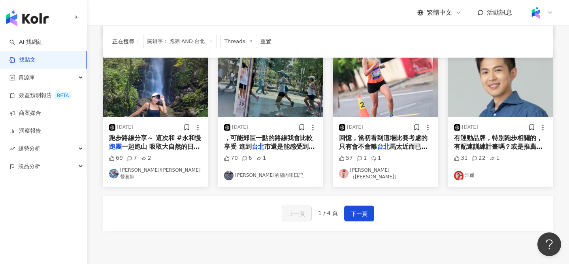
click at [280, 92] on img "button" at bounding box center [270, 82] width 105 height 70
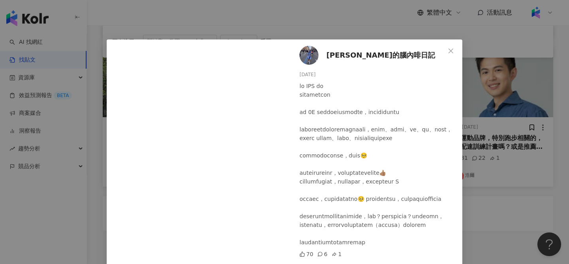
click at [362, 52] on span "Dj雯雯的腦內啡日記" at bounding box center [380, 55] width 109 height 11
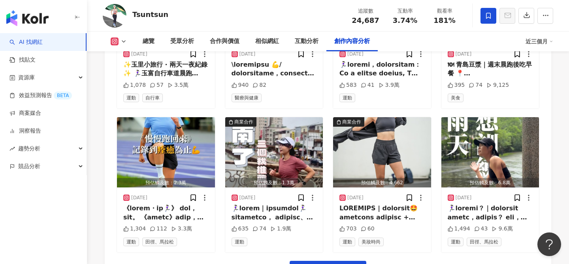
scroll to position [2738, 0]
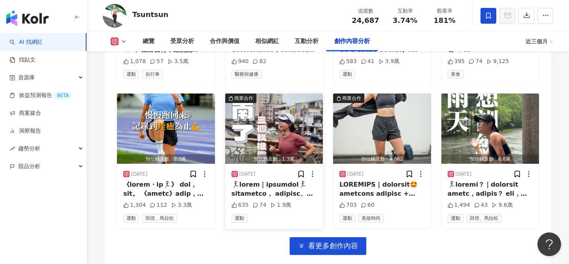
click at [287, 111] on img "button" at bounding box center [274, 129] width 98 height 70
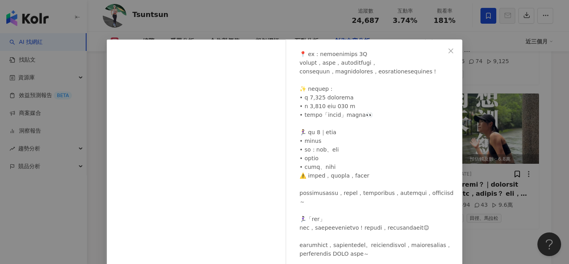
scroll to position [371, 0]
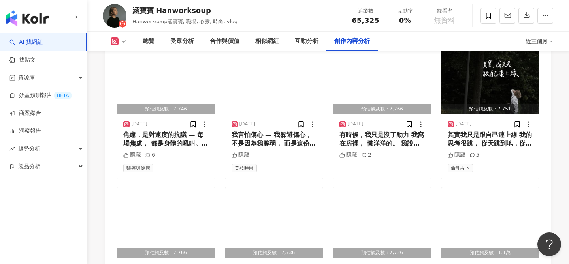
scroll to position [2594, 0]
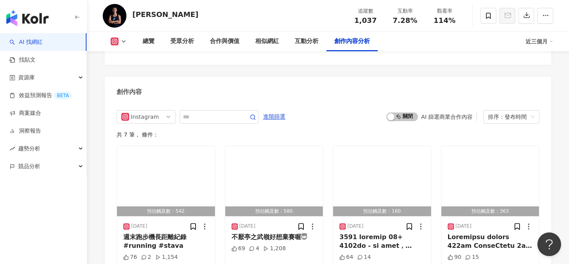
scroll to position [2382, 0]
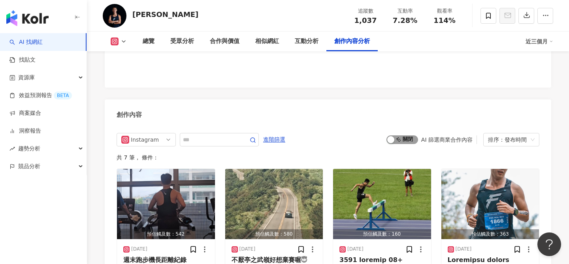
click at [402, 138] on span "啟動 關閉" at bounding box center [402, 139] width 32 height 9
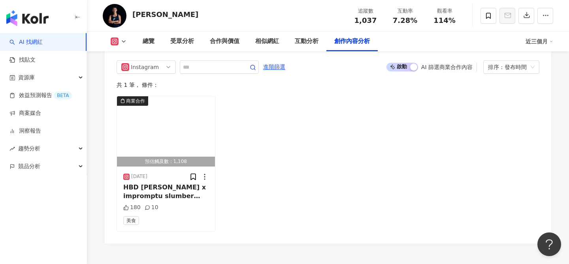
scroll to position [2456, 0]
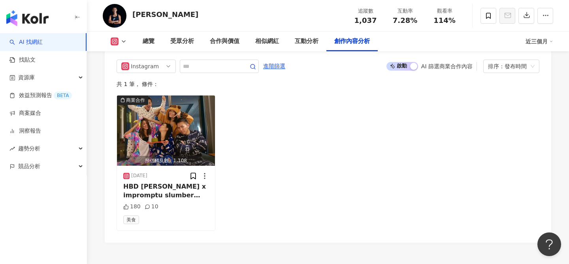
click at [407, 66] on span "啟動 關閉" at bounding box center [402, 66] width 32 height 9
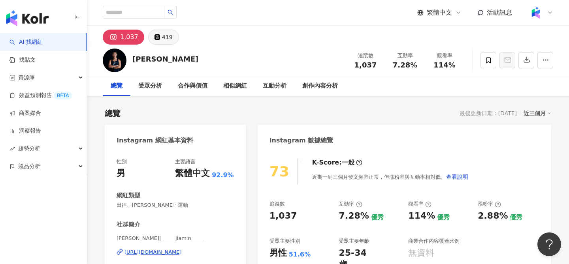
click at [162, 36] on div "419" at bounding box center [167, 37] width 11 height 11
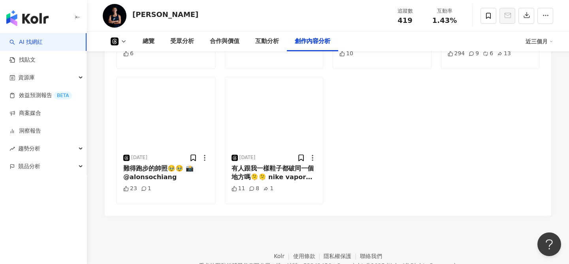
scroll to position [1586, 0]
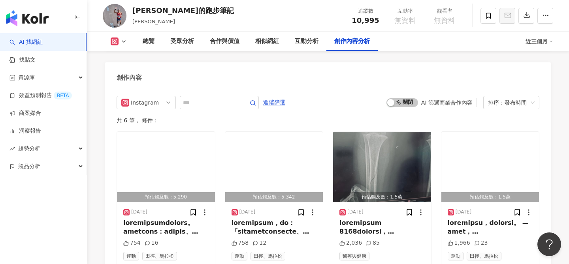
scroll to position [2192, 0]
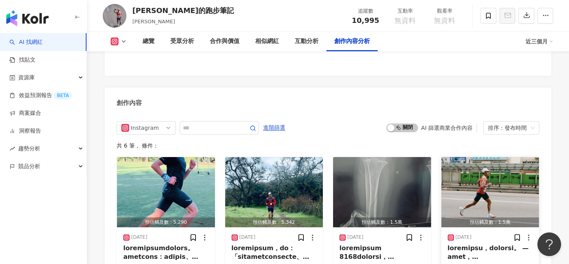
click at [472, 164] on img "button" at bounding box center [490, 192] width 98 height 70
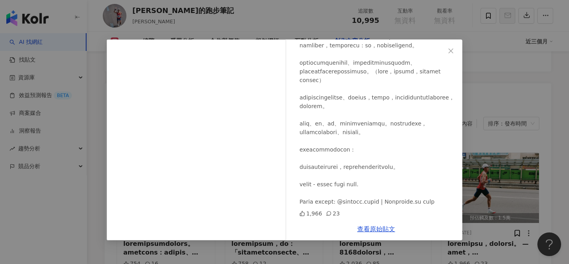
scroll to position [2197, 0]
click at [484, 94] on div "[PERSON_NAME]的跑步筆記 [DATE] 1,966 23 查看原始貼文" at bounding box center [284, 132] width 569 height 264
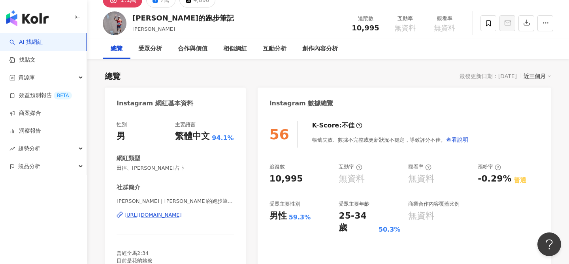
scroll to position [0, 0]
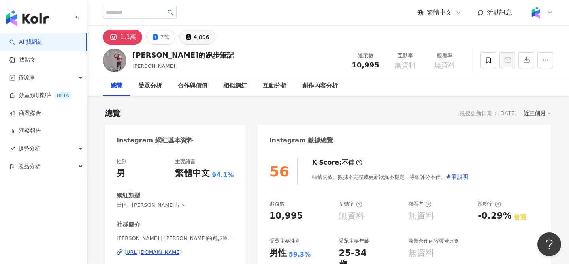
click at [186, 35] on icon at bounding box center [189, 37] width 6 height 6
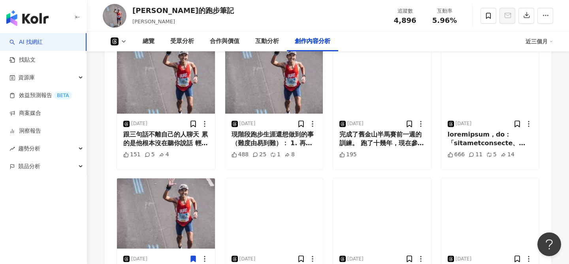
scroll to position [1421, 0]
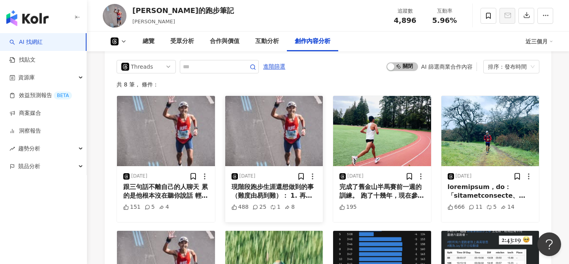
click at [252, 149] on img "button" at bounding box center [274, 131] width 98 height 70
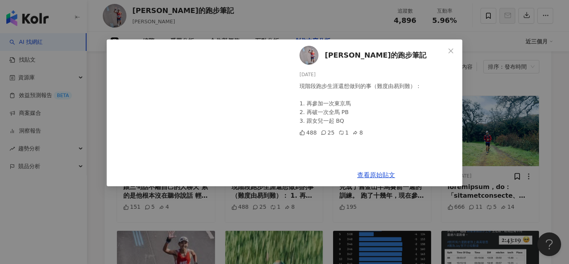
click at [314, 195] on div "[PERSON_NAME]的跑步筆記 [DATE] 現階段跑步生涯還想做到的事（難度由易到難）： 1. 再參加一次東京馬 2. 再破一次全馬 PB 3. 跟女…" at bounding box center [284, 132] width 569 height 264
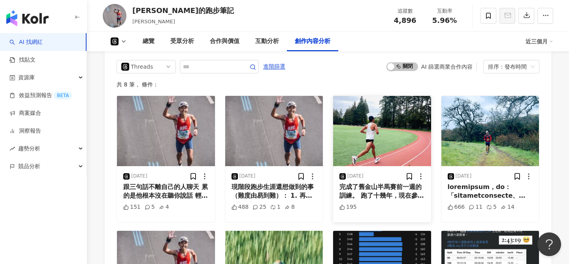
click at [368, 139] on img "button" at bounding box center [382, 131] width 98 height 70
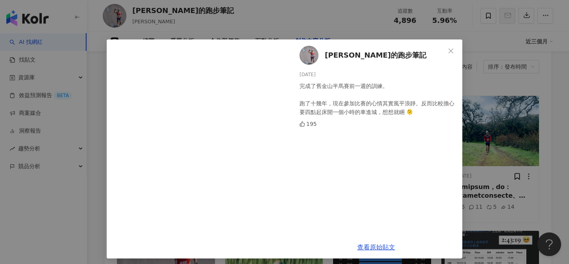
scroll to position [4, 0]
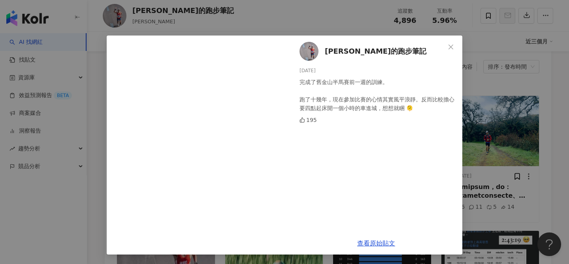
click at [501, 127] on div "[PERSON_NAME]的跑步筆記 [DATE] 完成了舊金山半馬賽前一週的訓練。 跑了十幾年，現在參加比賽的心情其實風平浪靜。反而比較擔心要四點起床開一個…" at bounding box center [284, 132] width 569 height 264
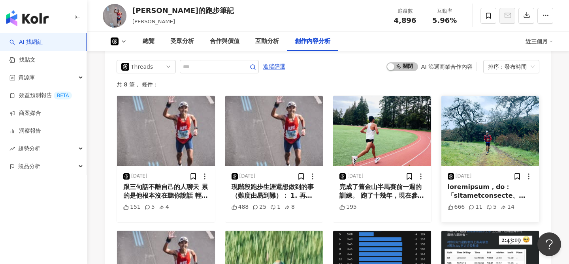
click at [489, 127] on img "button" at bounding box center [490, 131] width 98 height 70
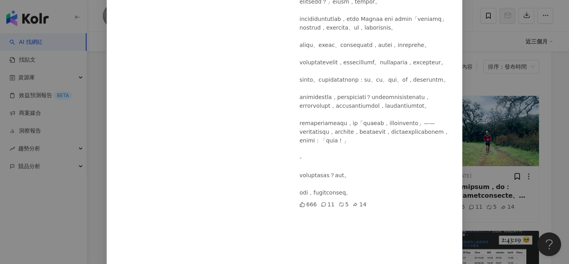
scroll to position [261, 0]
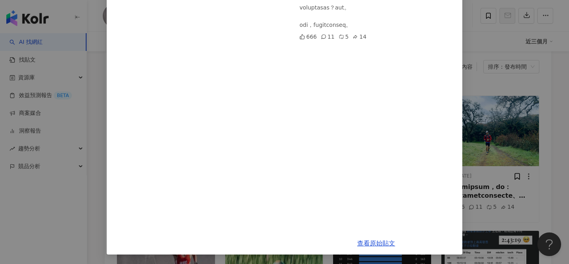
click at [491, 103] on div "[PERSON_NAME]的跑步筆記 [DATE] 666 11 5 14 查看原始貼文" at bounding box center [284, 132] width 569 height 264
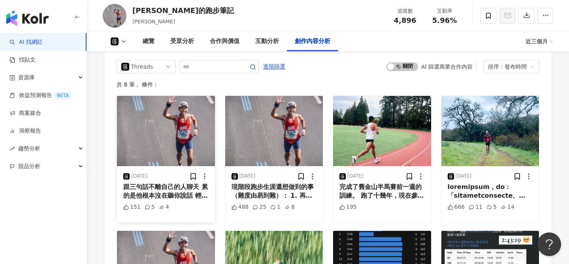
click at [173, 126] on img "button" at bounding box center [166, 131] width 98 height 70
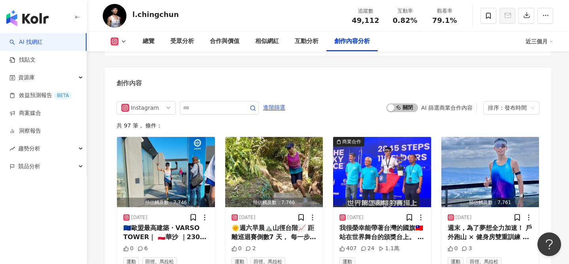
scroll to position [2438, 0]
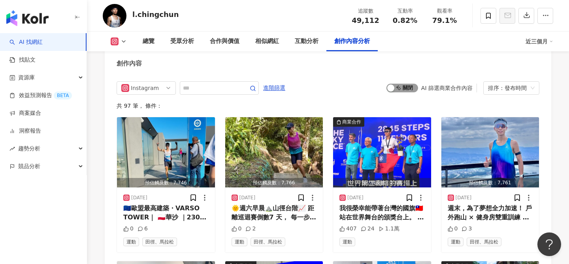
click at [404, 84] on span "啟動 關閉" at bounding box center [402, 88] width 32 height 9
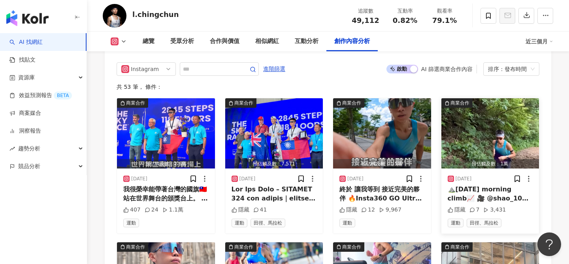
scroll to position [2458, 0]
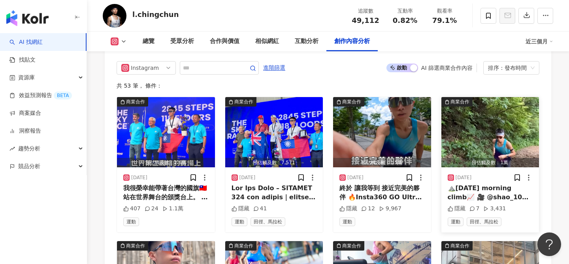
click at [497, 120] on img "button" at bounding box center [490, 132] width 98 height 70
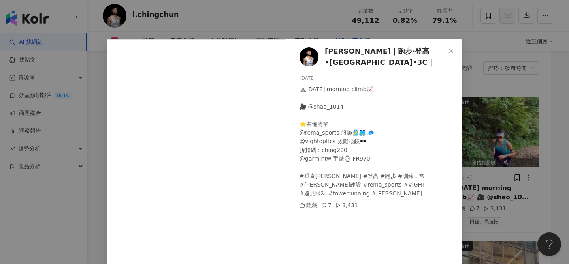
click at [491, 165] on div "羅清駿 Ching Chun Lo｜跑步·登高•越野•3C｜ 2025/8/3 ⛰️Sunday morning climb📈 🎥 @shao_1014 ⭐️…" at bounding box center [284, 132] width 569 height 264
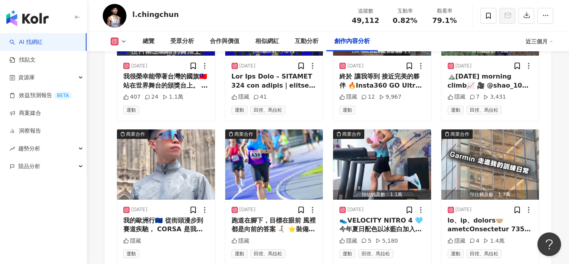
scroll to position [2627, 0]
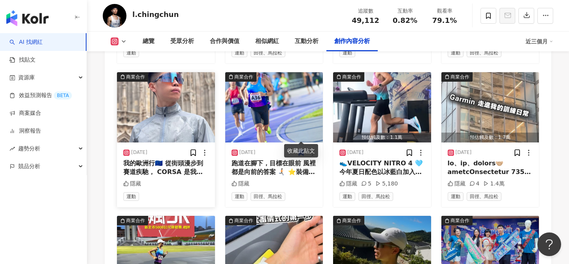
click at [138, 108] on img "button" at bounding box center [166, 107] width 98 height 70
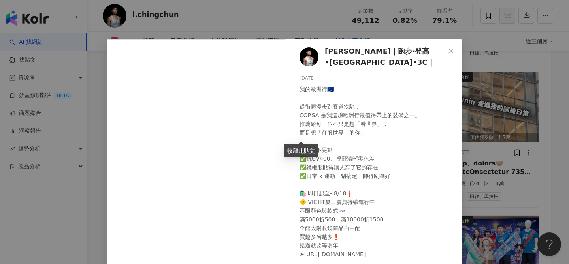
click at [482, 151] on div "羅清駿 Ching Chun Lo｜跑步·登高•越野•3C｜ 2025/8/3 我的歐洲行🇪🇺 從街頭漫步到賽道疾馳， CORSA 是我這趟歐洲行最值得帶上的…" at bounding box center [284, 132] width 569 height 264
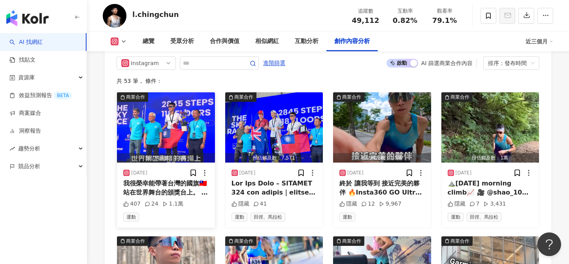
scroll to position [2441, 0]
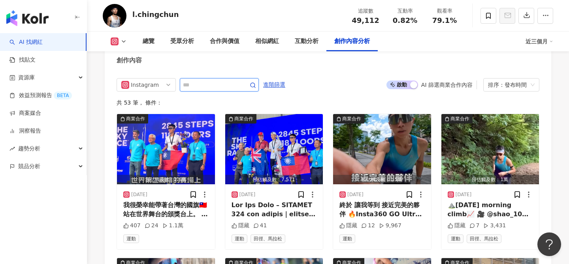
click at [209, 80] on input "text" at bounding box center [210, 84] width 55 height 9
type input "*"
type input "**"
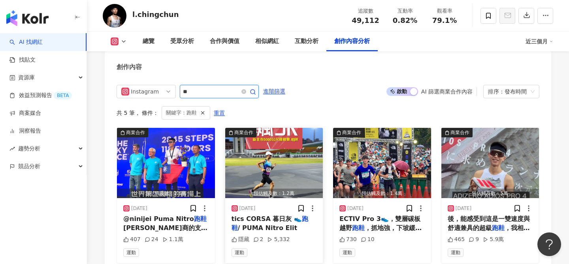
scroll to position [2435, 0]
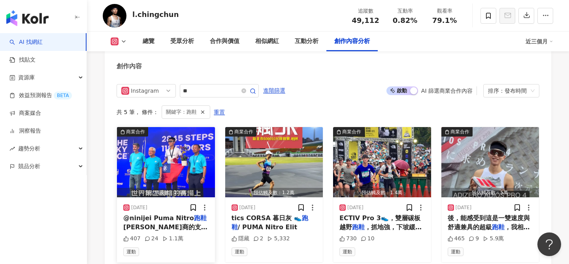
click at [178, 139] on img "button" at bounding box center [166, 162] width 98 height 70
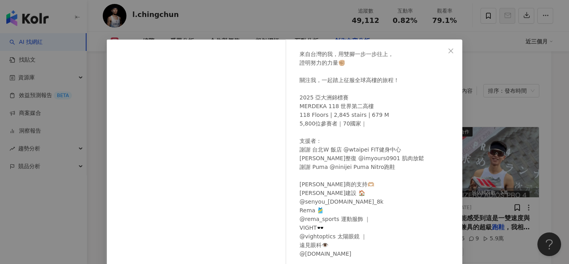
scroll to position [79, 0]
click at [491, 169] on div "羅清駿 Ching Chun Lo｜跑步·登高•越野•3C｜ 2025/9/11 我很榮幸能帶著台灣的國旗🇹🇼 站在世界舞台的頒獎台上。 這一刻，不只是屬於我…" at bounding box center [284, 132] width 569 height 264
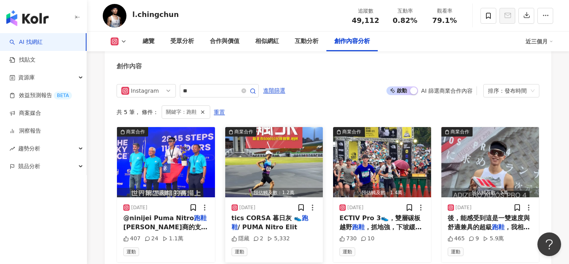
click at [280, 160] on img "button" at bounding box center [274, 162] width 98 height 70
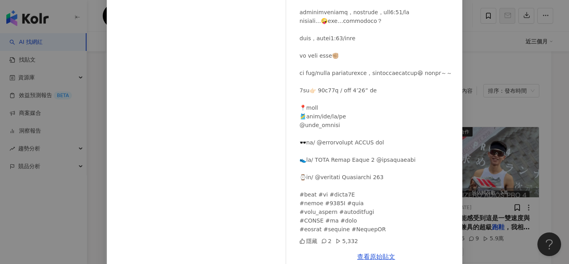
scroll to position [81, 0]
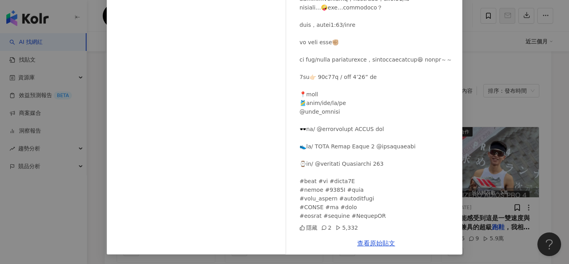
click at [467, 165] on div "羅清駿 Ching Chun Lo｜跑步·登高•越野•3C｜ 2025/7/17 隱藏 2 5,332 查看原始貼文" at bounding box center [284, 132] width 569 height 264
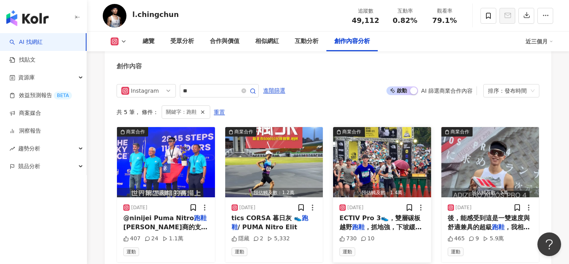
click at [354, 143] on img "button" at bounding box center [382, 162] width 98 height 70
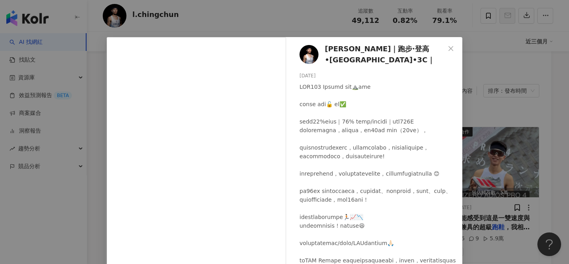
scroll to position [90, 0]
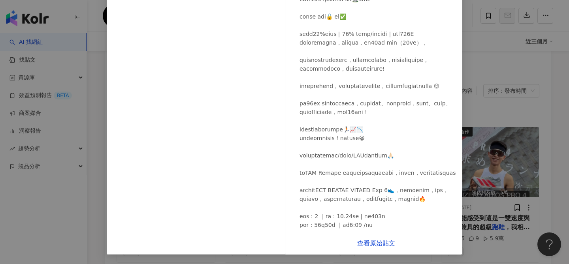
click at [486, 143] on div "羅清駿 Ching Chun Lo｜跑步·登高•越野•3C｜ 2025/5/11 730 10 查看原始貼文" at bounding box center [284, 132] width 569 height 264
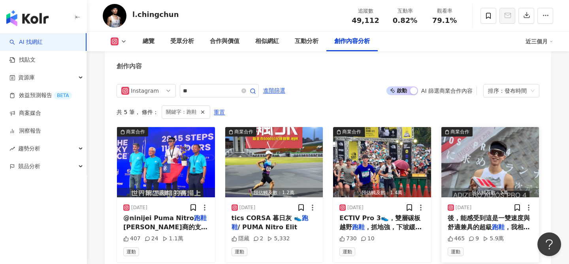
click at [480, 141] on img "button" at bounding box center [490, 162] width 98 height 70
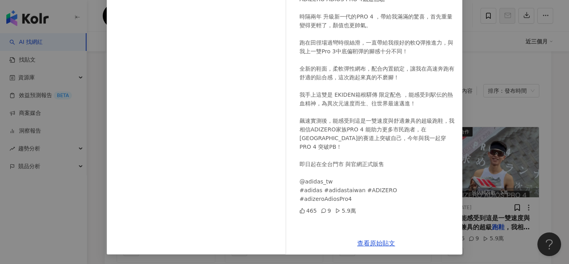
click at [494, 153] on div "羅清駿 Ching Chun Lo｜跑步·登高•越野•3C｜ 2024/12/6 ADIZERO ADIOS PRO 4飆速體驗 時隔兩年 升級新一代的PRO…" at bounding box center [284, 132] width 569 height 264
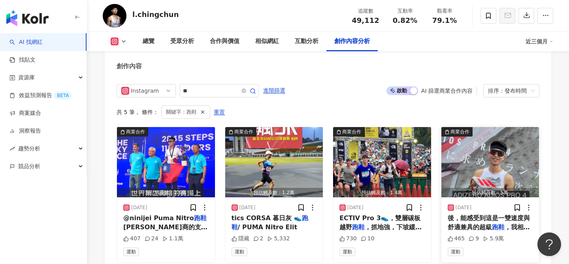
click at [478, 147] on img "button" at bounding box center [490, 162] width 98 height 70
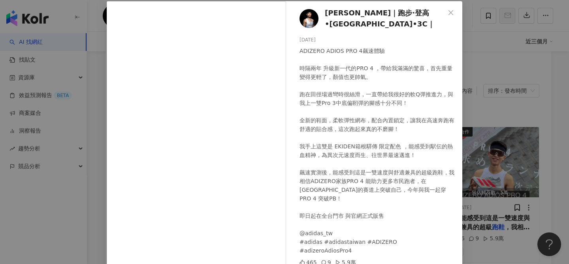
scroll to position [36, 0]
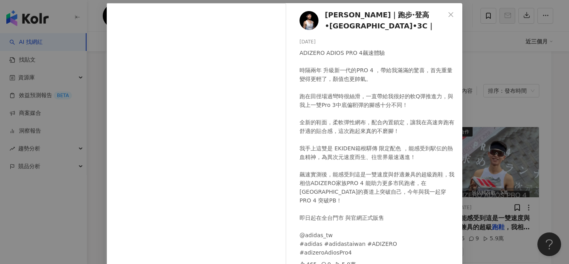
click at [457, 92] on div "羅清駿 Ching Chun Lo｜跑步·登高•越野•3C｜ 2024/12/6 ADIZERO ADIOS PRO 4飆速體驗 時隔兩年 升級新一代的PRO…" at bounding box center [376, 144] width 172 height 283
click at [502, 98] on div "羅清駿 Ching Chun Lo｜跑步·登高•越野•3C｜ 2024/12/6 ADIZERO ADIOS PRO 4飆速體驗 時隔兩年 升級新一代的PRO…" at bounding box center [284, 132] width 569 height 264
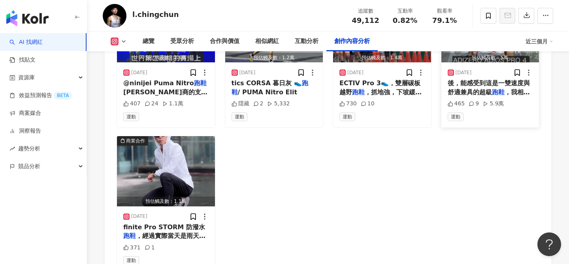
scroll to position [2572, 0]
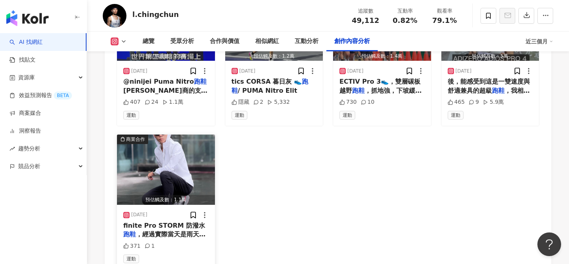
click at [187, 155] on img "button" at bounding box center [166, 170] width 98 height 70
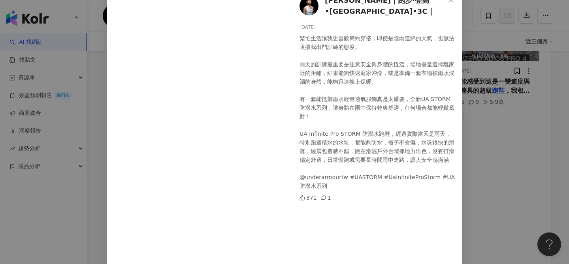
scroll to position [0, 0]
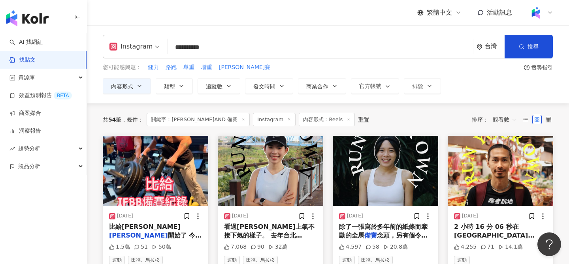
click at [220, 49] on input "**********" at bounding box center [320, 47] width 299 height 17
type input "****"
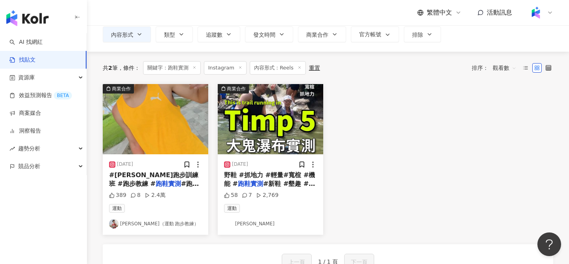
scroll to position [75, 0]
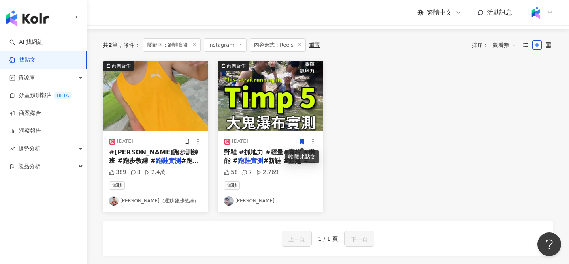
click at [282, 100] on img "button" at bounding box center [270, 96] width 105 height 70
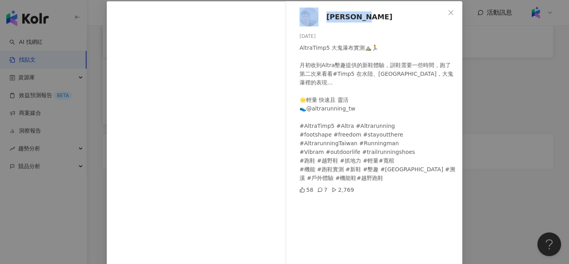
scroll to position [39, 0]
click at [517, 72] on div "[PERSON_NAME] [DATE] AltraTimp5 [GEOGRAPHIC_DATA]實測⛰️🏃 月初收到Altra墾趣提供的新鞋體驗，訓鞋需要一…" at bounding box center [284, 132] width 569 height 264
click at [472, 162] on div "[PERSON_NAME] [DATE] AltraTimp5 [GEOGRAPHIC_DATA]實測⛰️🏃 月初收到Altra墾趣提供的新鞋體驗，訓鞋需要一…" at bounding box center [284, 132] width 569 height 264
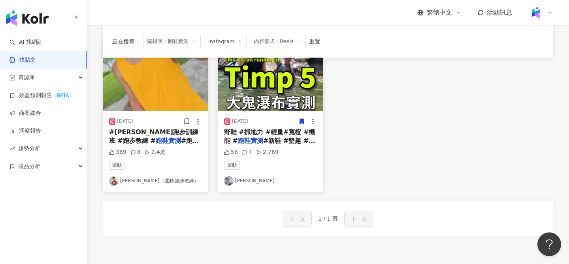
scroll to position [73, 0]
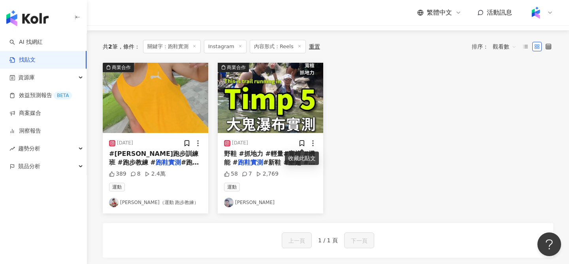
click at [302, 139] on div at bounding box center [307, 143] width 19 height 8
click at [300, 143] on icon at bounding box center [302, 144] width 4 height 6
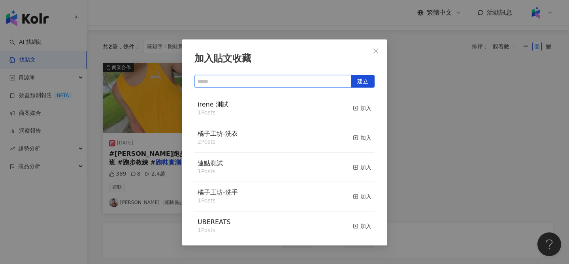
click at [265, 77] on input "text" at bounding box center [272, 81] width 157 height 13
type input "*"
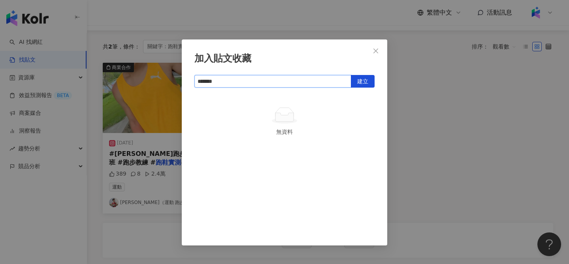
type input "*******"
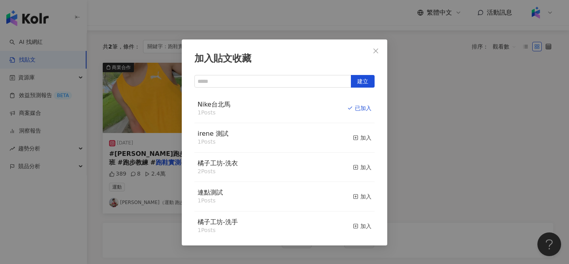
click at [414, 107] on div "加入貼文收藏 建立 Nike台北馬 1 Posts 已加入 [PERSON_NAME] 測試 1 Posts 加入 橘子工坊-洗衣 2 Posts 加入 連點…" at bounding box center [284, 132] width 569 height 264
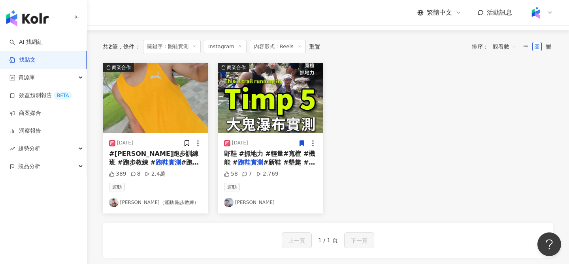
click at [144, 106] on img "button" at bounding box center [155, 98] width 105 height 70
click at [147, 113] on div "View post on Instagram" at bounding box center [196, 113] width 179 height 24
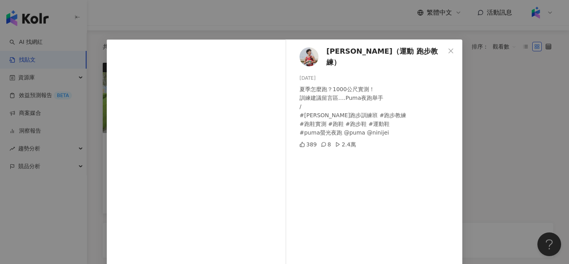
scroll to position [40, 0]
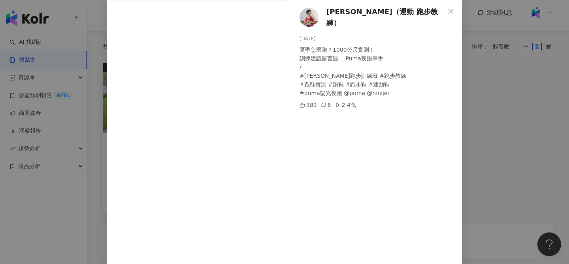
click at [468, 100] on div "[PERSON_NAME]（運動 跑步教練） [DATE] 夏季怎麼跑？1000公尺實測！ 訓練建議留言區….Puma夜跑舉手 / #[PERSON_NAME…" at bounding box center [284, 132] width 569 height 264
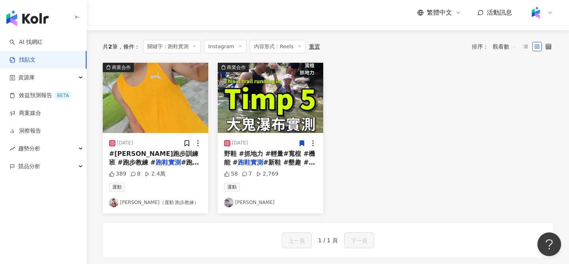
scroll to position [0, 0]
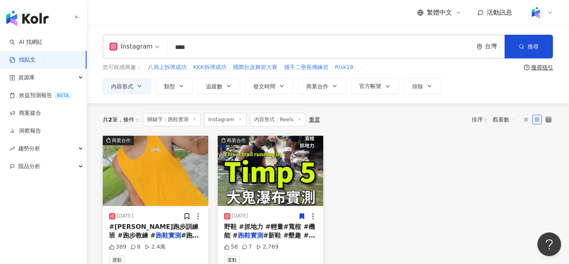
click at [299, 174] on img "button" at bounding box center [270, 171] width 105 height 70
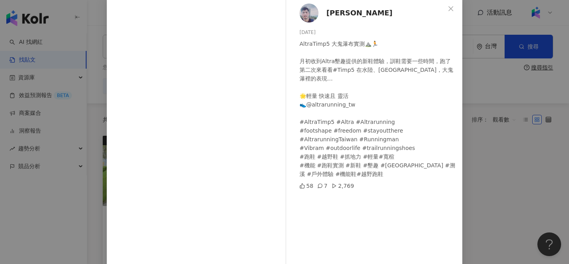
scroll to position [44, 0]
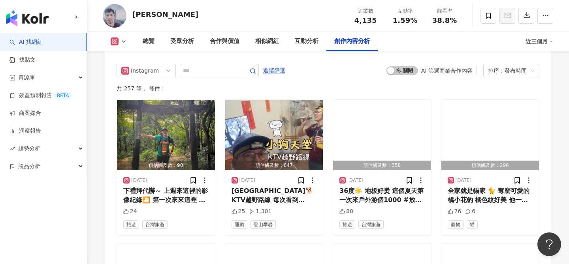
scroll to position [2382, 0]
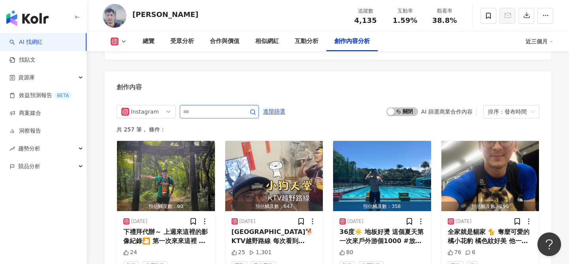
click at [230, 107] on input "text" at bounding box center [210, 111] width 55 height 9
type input "**"
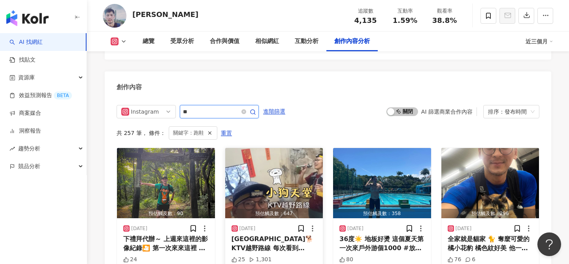
scroll to position [2394, 0]
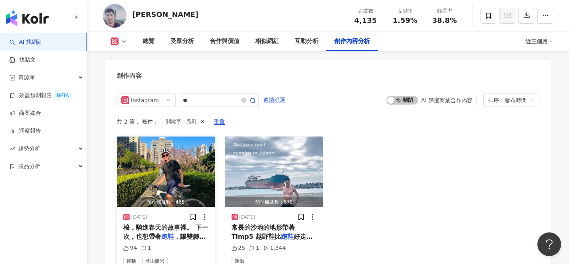
click at [173, 162] on img "button" at bounding box center [166, 172] width 98 height 70
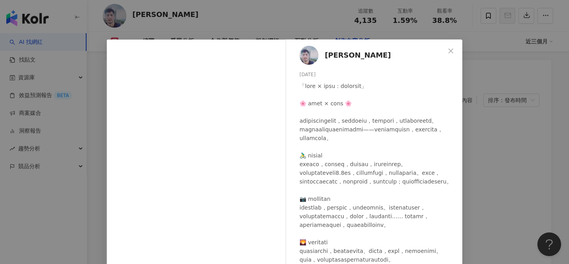
click at [492, 204] on div "Djok Chen 2025/3/23 94 1 查看原始貼文" at bounding box center [284, 132] width 569 height 264
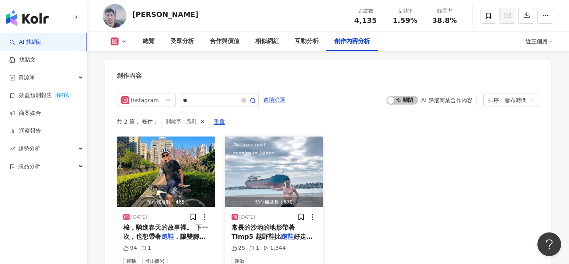
click at [292, 180] on img "button" at bounding box center [274, 172] width 98 height 70
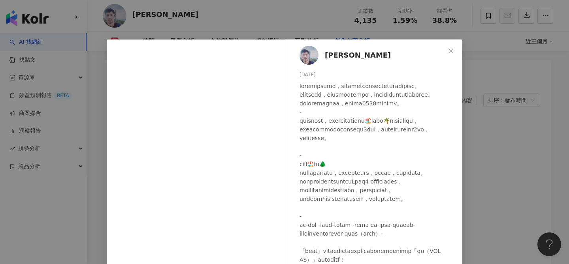
click at [465, 147] on div "Djok Chen 2025/2/2 25 1 1,344 查看原始貼文" at bounding box center [284, 132] width 569 height 264
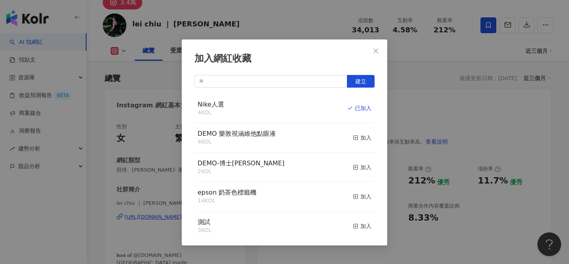
click at [317, 11] on div "加入網紅收藏 建立 Nike人選 4 KOL 已加入 DEMO 樂敦視涵維他點眼液 4 KOL 加入 DEMO-博士倫 2 KOL 加入 epson 奶茶色標…" at bounding box center [284, 132] width 569 height 264
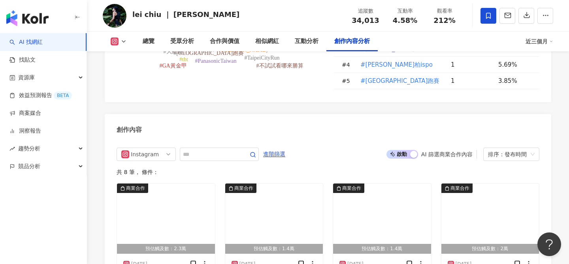
scroll to position [2296, 0]
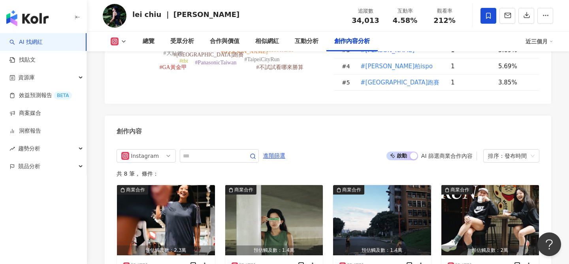
click at [408, 152] on span "啟動 關閉" at bounding box center [402, 156] width 32 height 9
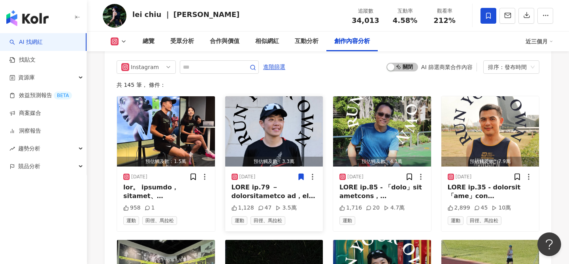
scroll to position [2383, 0]
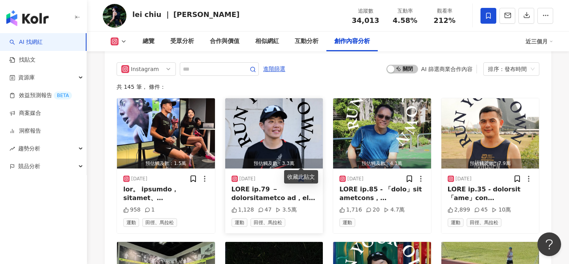
click at [301, 176] on icon at bounding box center [301, 179] width 5 height 6
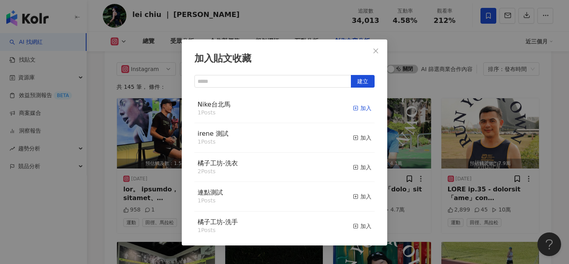
click at [357, 107] on icon "button" at bounding box center [356, 108] width 6 height 6
click at [561, 135] on div "加入貼文收藏 建立 Nike台北馬 2 Posts 已加入 irene 測試 1 Posts 加入 橘子工坊-洗衣 2 Posts 加入 連點測試 1 Pos…" at bounding box center [284, 132] width 569 height 264
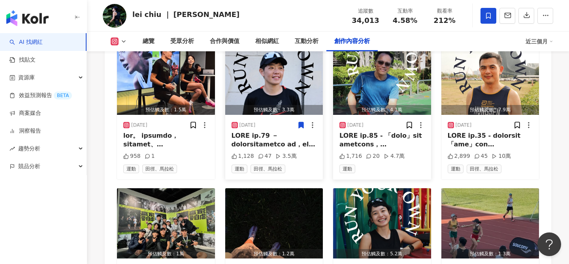
scroll to position [2454, 0]
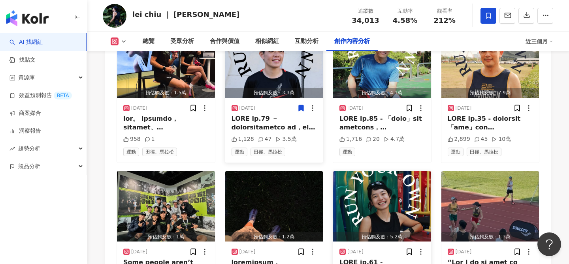
click at [370, 192] on img "button" at bounding box center [382, 206] width 98 height 70
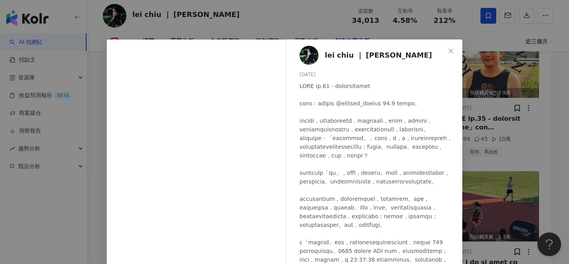
click at [389, 21] on div "lei chiu ｜ 蕾 2025/8/20 2,504 49 6.4萬 查看原始貼文" at bounding box center [284, 132] width 569 height 264
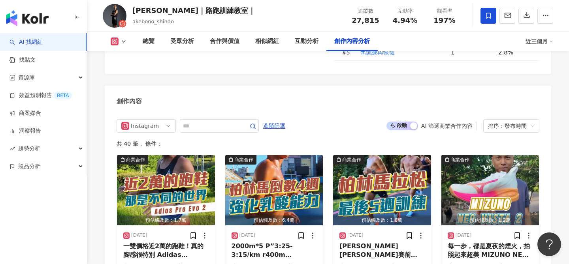
scroll to position [2416, 0]
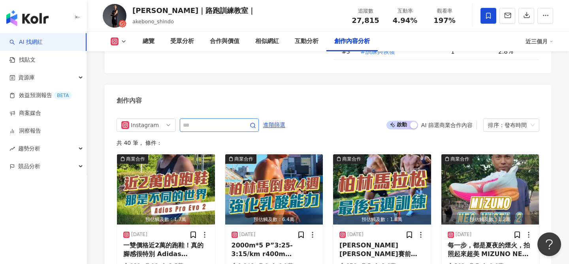
click at [215, 120] on input "text" at bounding box center [210, 124] width 55 height 9
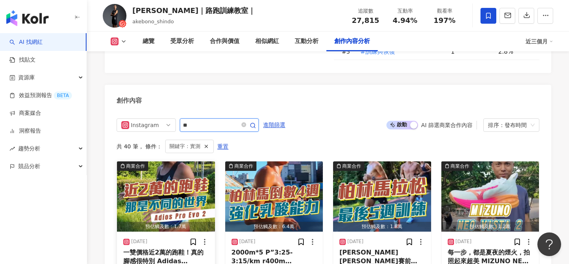
scroll to position [2424, 0]
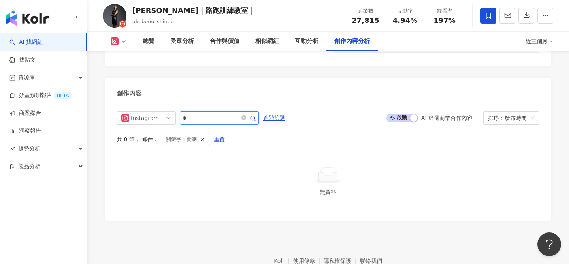
type input "*"
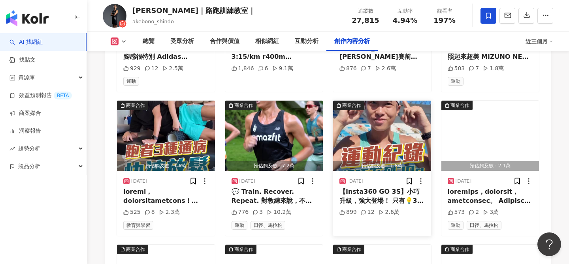
scroll to position [2615, 0]
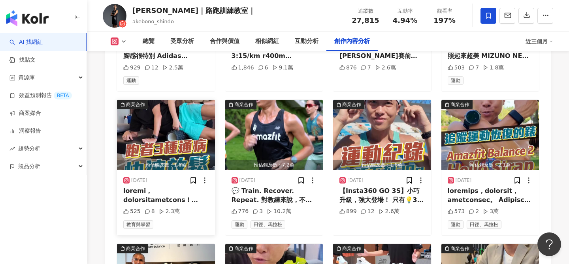
click at [157, 119] on img "button" at bounding box center [166, 135] width 98 height 70
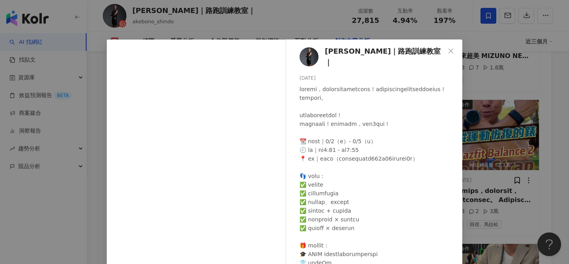
scroll to position [58, 0]
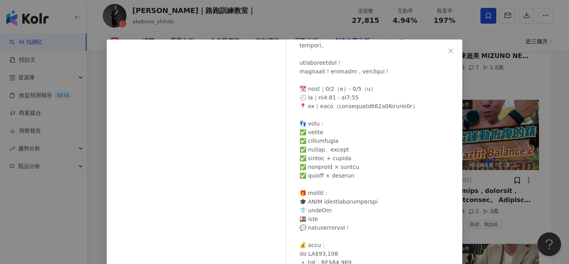
click at [502, 167] on div "李翰暄Coach｜路跑訓練教室｜ 2025/8/5 534 8 2.4萬 查看原始貼文" at bounding box center [284, 132] width 569 height 264
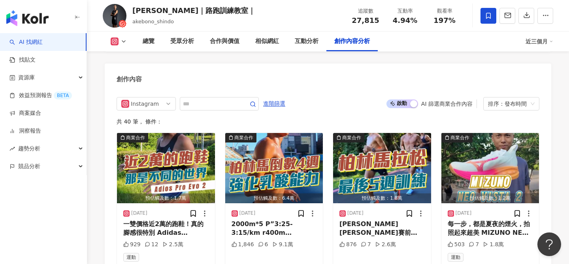
scroll to position [2424, 0]
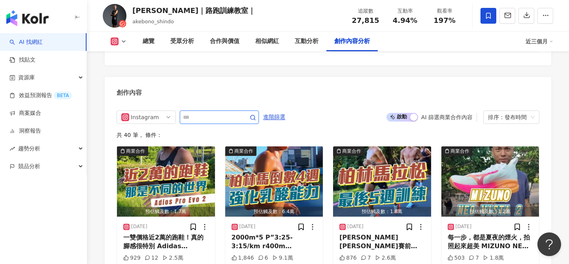
click at [220, 113] on input "text" at bounding box center [210, 117] width 55 height 9
click at [184, 153] on img "button" at bounding box center [166, 182] width 98 height 70
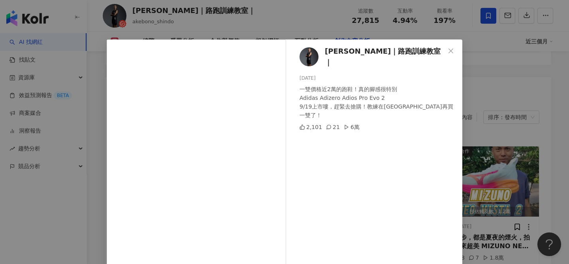
click at [487, 105] on div "李翰暄Coach｜路跑訓練教室｜ 2025/9/16 一雙價格近2萬的跑鞋！真的腳感很特別 Adidas Adizero Adios Pro Evo 2 9/…" at bounding box center [284, 132] width 569 height 264
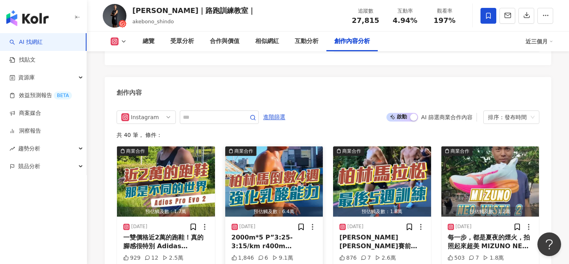
click at [260, 170] on img "button" at bounding box center [274, 182] width 98 height 70
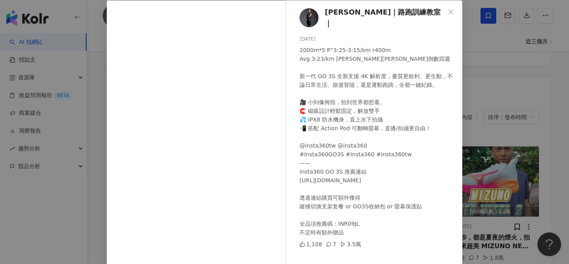
scroll to position [90, 0]
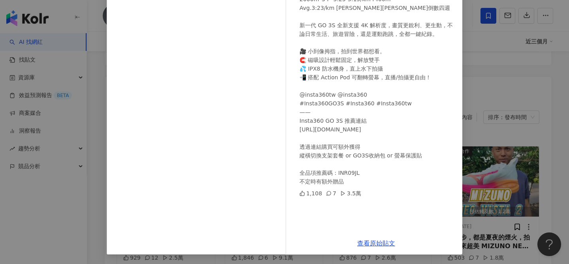
click at [474, 110] on div "李翰暄Coach｜路跑訓練教室｜ 2025/8/26 2000m*5 P”3:25-3:15/km r400m Avg.3:23/km 柏林馬拉松倒數四週 新…" at bounding box center [284, 132] width 569 height 264
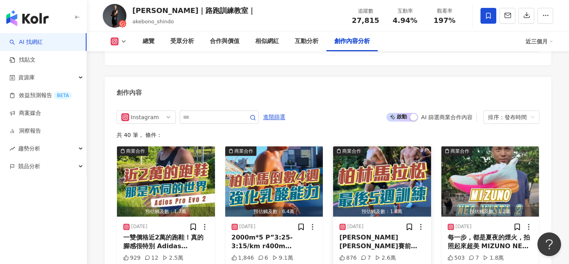
click at [366, 147] on img "button" at bounding box center [382, 182] width 98 height 70
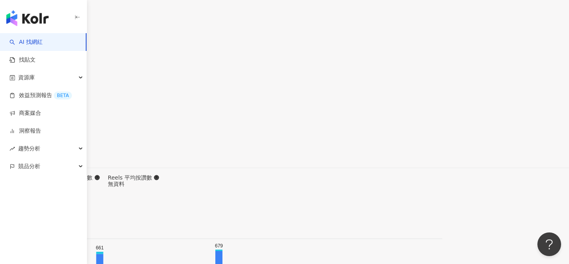
scroll to position [2330, 0]
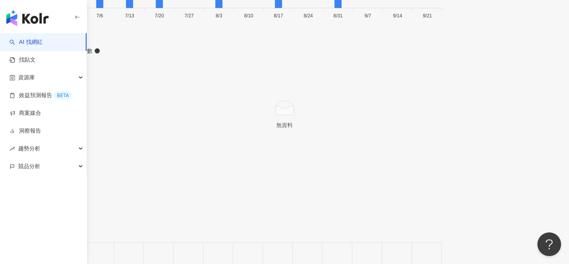
scroll to position [2653, 0]
